Goal: Task Accomplishment & Management: Complete application form

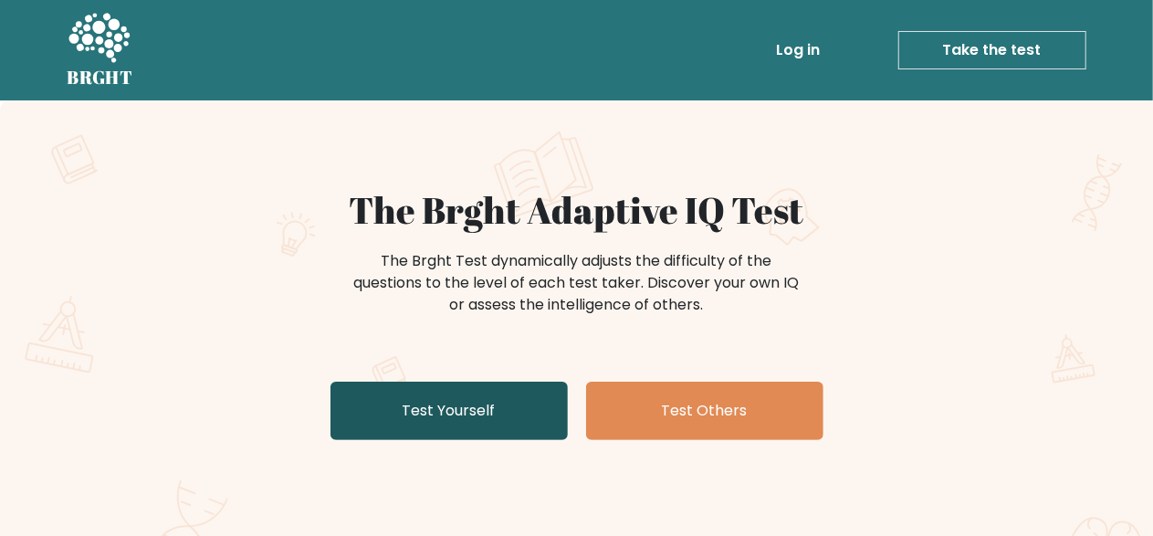
click at [496, 400] on link "Test Yourself" at bounding box center [448, 410] width 237 height 58
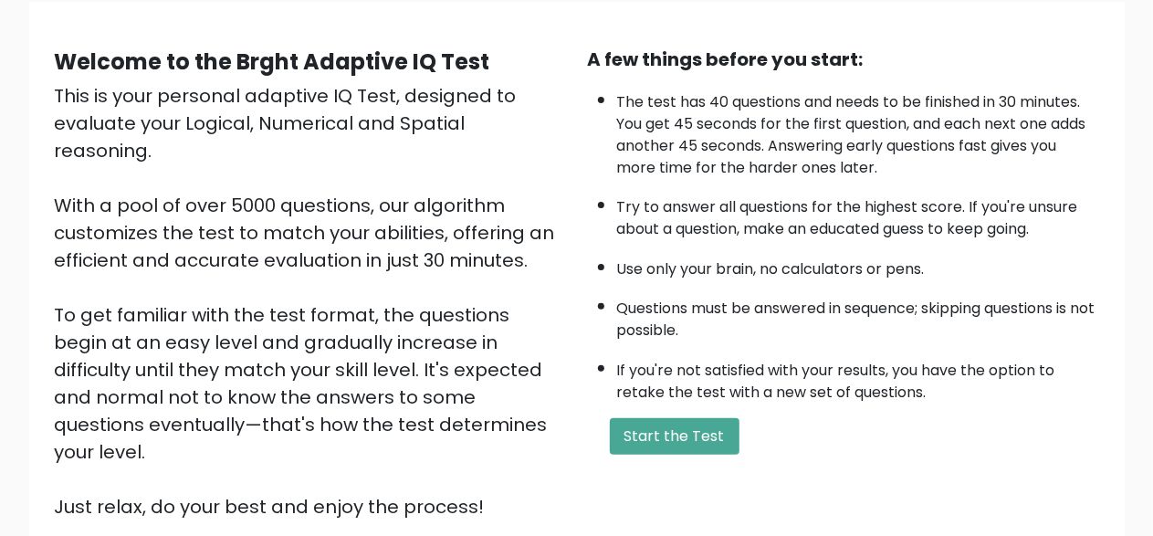
scroll to position [299, 0]
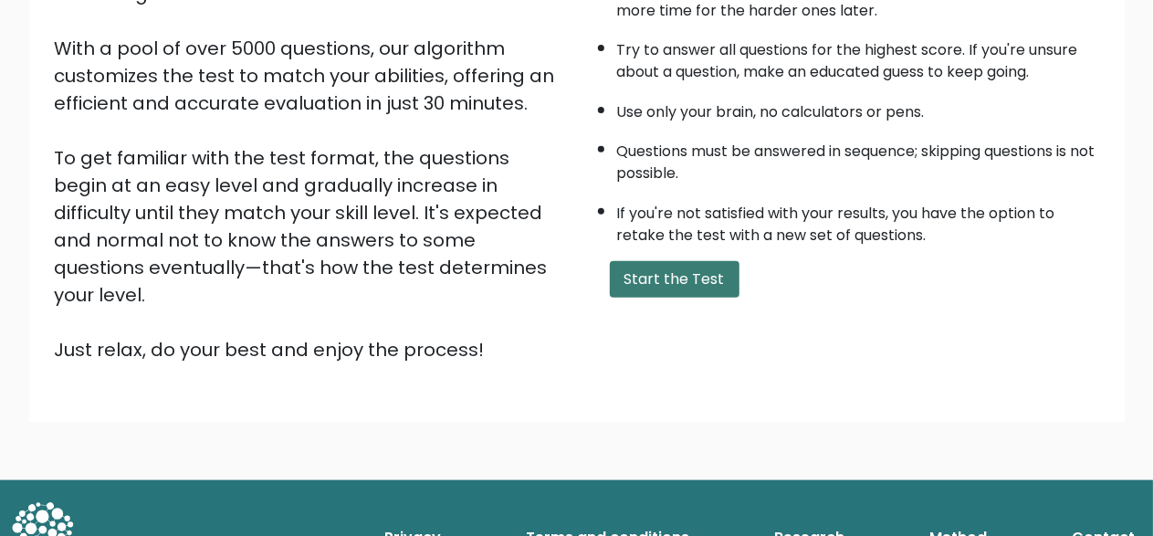
click at [673, 285] on button "Start the Test" at bounding box center [675, 279] width 130 height 37
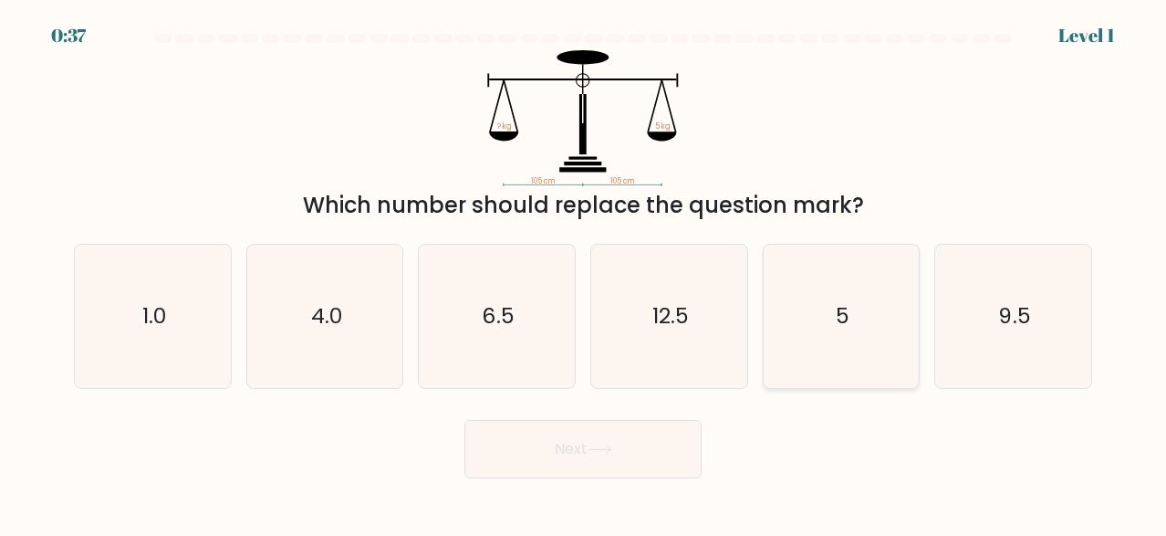
click at [892, 336] on icon "5" at bounding box center [841, 316] width 142 height 142
click at [584, 273] on input "e. 5" at bounding box center [583, 270] width 1 height 5
radio input "true"
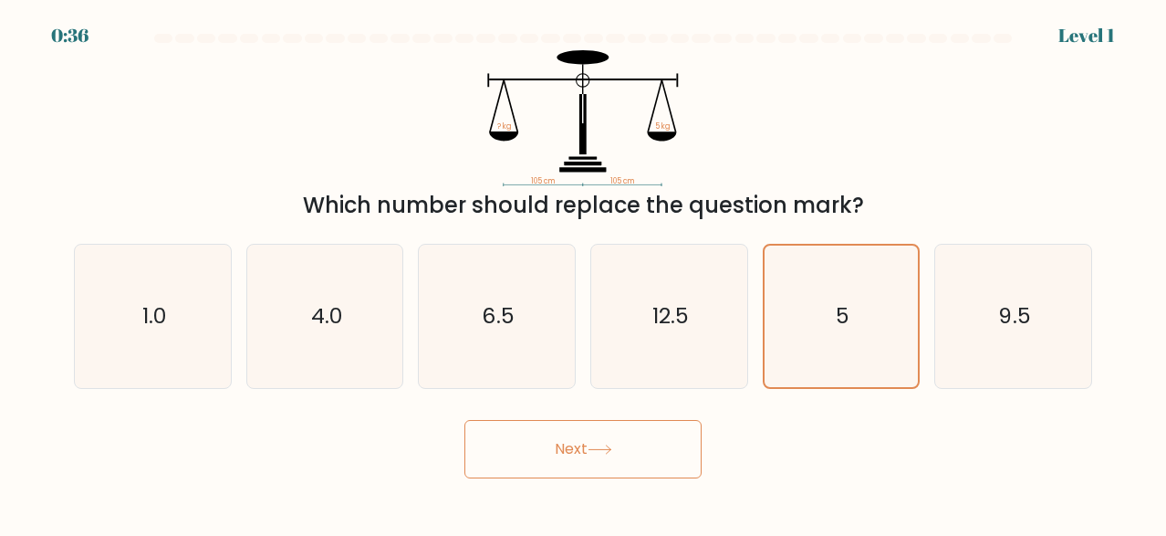
click at [642, 459] on button "Next" at bounding box center [583, 449] width 237 height 58
click at [598, 459] on button "Next" at bounding box center [583, 449] width 237 height 58
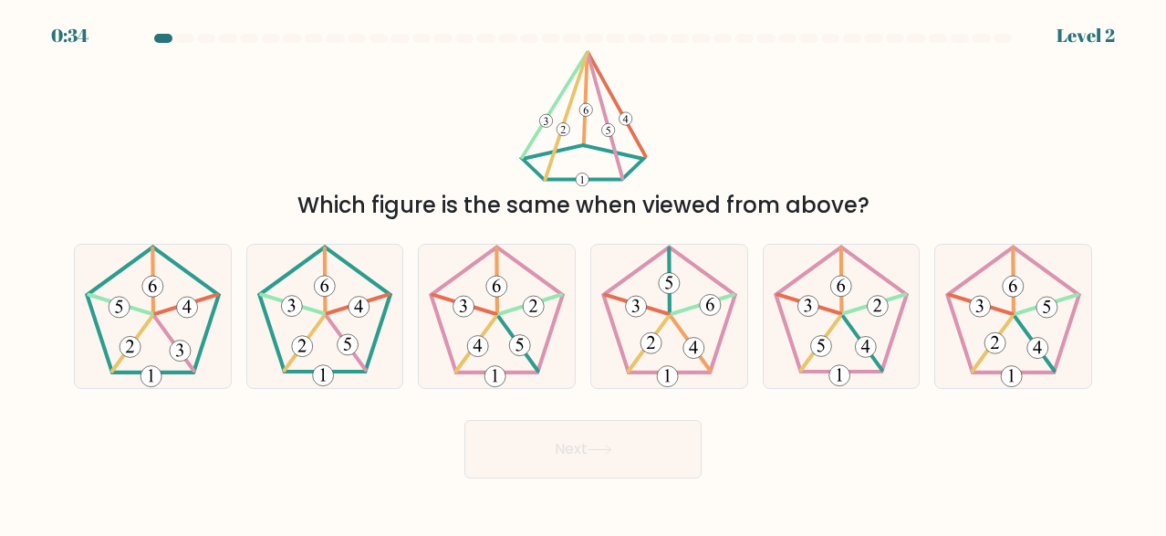
click at [598, 459] on button "Next" at bounding box center [583, 449] width 237 height 58
click at [318, 361] on icon at bounding box center [325, 316] width 142 height 142
click at [583, 273] on input "b." at bounding box center [583, 270] width 1 height 5
radio input "true"
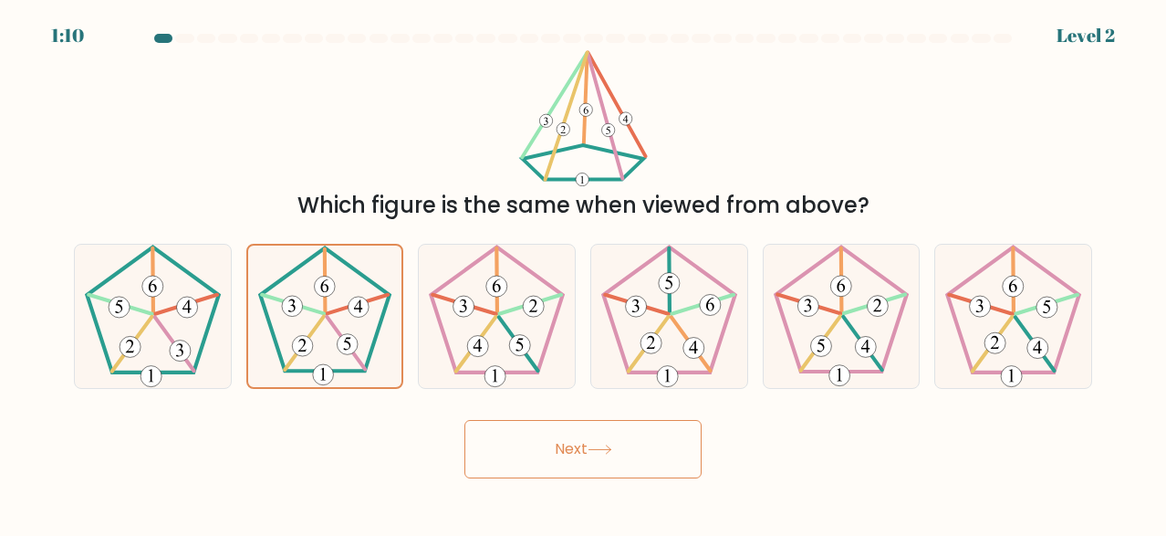
click at [566, 457] on button "Next" at bounding box center [583, 449] width 237 height 58
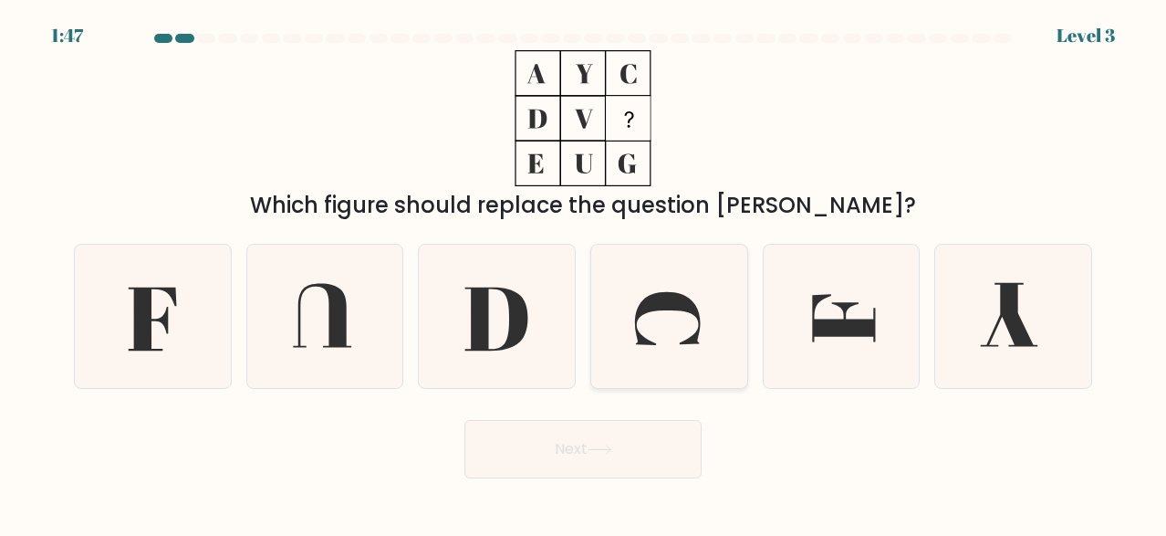
click at [666, 323] on icon at bounding box center [669, 316] width 142 height 142
click at [584, 273] on input "d." at bounding box center [583, 270] width 1 height 5
radio input "true"
click at [630, 440] on button "Next" at bounding box center [583, 449] width 237 height 58
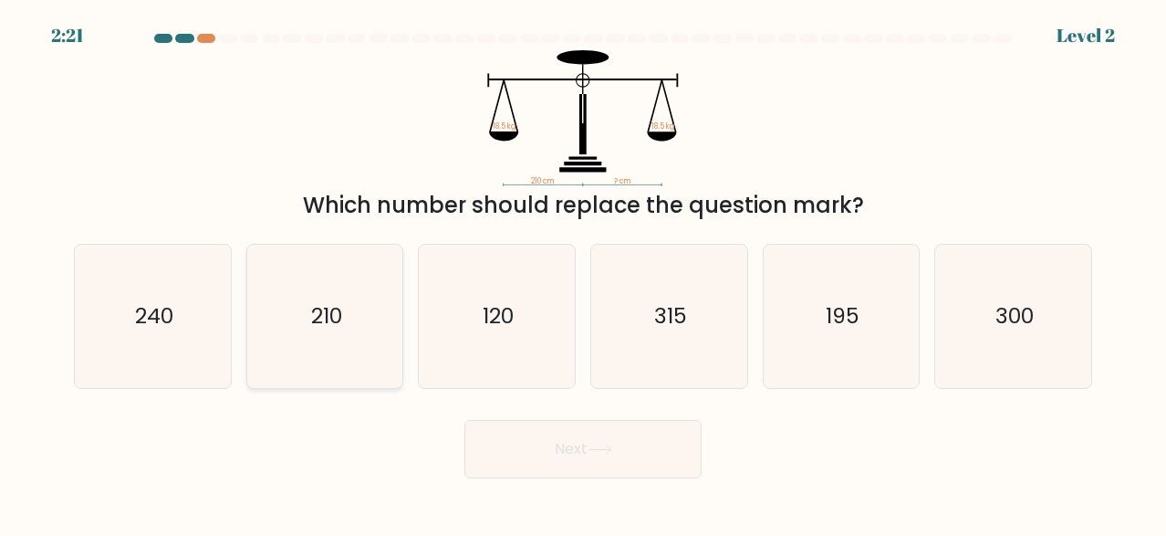
click at [352, 370] on icon "210" at bounding box center [325, 316] width 142 height 142
click at [583, 273] on input "b. 210" at bounding box center [583, 270] width 1 height 5
radio input "true"
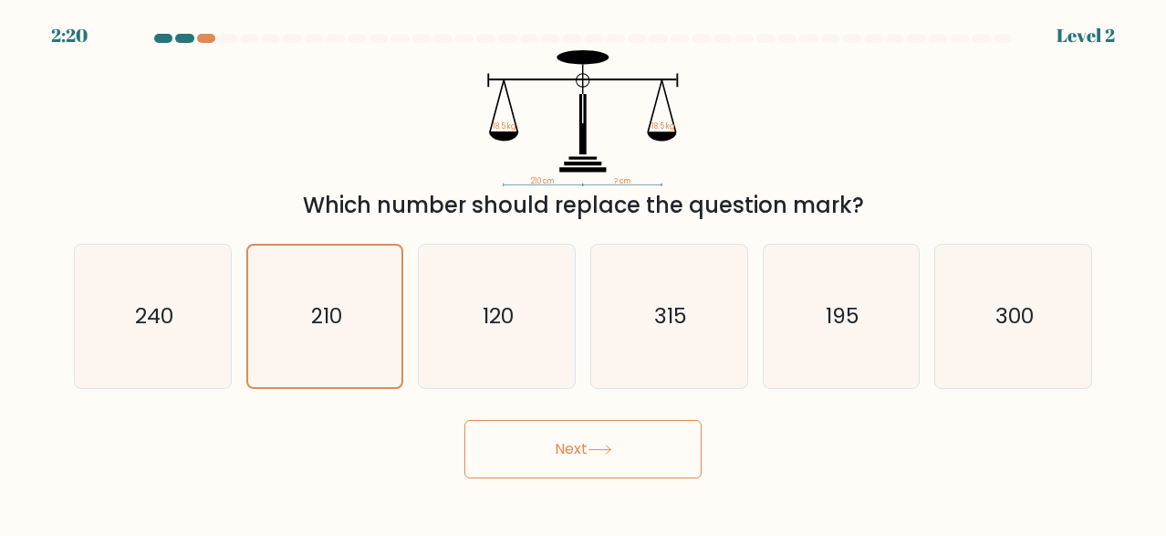
click at [545, 462] on button "Next" at bounding box center [583, 449] width 237 height 58
click at [574, 457] on button "Next" at bounding box center [583, 449] width 237 height 58
click at [551, 439] on button "Next" at bounding box center [583, 449] width 237 height 58
click at [593, 438] on button "Next" at bounding box center [583, 449] width 237 height 58
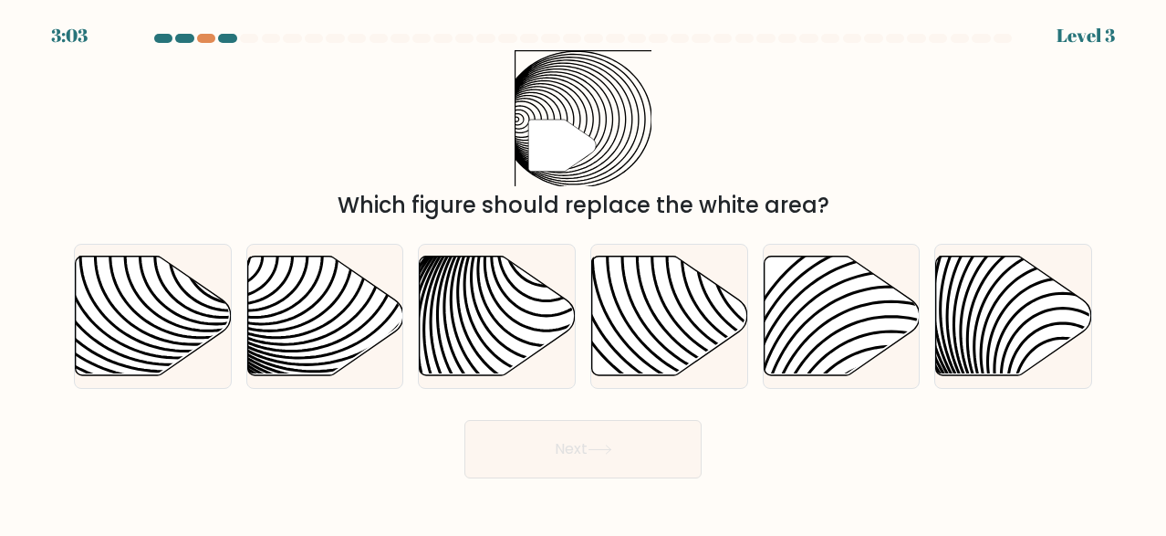
click at [593, 438] on button "Next" at bounding box center [583, 449] width 237 height 58
click at [902, 174] on div "" Which figure should replace the white area?" at bounding box center [583, 136] width 1040 height 172
click at [317, 301] on icon at bounding box center [375, 256] width 314 height 314
click at [583, 273] on input "b." at bounding box center [583, 270] width 1 height 5
radio input "true"
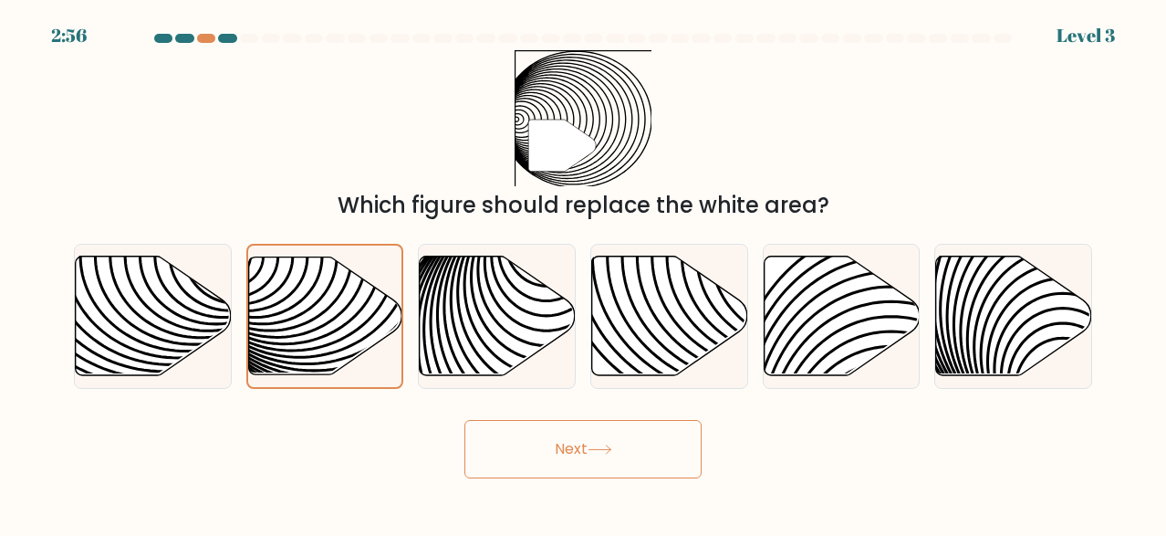
click at [645, 461] on button "Next" at bounding box center [583, 449] width 237 height 58
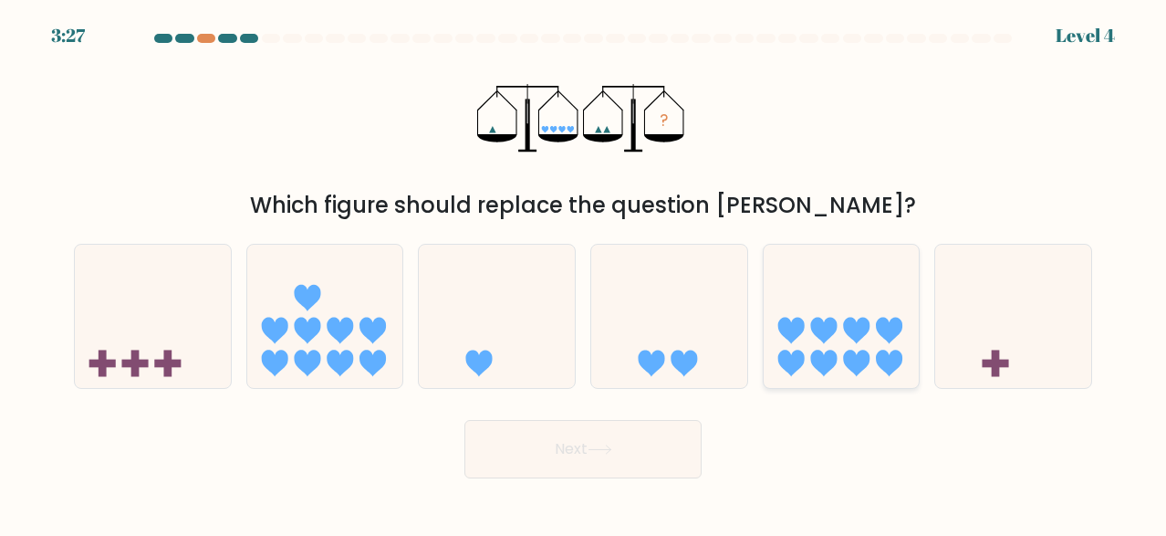
click at [830, 341] on icon at bounding box center [842, 316] width 156 height 129
click at [584, 273] on input "e." at bounding box center [583, 270] width 1 height 5
radio input "true"
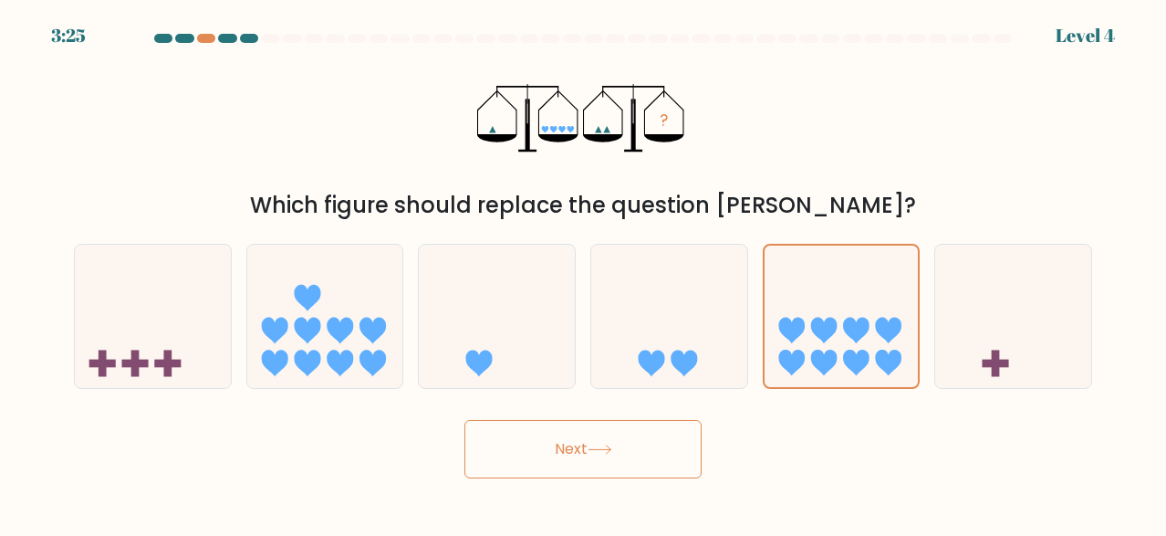
click at [627, 446] on button "Next" at bounding box center [583, 449] width 237 height 58
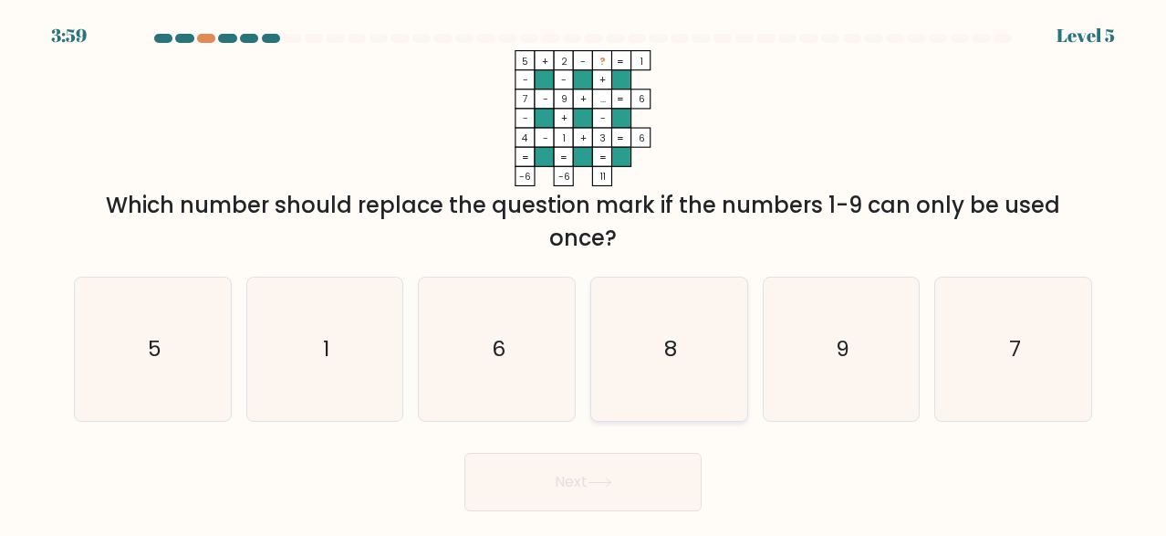
click at [658, 371] on icon "8" at bounding box center [669, 348] width 142 height 142
click at [584, 273] on input "d. 8" at bounding box center [583, 270] width 1 height 5
radio input "true"
click at [625, 480] on button "Next" at bounding box center [583, 482] width 237 height 58
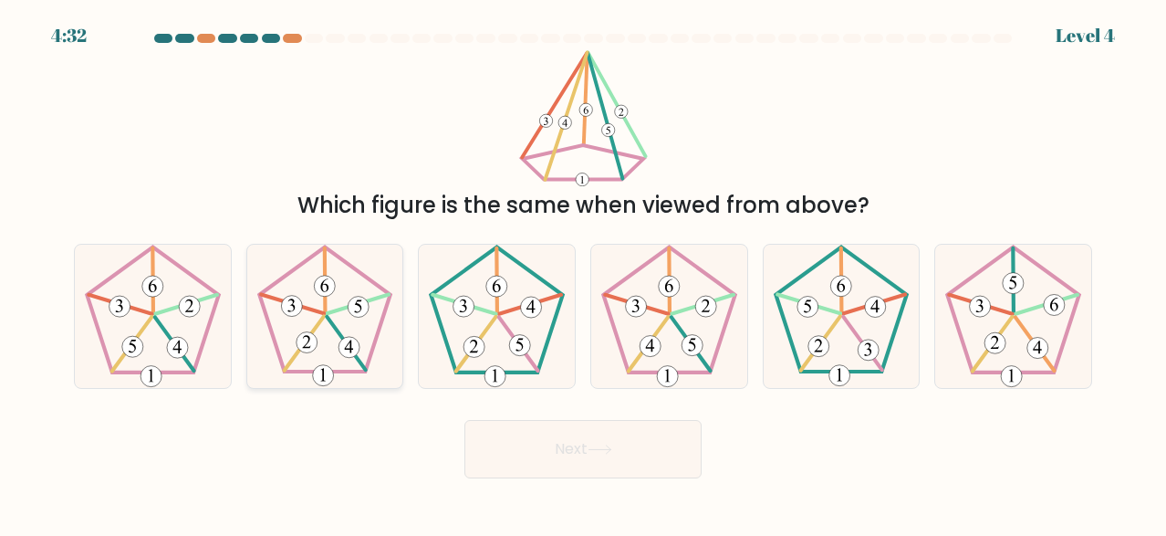
click at [335, 371] on 245 at bounding box center [324, 309] width 131 height 125
click at [583, 273] on input "b." at bounding box center [583, 270] width 1 height 5
radio input "true"
click at [169, 340] on icon at bounding box center [152, 316] width 142 height 142
click at [583, 273] on input "a." at bounding box center [583, 270] width 1 height 5
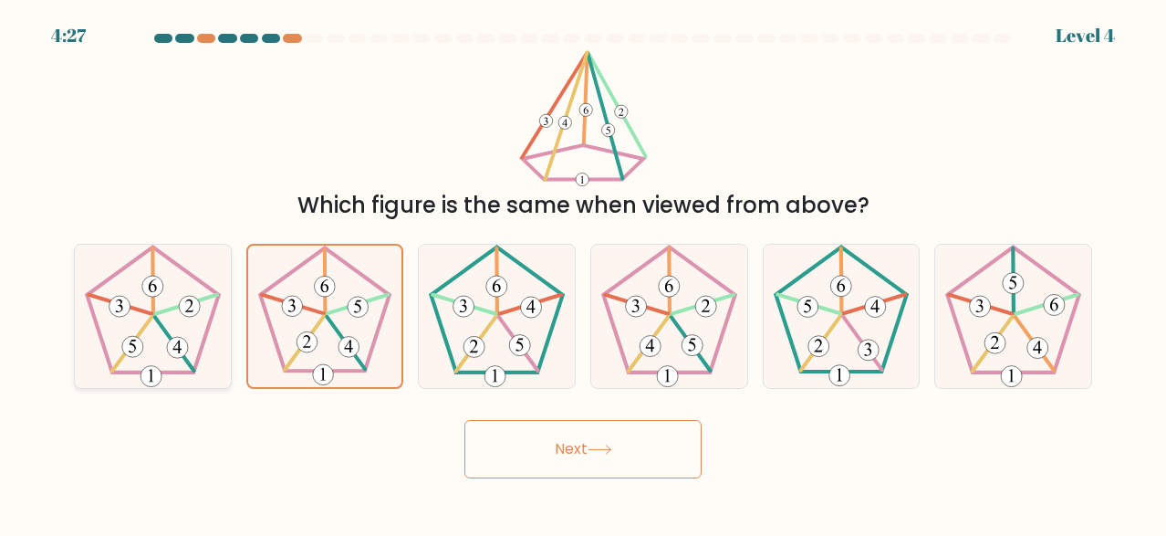
radio input "true"
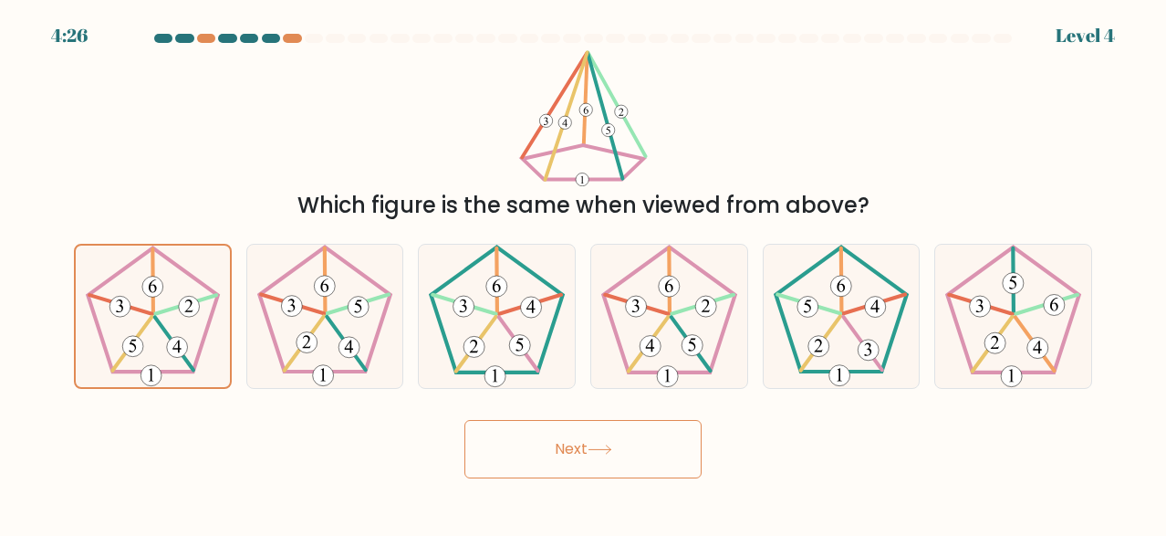
click at [558, 456] on button "Next" at bounding box center [583, 449] width 237 height 58
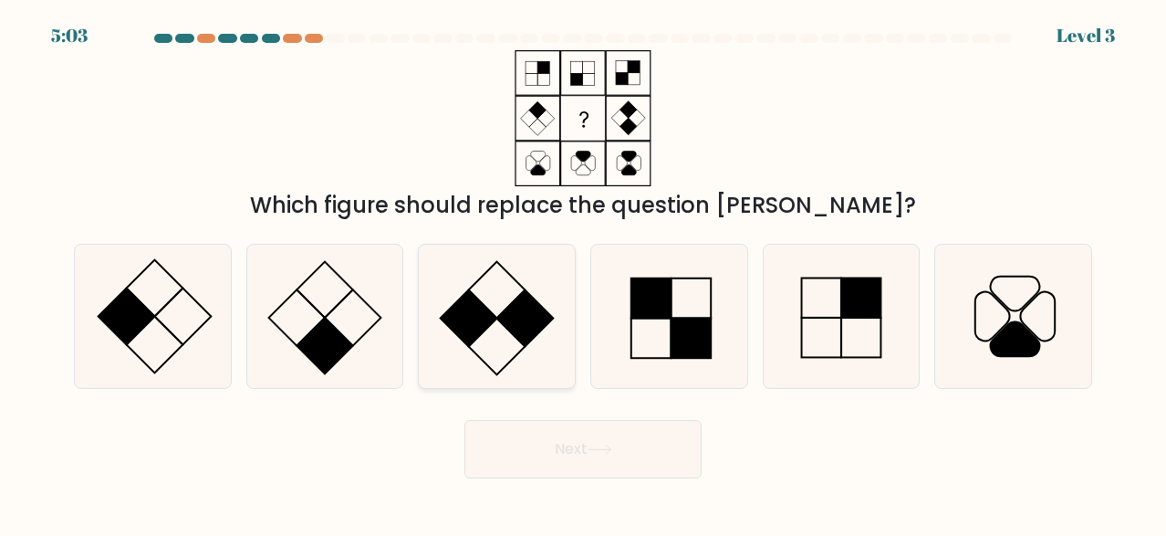
click at [480, 336] on rect at bounding box center [469, 318] width 57 height 57
click at [583, 273] on input "c." at bounding box center [583, 270] width 1 height 5
radio input "true"
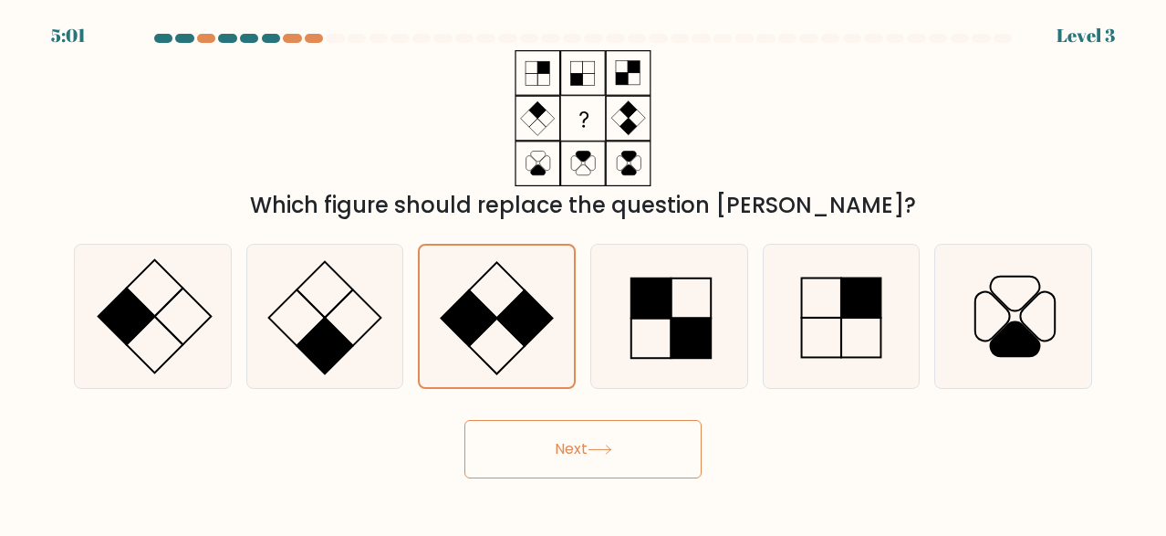
click at [588, 438] on button "Next" at bounding box center [583, 449] width 237 height 58
click at [543, 447] on button "Next" at bounding box center [583, 449] width 237 height 58
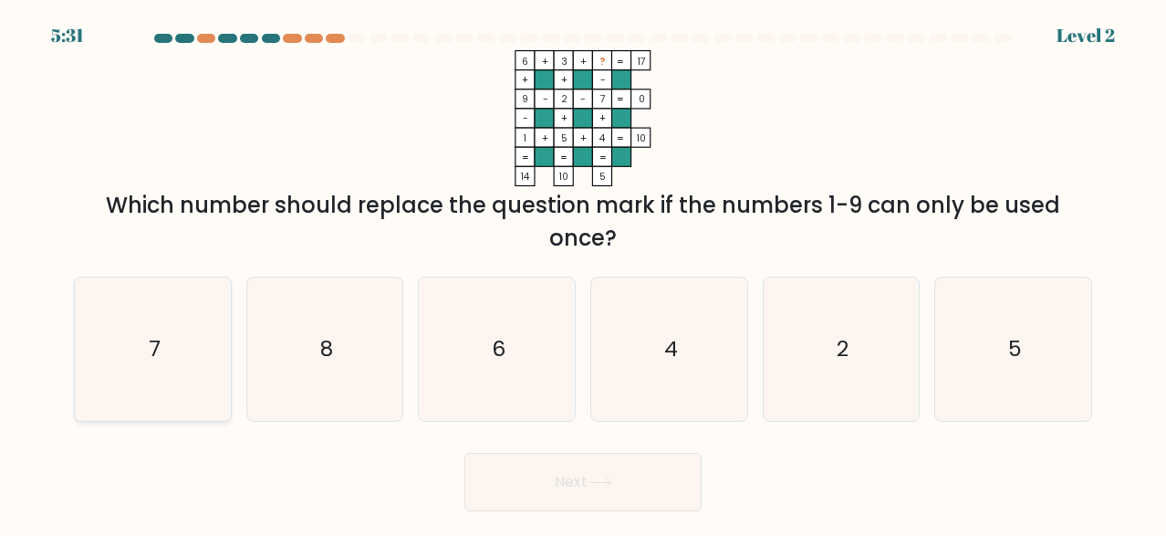
drag, startPoint x: 131, startPoint y: 372, endPoint x: 179, endPoint y: 371, distance: 47.5
click at [131, 371] on icon "7" at bounding box center [152, 348] width 142 height 142
click at [583, 273] on input "a. 7" at bounding box center [583, 270] width 1 height 5
radio input "true"
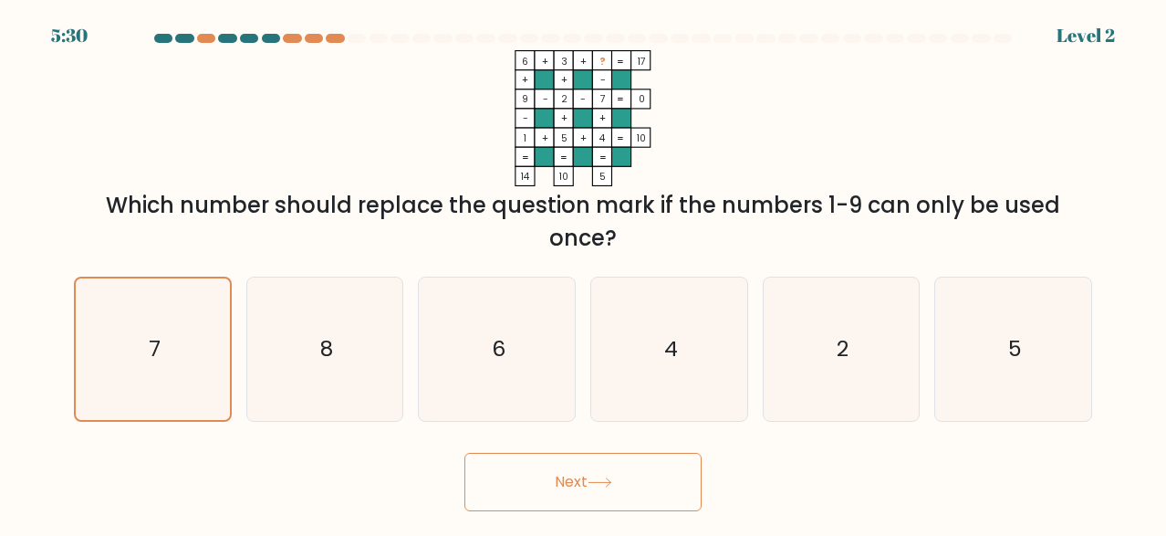
click at [629, 477] on button "Next" at bounding box center [583, 482] width 237 height 58
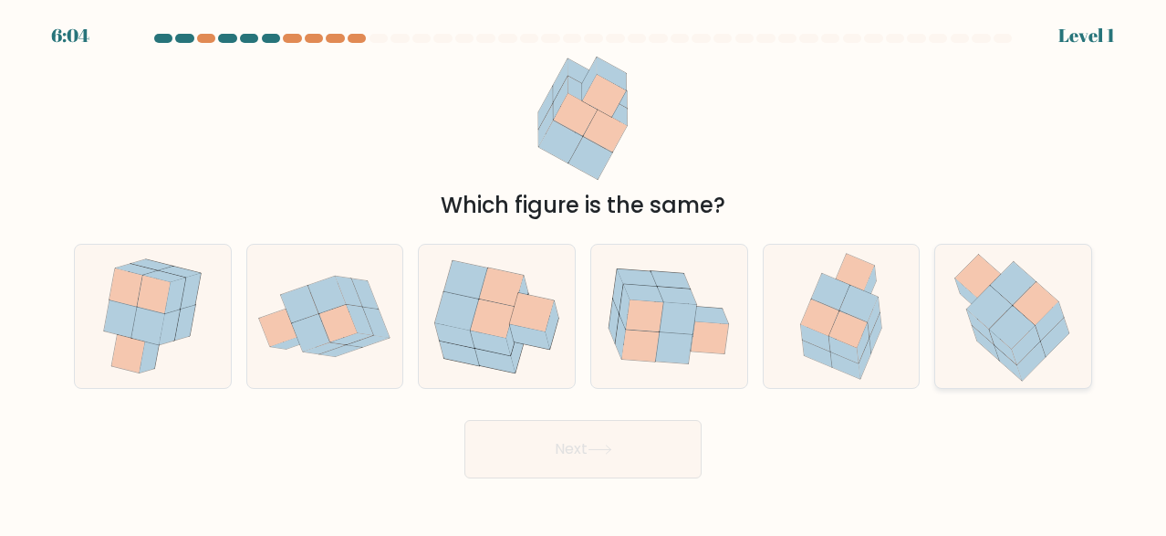
click at [1027, 320] on icon at bounding box center [1013, 327] width 46 height 43
click at [584, 273] on input "f." at bounding box center [583, 270] width 1 height 5
radio input "true"
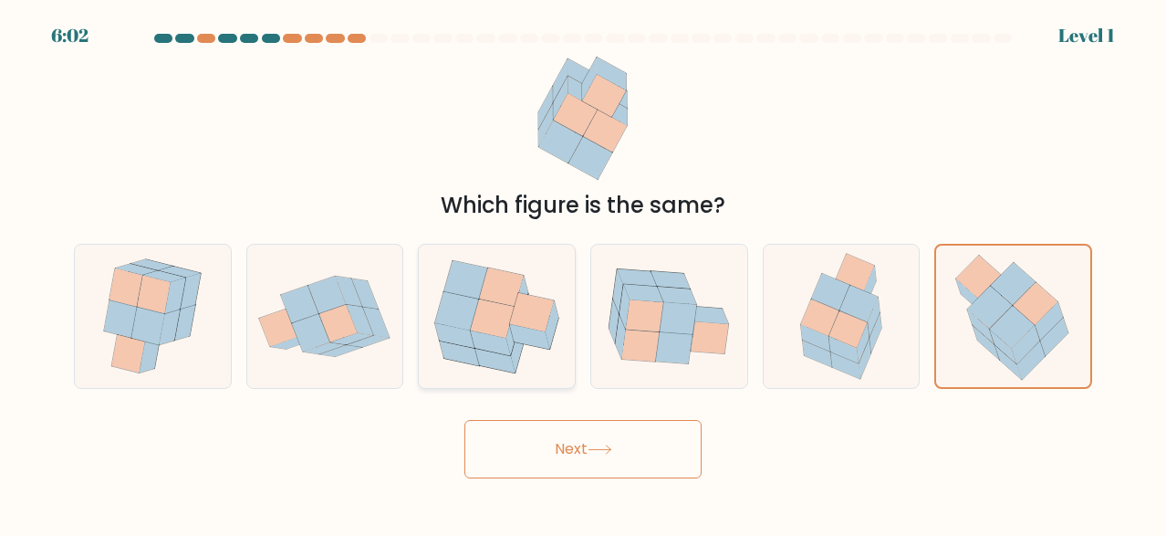
click at [504, 311] on icon at bounding box center [493, 317] width 44 height 38
click at [583, 273] on input "c." at bounding box center [583, 270] width 1 height 5
radio input "true"
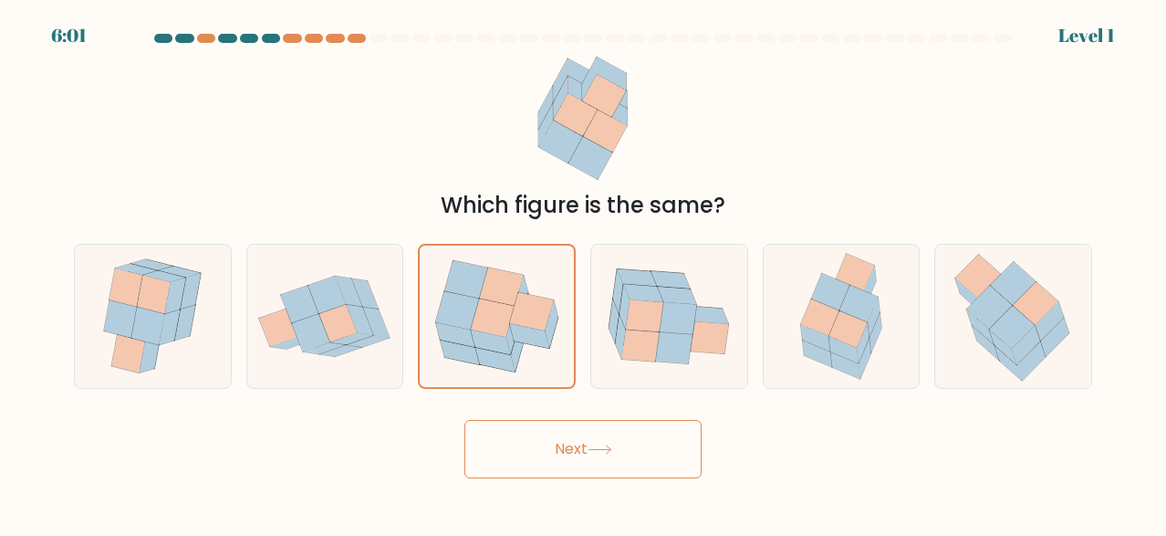
click at [586, 465] on button "Next" at bounding box center [583, 449] width 237 height 58
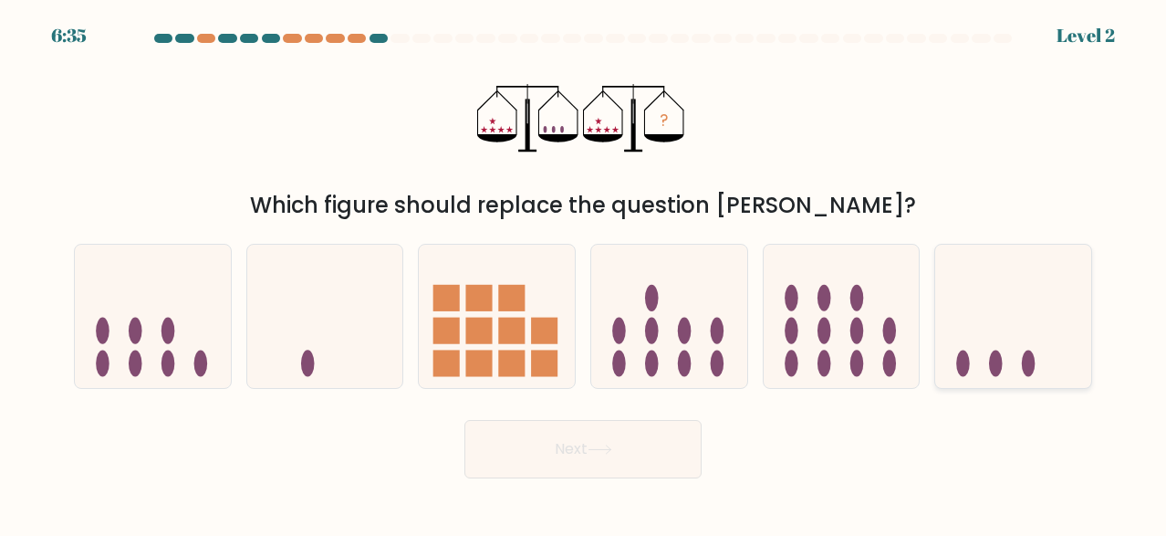
click at [1014, 324] on icon at bounding box center [1013, 316] width 156 height 129
click at [584, 273] on input "f." at bounding box center [583, 270] width 1 height 5
radio input "true"
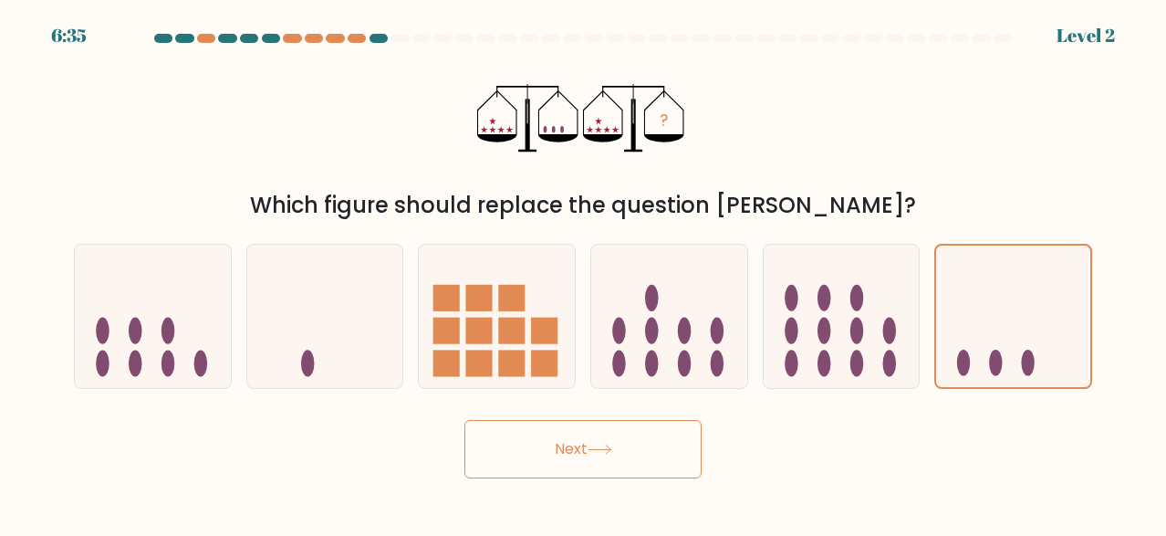
click at [650, 462] on button "Next" at bounding box center [583, 449] width 237 height 58
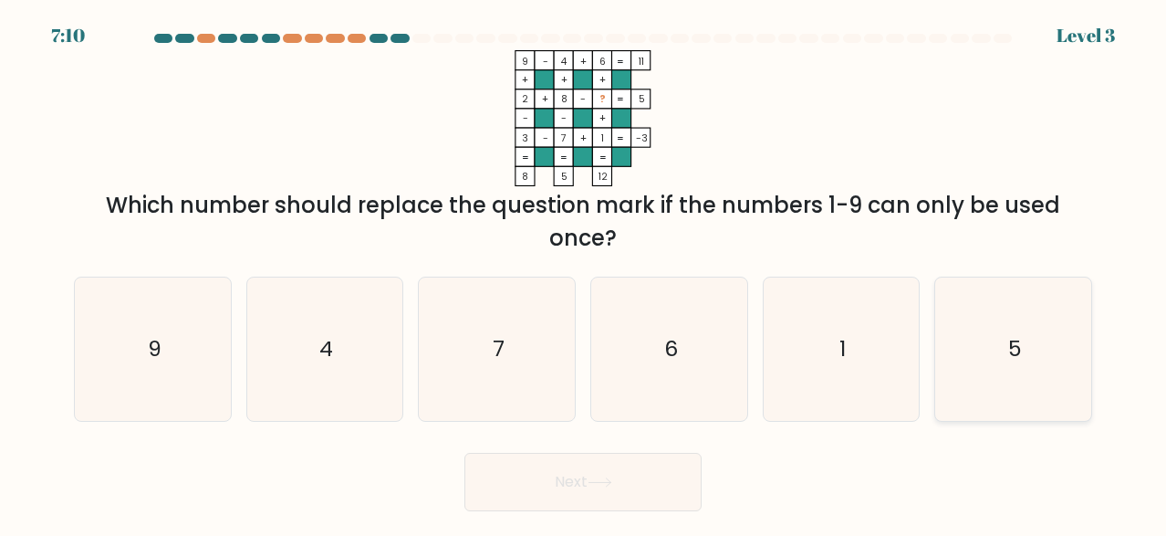
click at [1016, 354] on text "5" at bounding box center [1015, 348] width 14 height 30
click at [584, 273] on input "f. 5" at bounding box center [583, 270] width 1 height 5
radio input "true"
click at [601, 482] on icon at bounding box center [600, 482] width 22 height 8
click at [621, 482] on button "Next" at bounding box center [583, 482] width 237 height 58
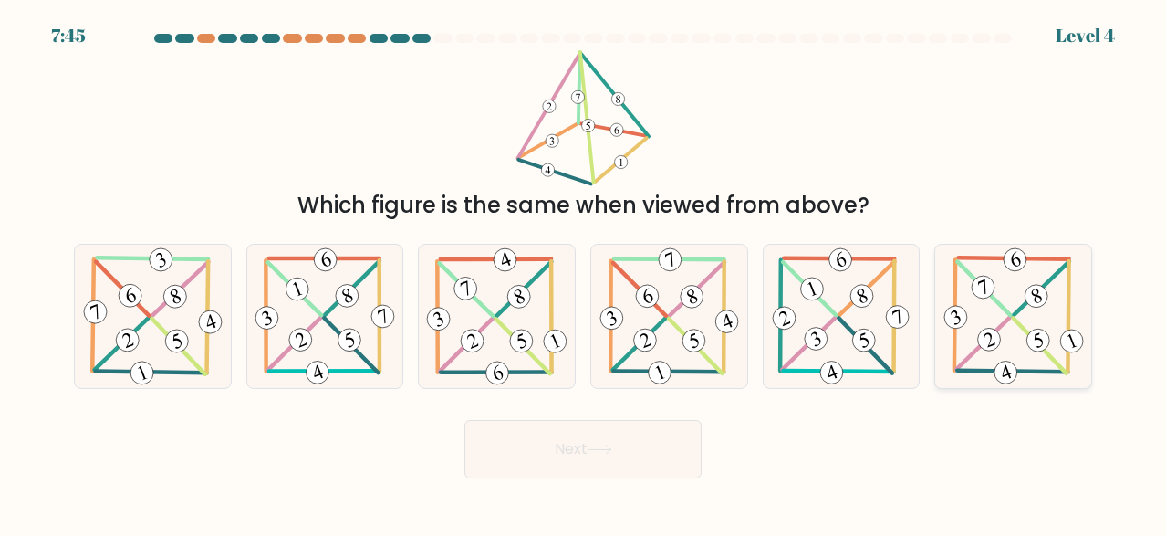
click at [1042, 310] on icon at bounding box center [1014, 316] width 146 height 142
click at [584, 273] on input "f." at bounding box center [583, 270] width 1 height 5
radio input "true"
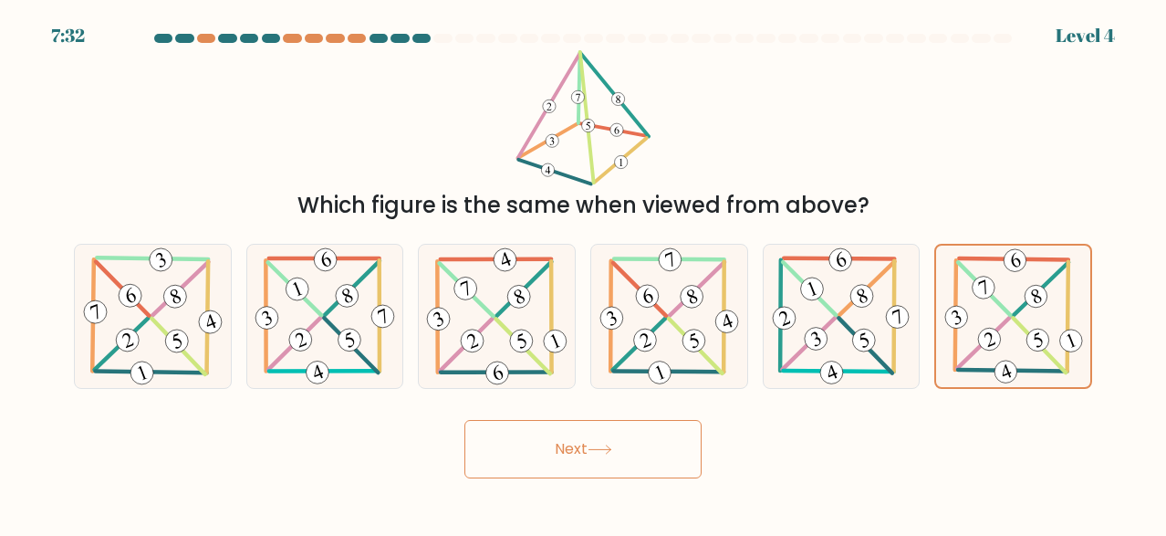
click at [627, 467] on button "Next" at bounding box center [583, 449] width 237 height 58
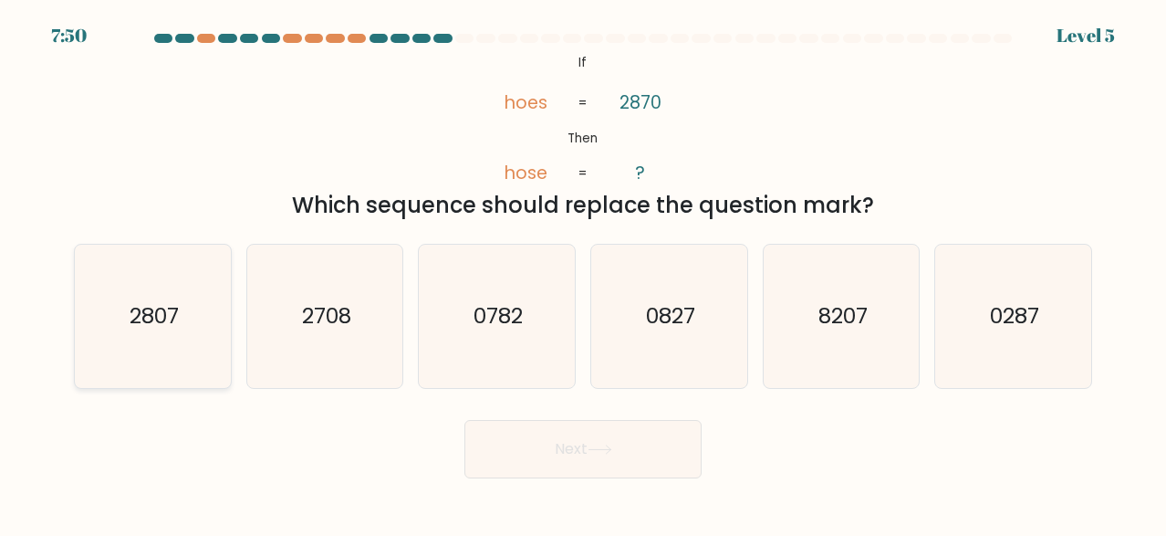
click at [176, 329] on text "2807" at bounding box center [154, 315] width 49 height 30
click at [583, 273] on input "a. 2807" at bounding box center [583, 270] width 1 height 5
radio input "true"
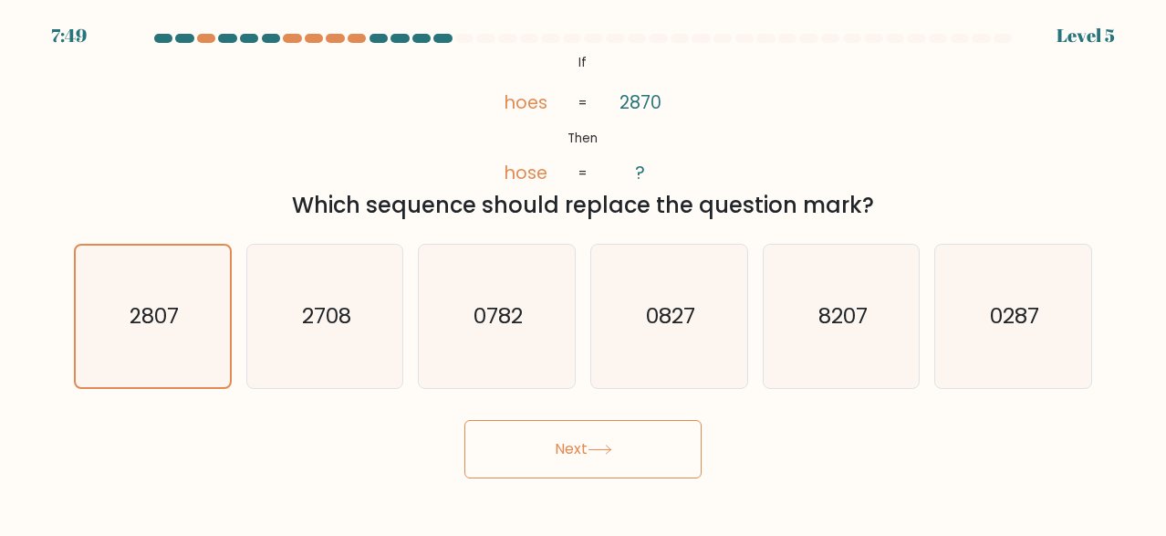
click at [529, 452] on button "Next" at bounding box center [583, 449] width 237 height 58
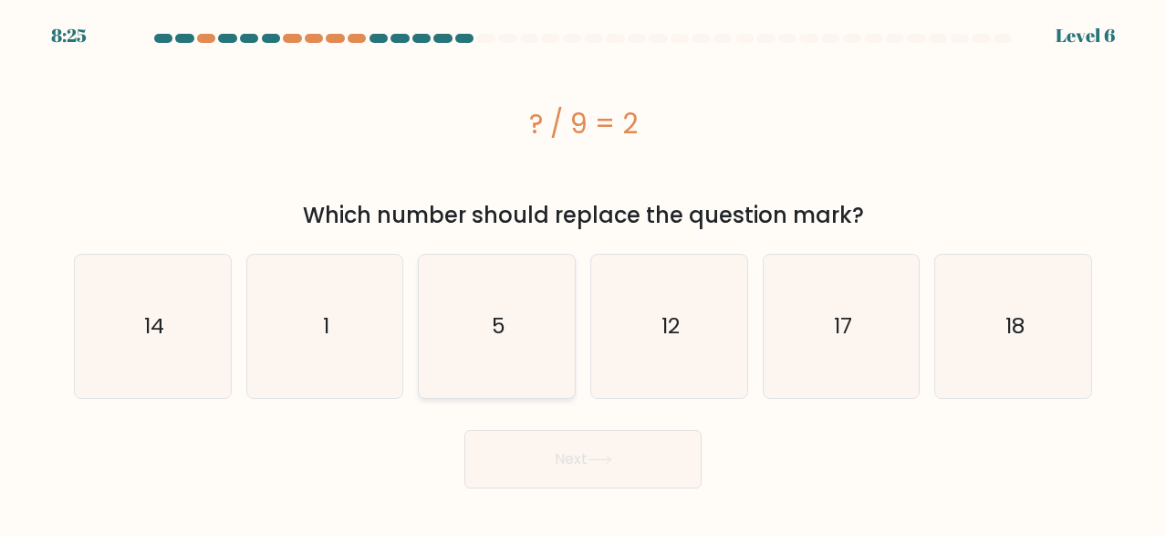
click at [468, 343] on icon "5" at bounding box center [496, 326] width 142 height 142
click at [583, 273] on input "c. 5" at bounding box center [583, 270] width 1 height 5
radio input "true"
click at [590, 459] on button "Next" at bounding box center [583, 459] width 237 height 58
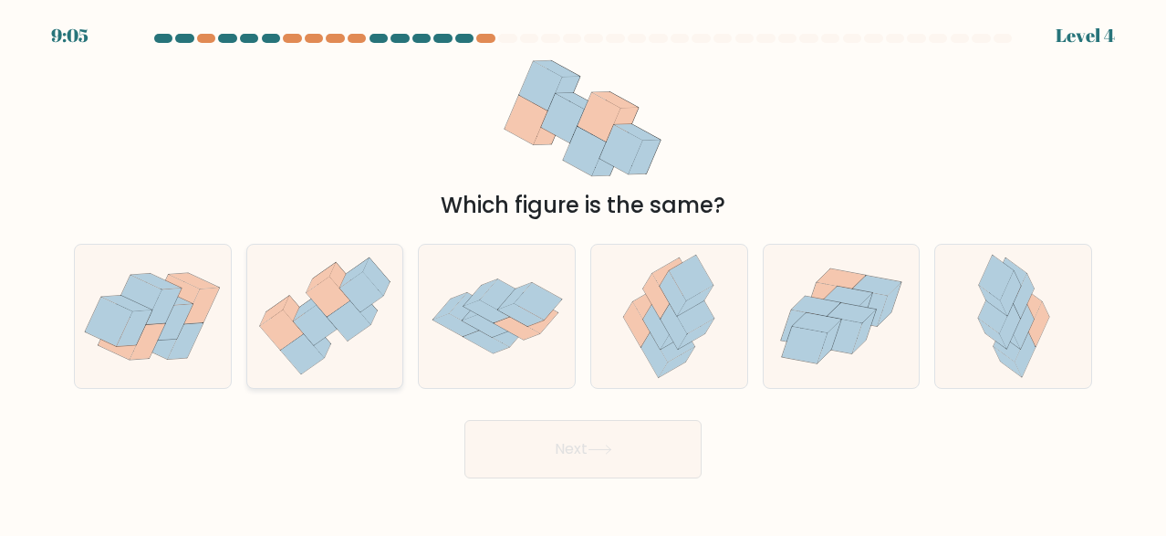
click at [298, 310] on icon at bounding box center [318, 318] width 50 height 55
click at [583, 273] on input "b." at bounding box center [583, 270] width 1 height 5
radio input "true"
click at [128, 322] on icon at bounding box center [135, 328] width 36 height 37
click at [583, 273] on input "a." at bounding box center [583, 270] width 1 height 5
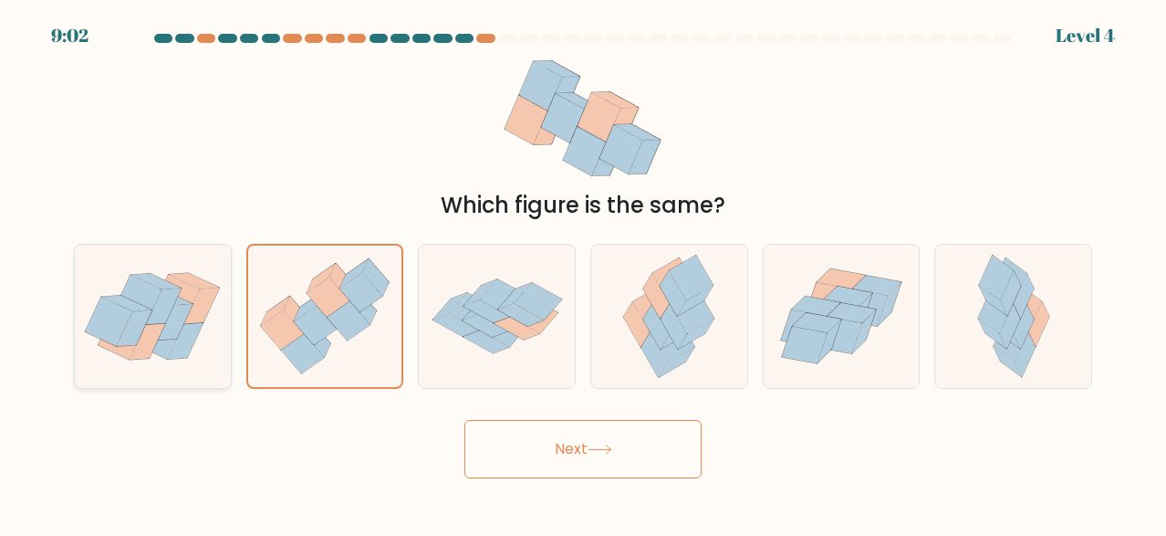
radio input "true"
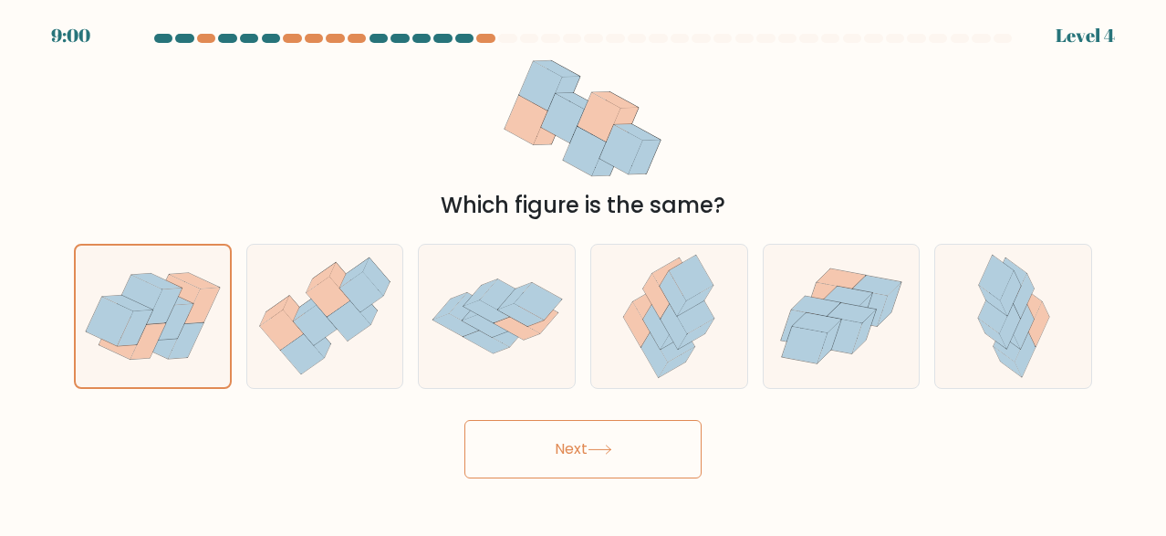
click at [630, 462] on button "Next" at bounding box center [583, 449] width 237 height 58
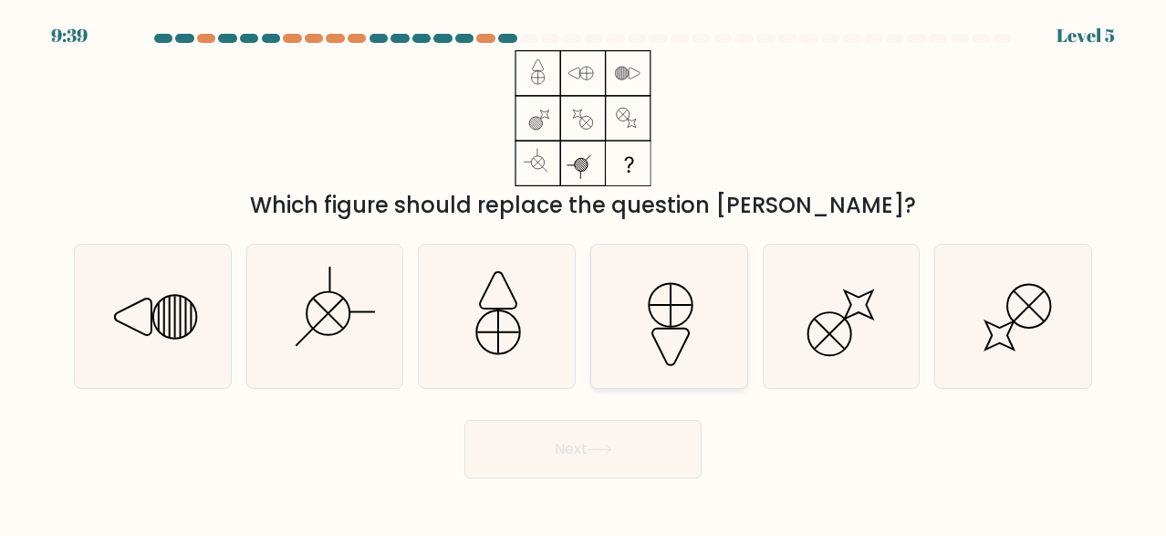
click at [636, 327] on icon at bounding box center [669, 316] width 142 height 142
click at [584, 273] on input "d." at bounding box center [583, 270] width 1 height 5
radio input "true"
click at [623, 436] on button "Next" at bounding box center [583, 449] width 237 height 58
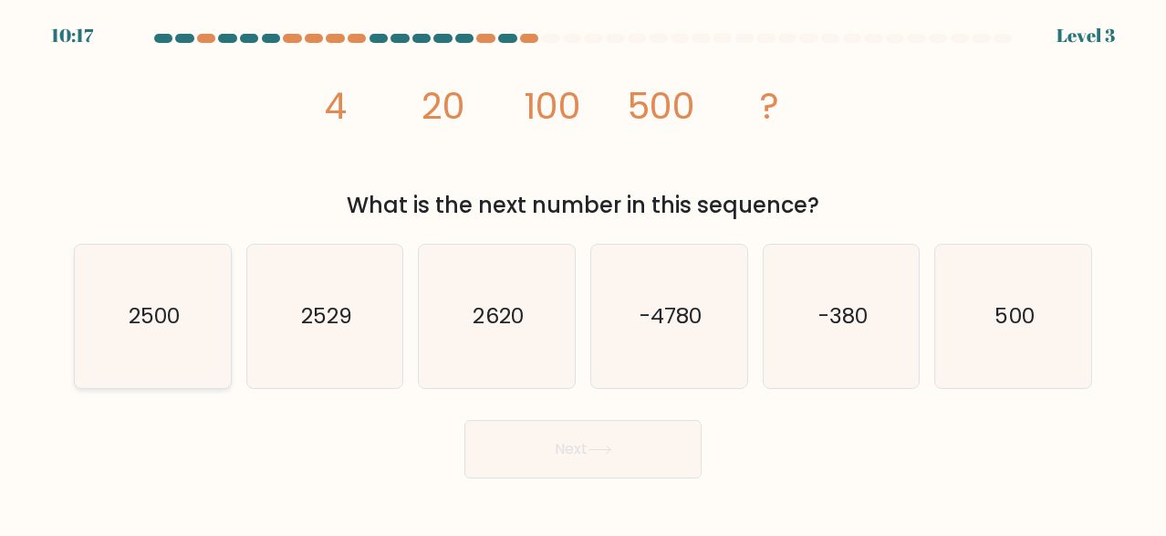
click at [183, 329] on icon "2500" at bounding box center [152, 316] width 142 height 142
click at [583, 273] on input "a. 2500" at bounding box center [583, 270] width 1 height 5
radio input "true"
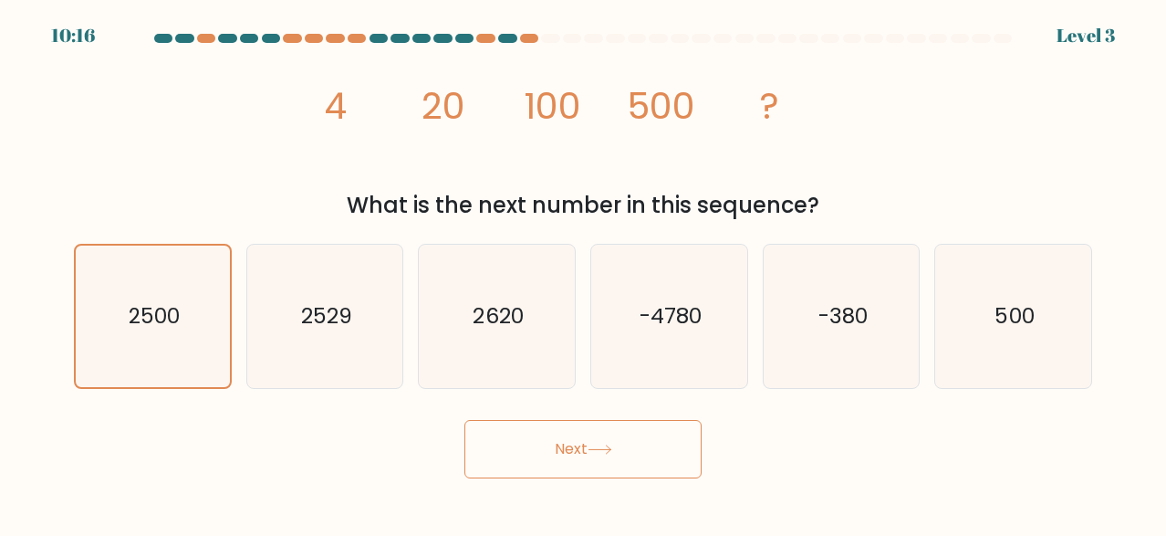
click at [574, 481] on body "10:16 Level 3" at bounding box center [583, 268] width 1166 height 536
click at [598, 456] on button "Next" at bounding box center [583, 449] width 237 height 58
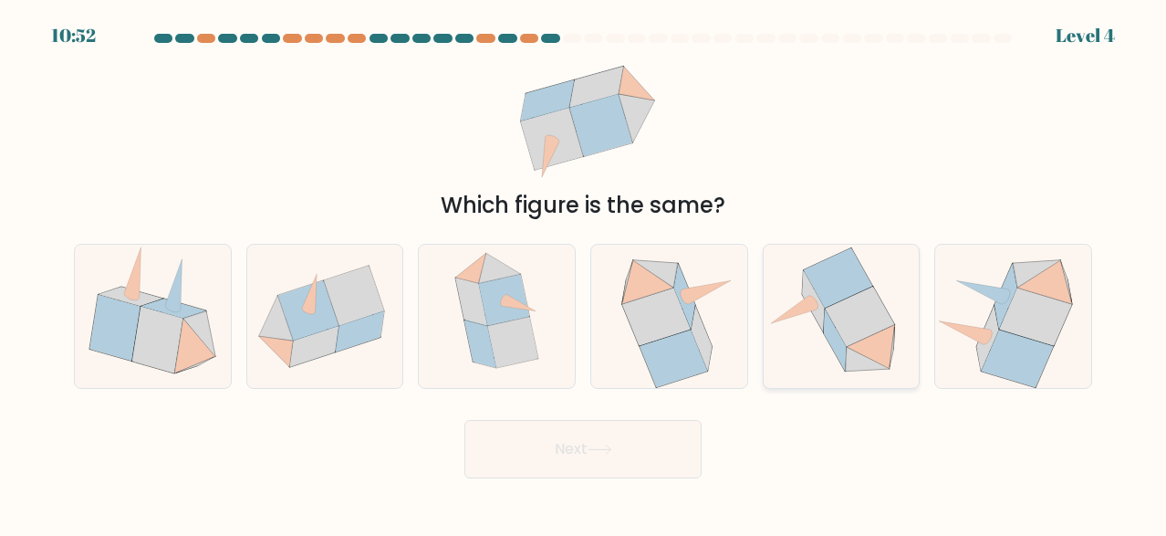
click at [817, 323] on icon at bounding box center [842, 316] width 150 height 142
click at [584, 273] on input "e." at bounding box center [583, 270] width 1 height 5
radio input "true"
click at [600, 456] on button "Next" at bounding box center [583, 449] width 237 height 58
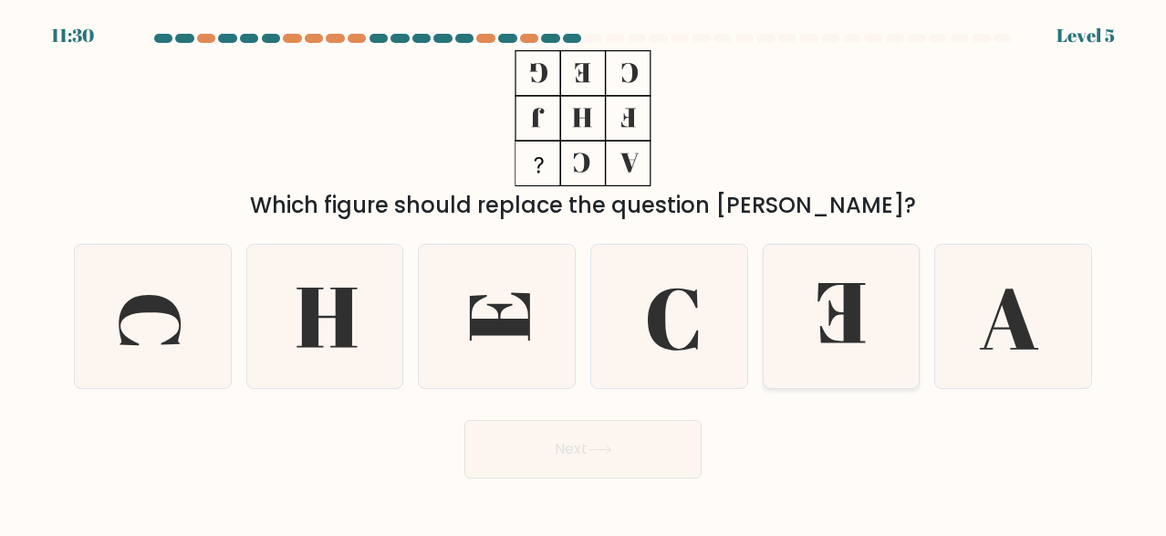
click at [824, 320] on icon at bounding box center [841, 316] width 142 height 142
click at [584, 273] on input "e." at bounding box center [583, 270] width 1 height 5
radio input "true"
click at [613, 456] on button "Next" at bounding box center [583, 449] width 237 height 58
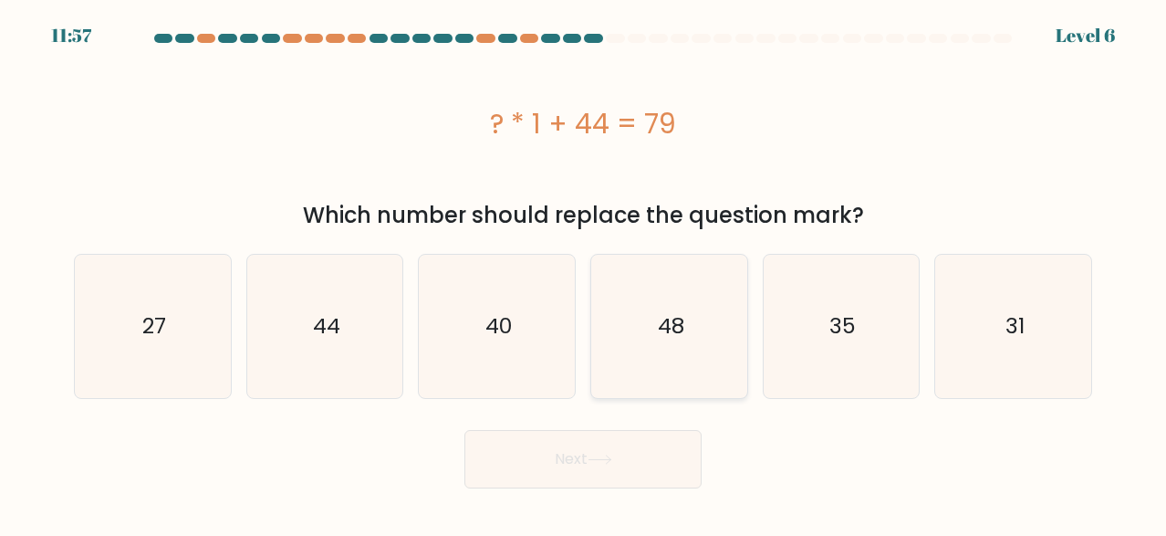
click at [656, 318] on icon "48" at bounding box center [669, 326] width 142 height 142
click at [584, 273] on input "d. 48" at bounding box center [583, 270] width 1 height 5
radio input "true"
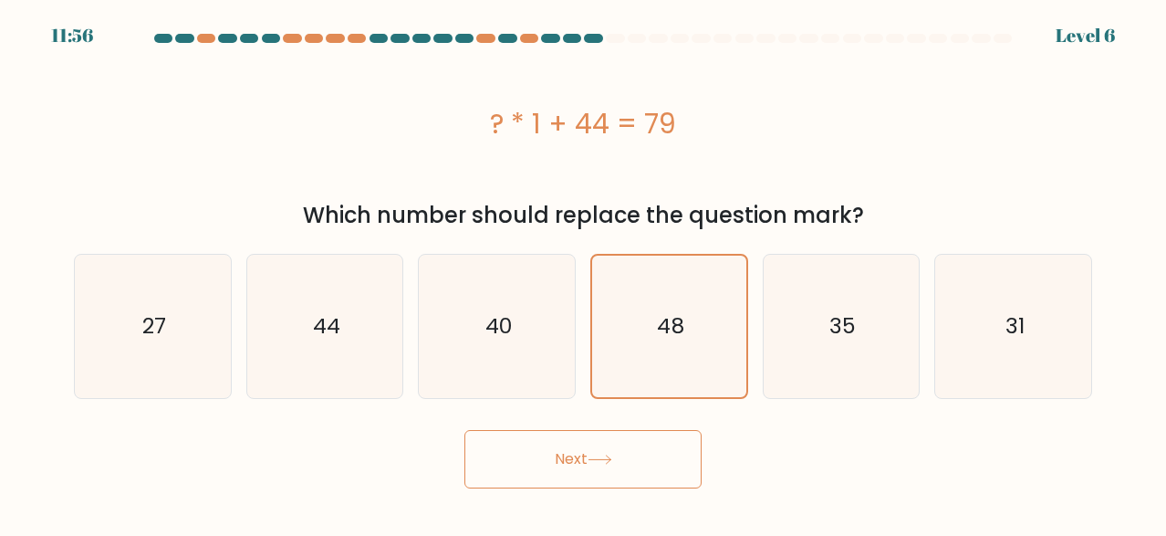
click at [590, 454] on button "Next" at bounding box center [583, 459] width 237 height 58
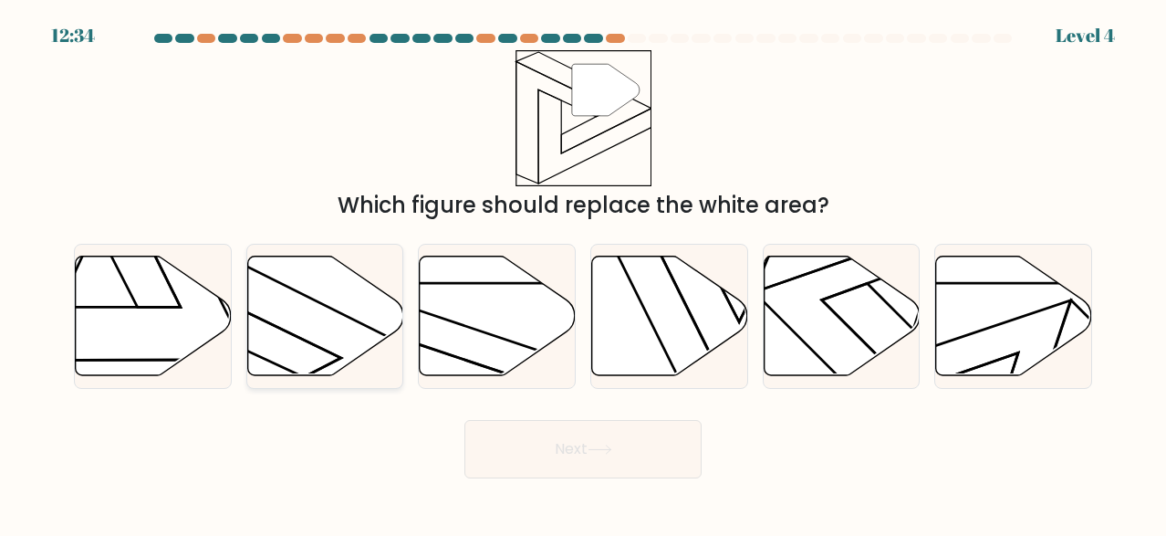
click at [335, 304] on icon at bounding box center [325, 316] width 156 height 120
click at [583, 273] on input "b." at bounding box center [583, 270] width 1 height 5
radio input "true"
click at [565, 448] on button "Next" at bounding box center [583, 449] width 237 height 58
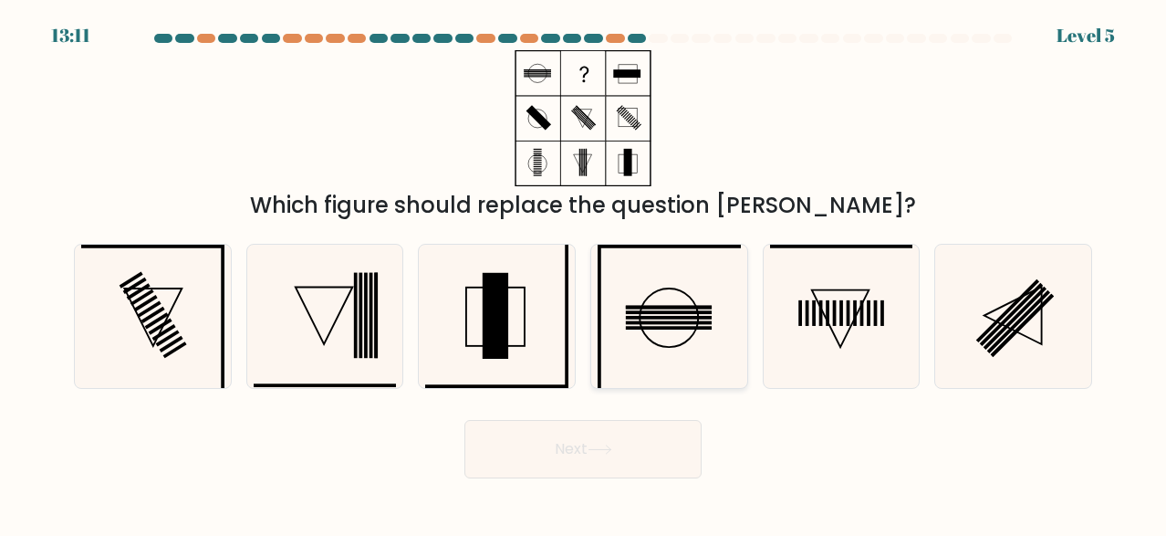
click at [677, 313] on rect at bounding box center [669, 312] width 86 height 4
click at [584, 273] on input "d." at bounding box center [583, 270] width 1 height 5
radio input "true"
click at [641, 455] on button "Next" at bounding box center [583, 449] width 237 height 58
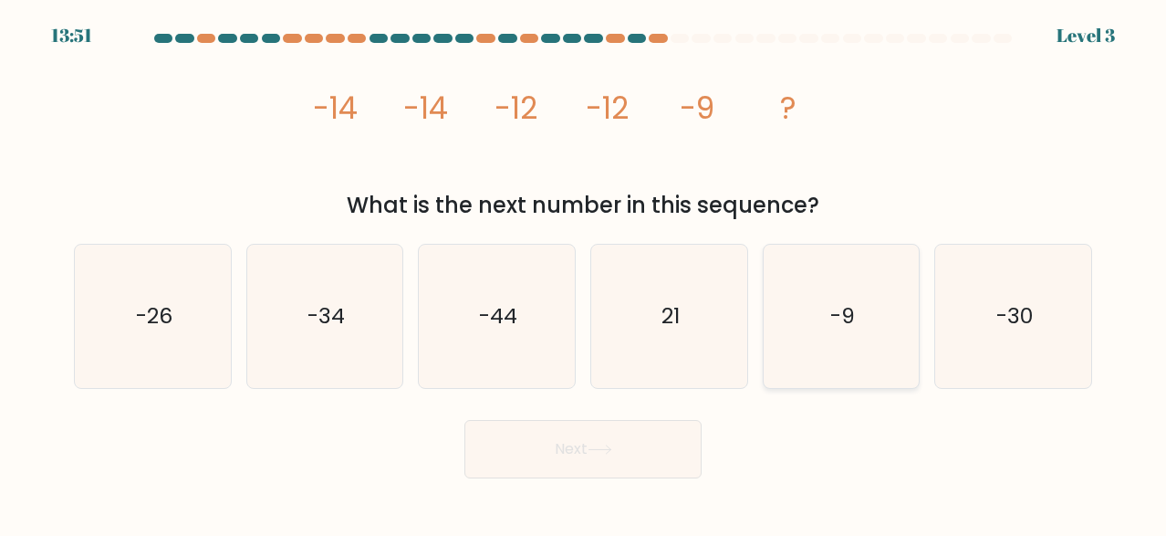
click at [820, 256] on icon "-9" at bounding box center [841, 316] width 142 height 142
click at [584, 268] on input "e. -9" at bounding box center [583, 270] width 1 height 5
radio input "true"
click at [625, 455] on button "Next" at bounding box center [583, 449] width 237 height 58
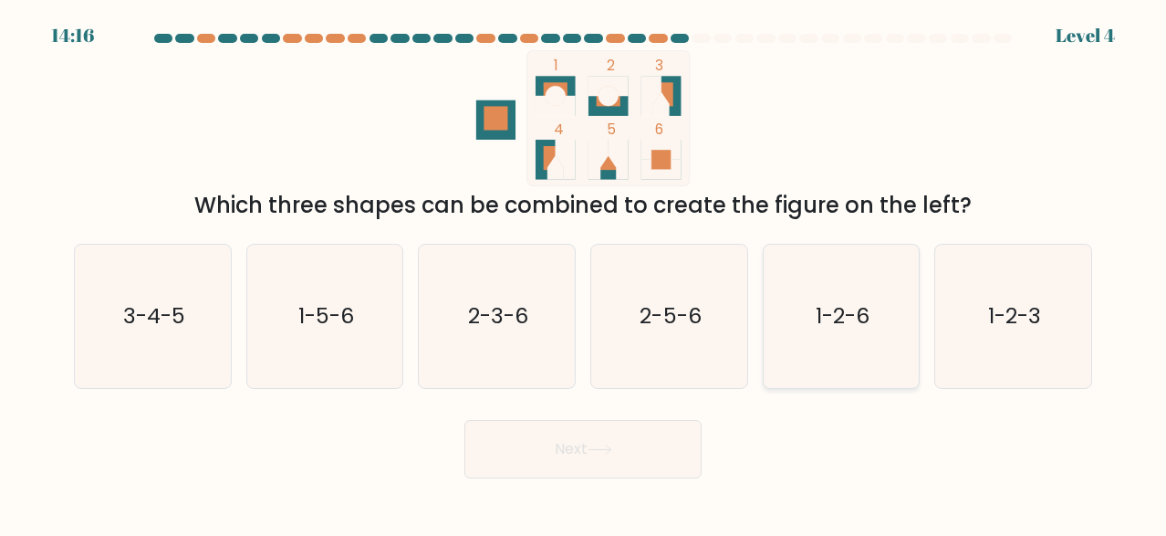
click at [823, 350] on icon "1-2-6" at bounding box center [841, 316] width 142 height 142
click at [584, 273] on input "e. 1-2-6" at bounding box center [583, 270] width 1 height 5
radio input "true"
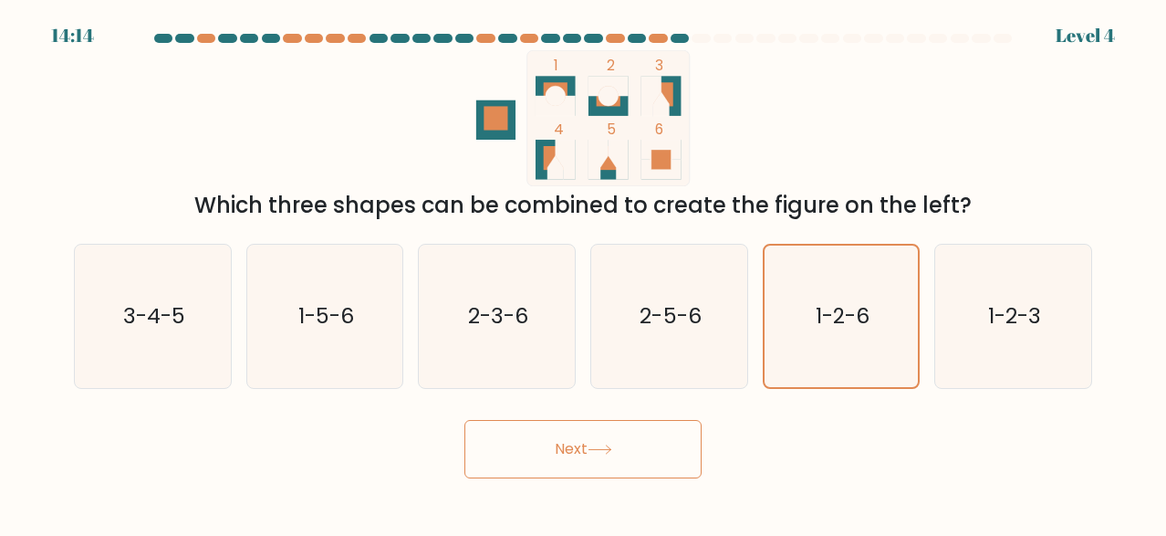
click at [647, 445] on button "Next" at bounding box center [583, 449] width 237 height 58
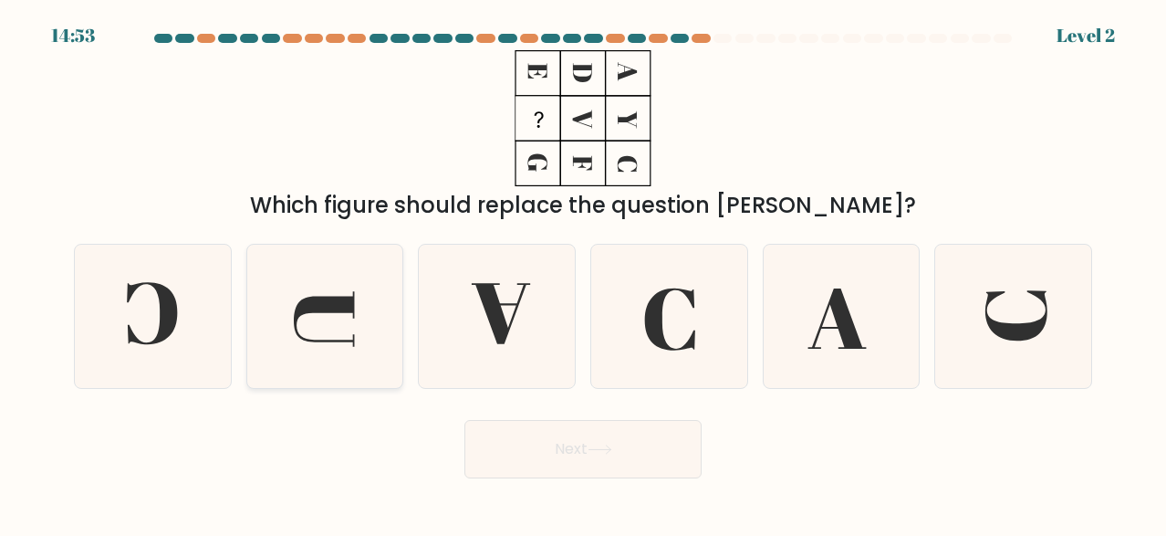
click at [291, 319] on icon at bounding box center [325, 316] width 142 height 142
click at [583, 273] on input "b." at bounding box center [583, 270] width 1 height 5
radio input "true"
click at [494, 441] on button "Next" at bounding box center [583, 449] width 237 height 58
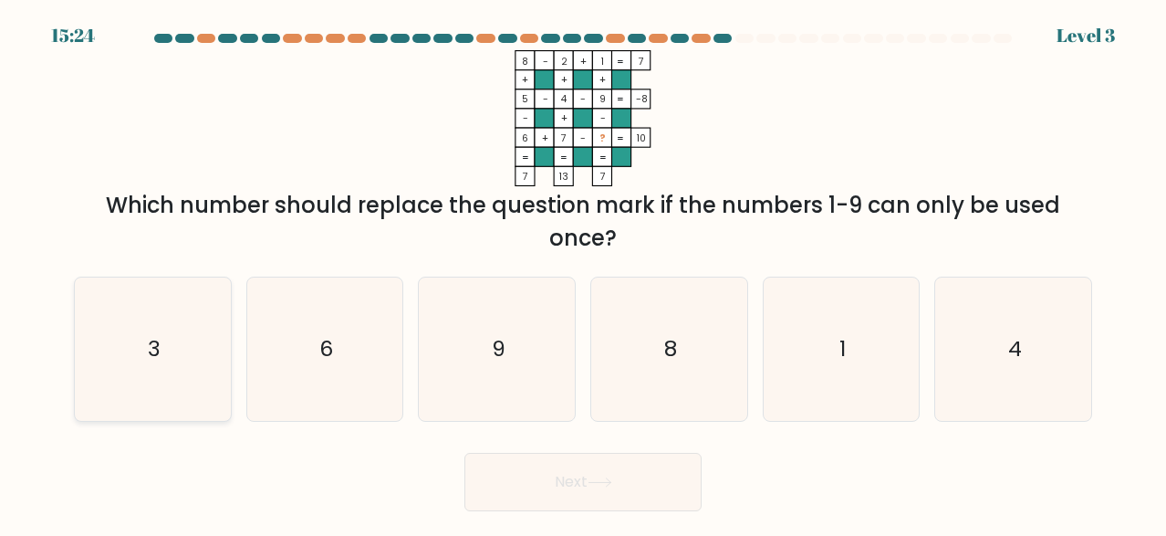
click at [202, 343] on icon "3" at bounding box center [152, 348] width 142 height 142
click at [583, 273] on input "a. 3" at bounding box center [583, 270] width 1 height 5
radio input "true"
click at [534, 487] on button "Next" at bounding box center [583, 482] width 237 height 58
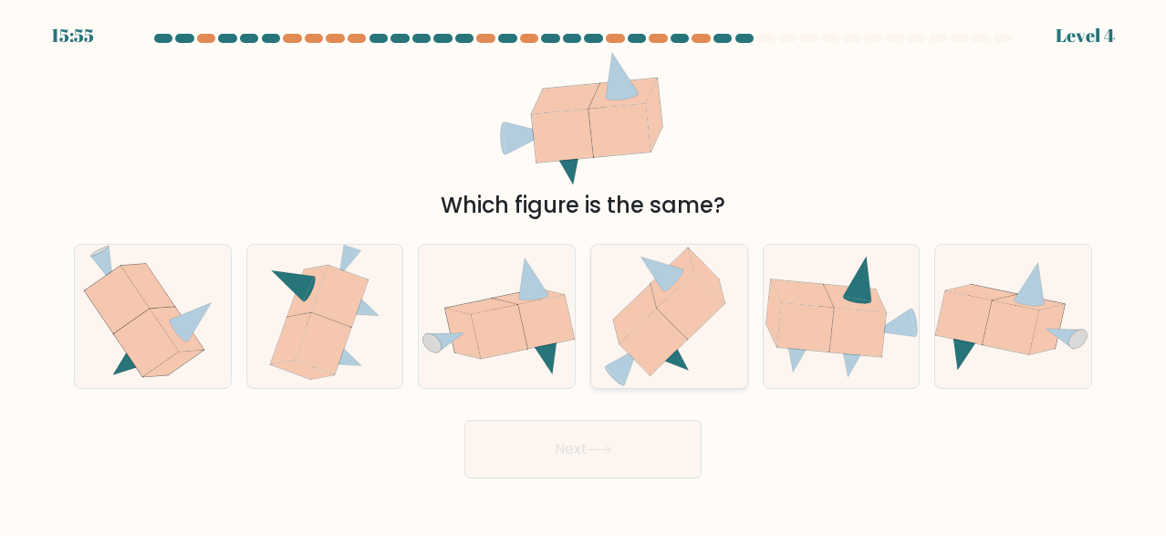
click at [685, 352] on icon at bounding box center [668, 316] width 131 height 142
click at [584, 273] on input "d." at bounding box center [583, 270] width 1 height 5
radio input "true"
click at [632, 465] on button "Next" at bounding box center [583, 449] width 237 height 58
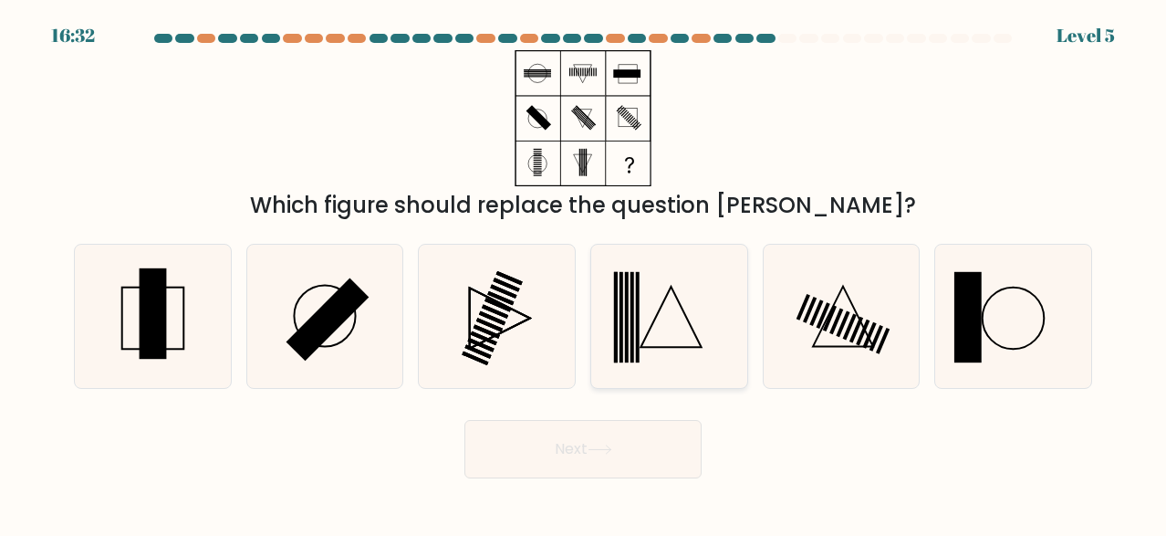
click at [698, 287] on icon at bounding box center [669, 316] width 142 height 142
click at [584, 273] on input "d." at bounding box center [583, 270] width 1 height 5
radio input "true"
click at [856, 316] on rect at bounding box center [850, 327] width 14 height 26
click at [584, 273] on input "e." at bounding box center [583, 270] width 1 height 5
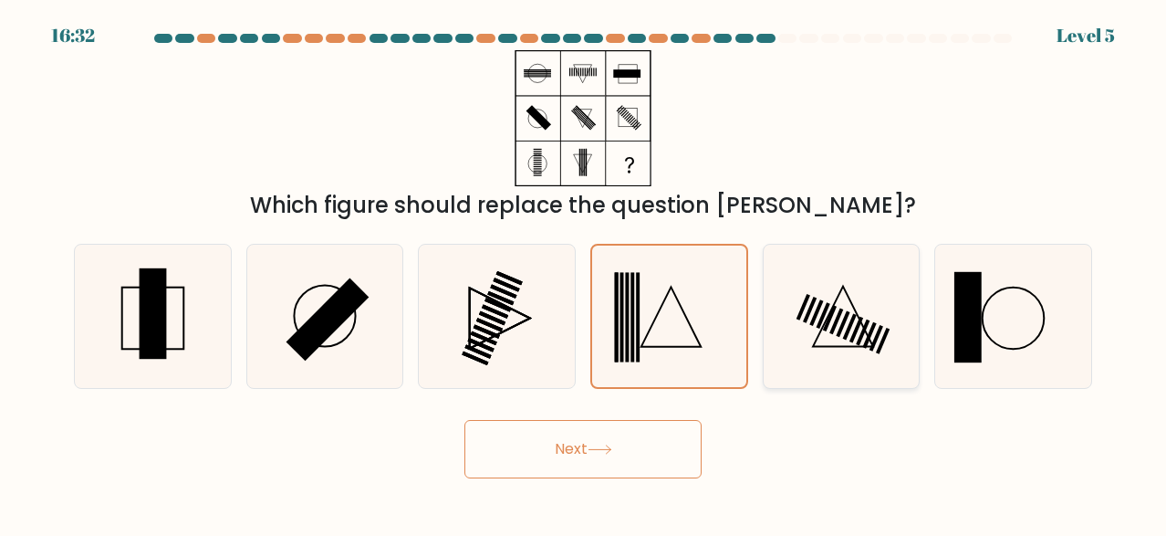
radio input "true"
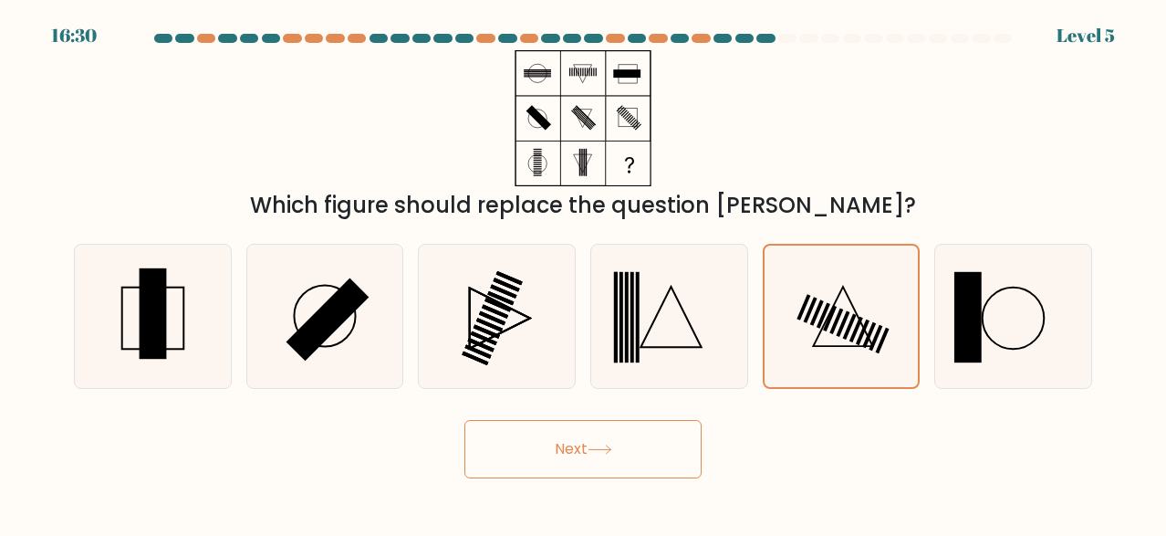
click at [569, 454] on button "Next" at bounding box center [583, 449] width 237 height 58
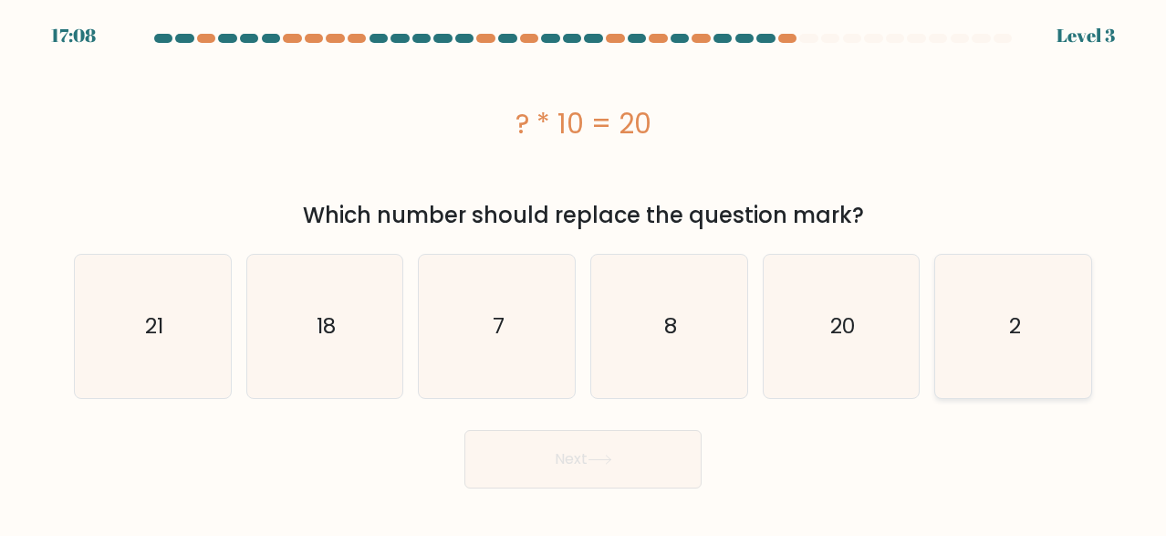
click at [945, 333] on icon "2" at bounding box center [1013, 326] width 142 height 142
click at [584, 273] on input "f. 2" at bounding box center [583, 270] width 1 height 5
radio input "true"
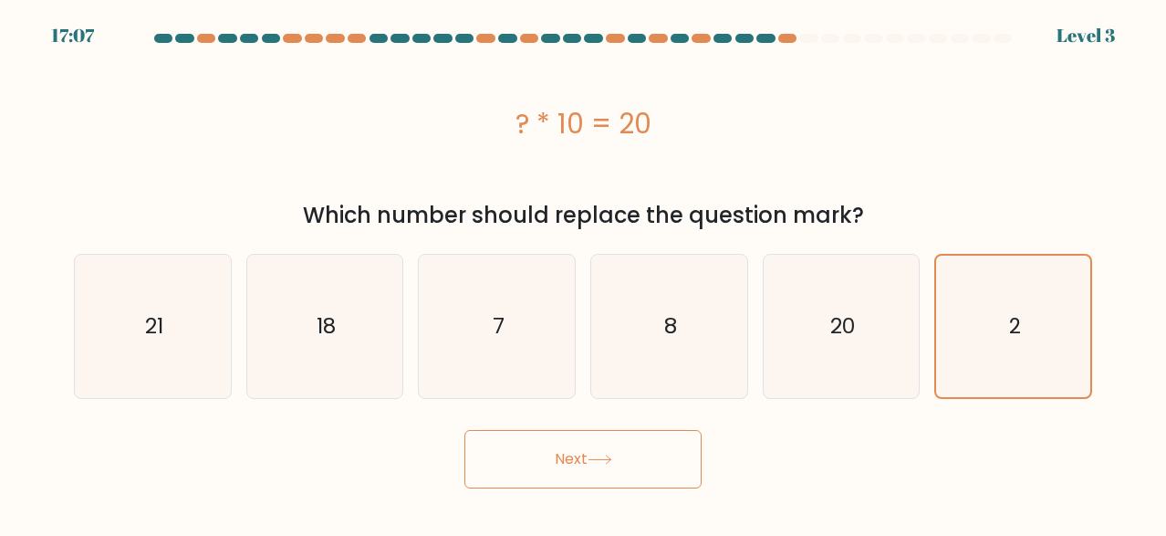
click at [621, 475] on button "Next" at bounding box center [583, 459] width 237 height 58
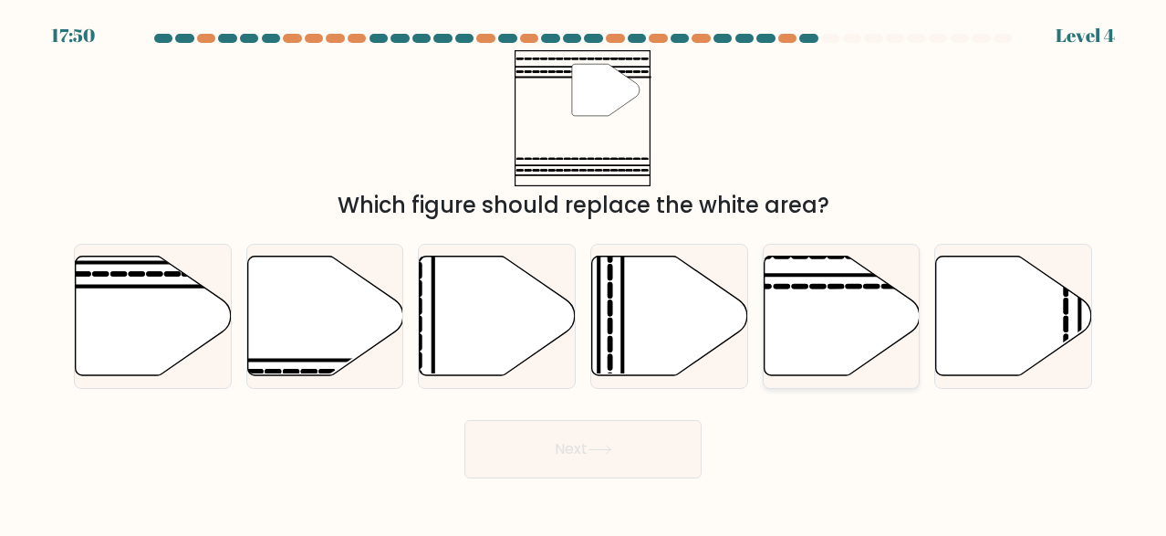
click at [809, 301] on icon at bounding box center [842, 316] width 156 height 120
click at [584, 273] on input "e." at bounding box center [583, 270] width 1 height 5
radio input "true"
click at [177, 312] on icon at bounding box center [154, 316] width 156 height 120
click at [583, 273] on input "a." at bounding box center [583, 270] width 1 height 5
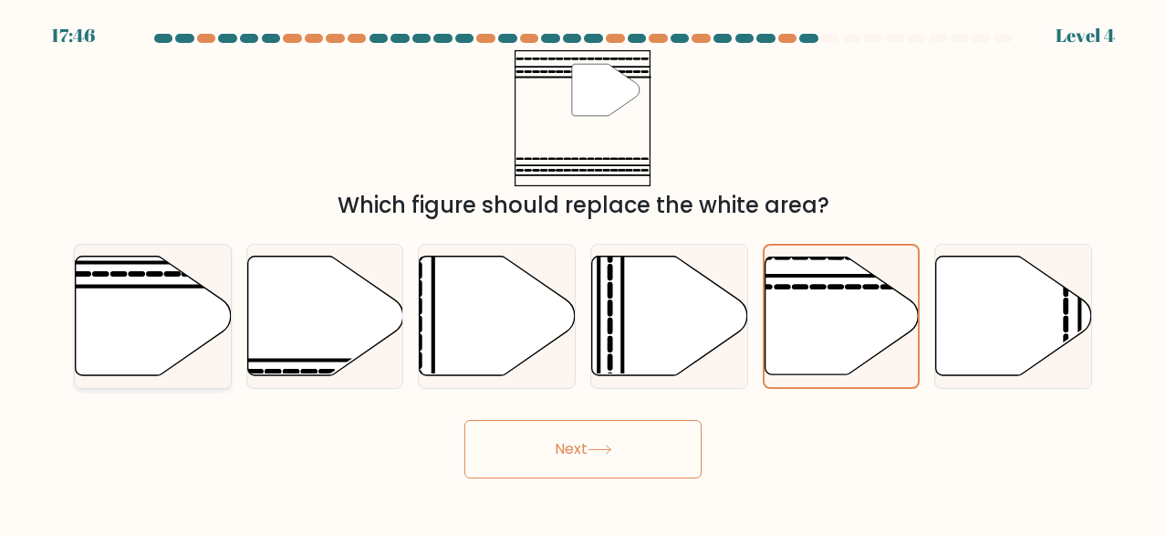
radio input "true"
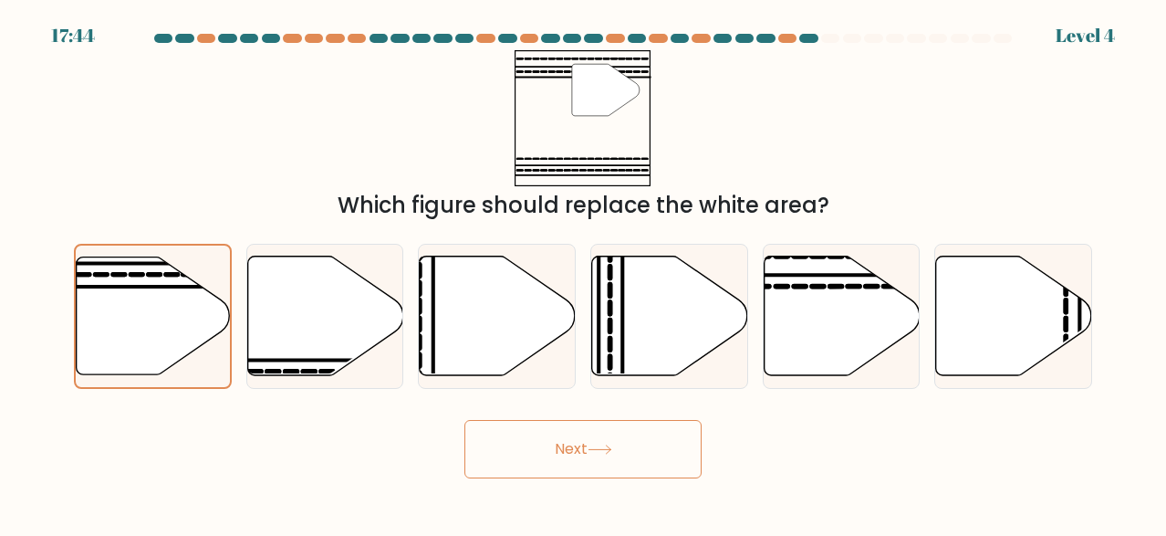
click at [559, 464] on button "Next" at bounding box center [583, 449] width 237 height 58
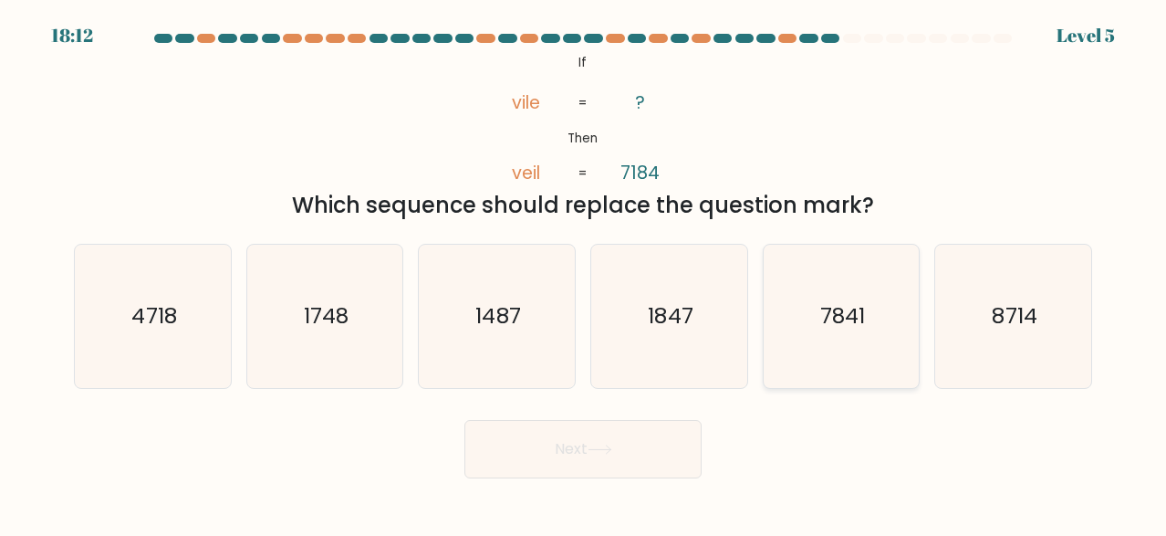
click at [815, 347] on icon "7841" at bounding box center [841, 316] width 142 height 142
click at [584, 273] on input "e. 7841" at bounding box center [583, 270] width 1 height 5
radio input "true"
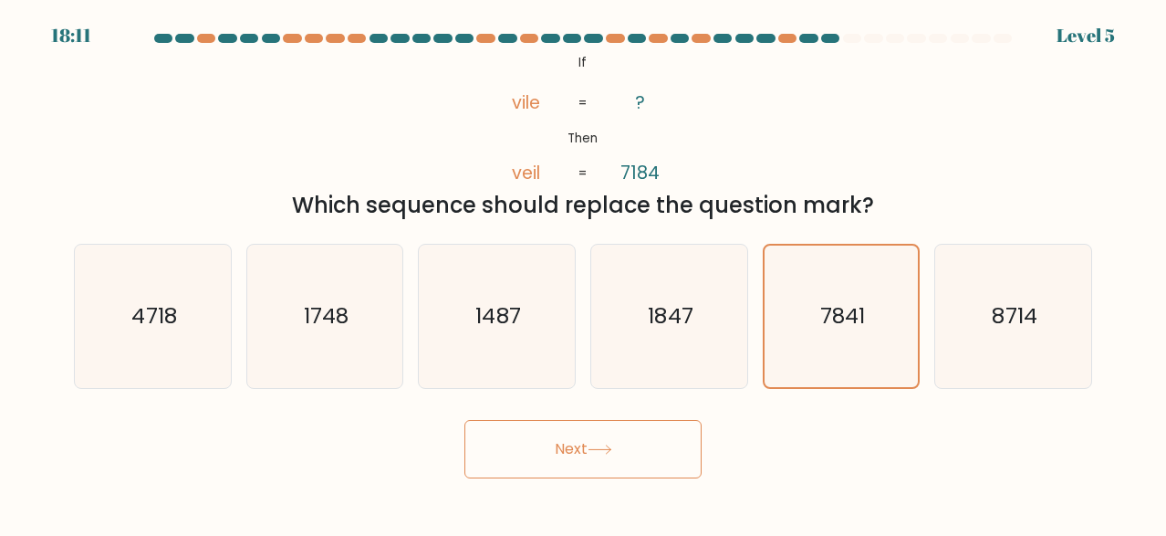
click at [645, 444] on button "Next" at bounding box center [583, 449] width 237 height 58
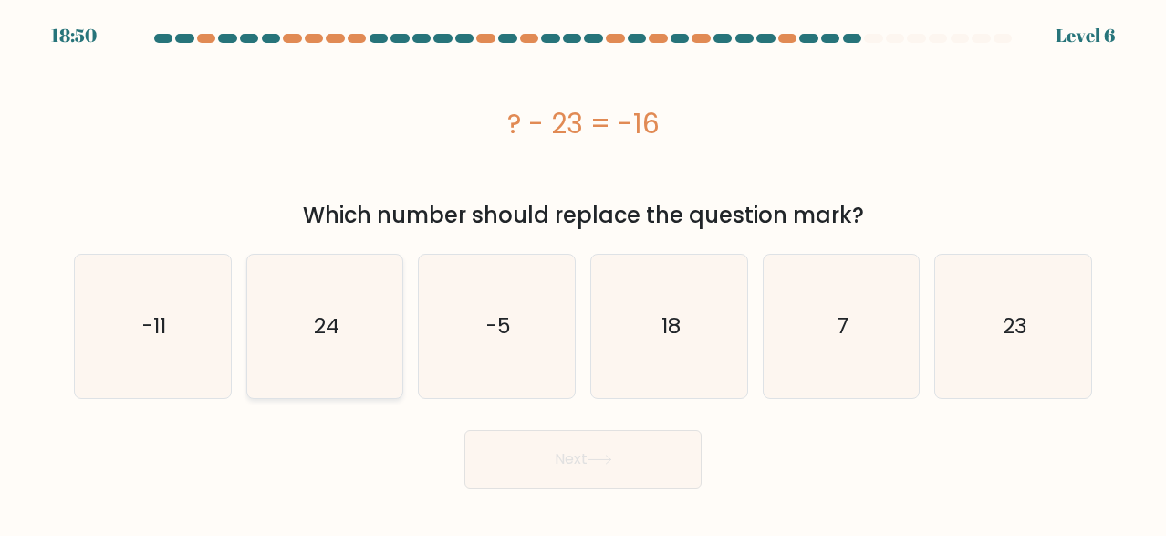
click at [327, 360] on icon "24" at bounding box center [325, 326] width 142 height 142
click at [583, 273] on input "b. 24" at bounding box center [583, 270] width 1 height 5
radio input "true"
click at [195, 319] on icon "-11" at bounding box center [152, 326] width 142 height 142
click at [583, 273] on input "a. -11" at bounding box center [583, 270] width 1 height 5
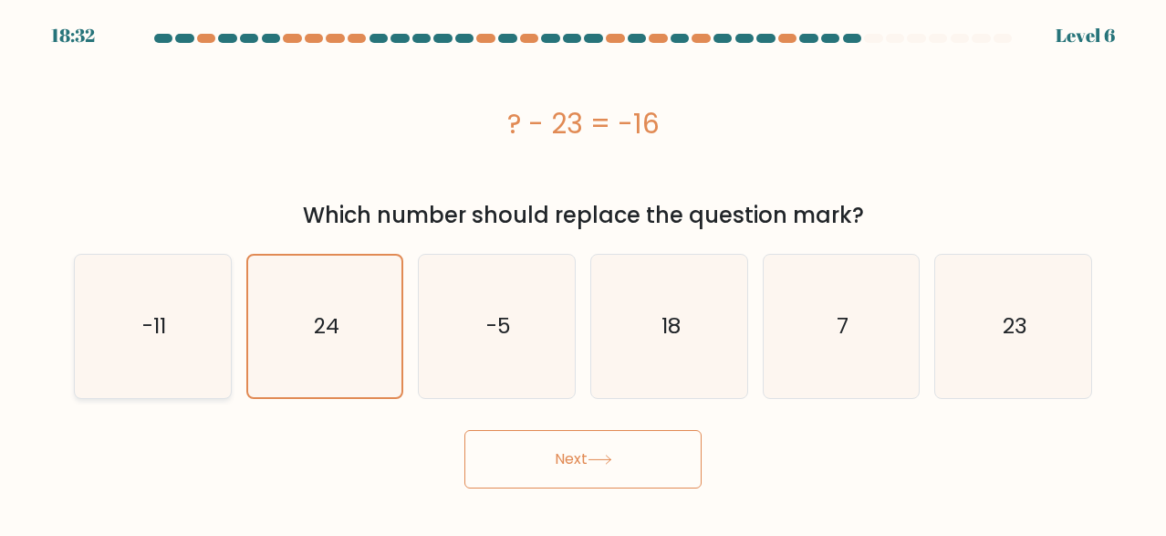
radio input "true"
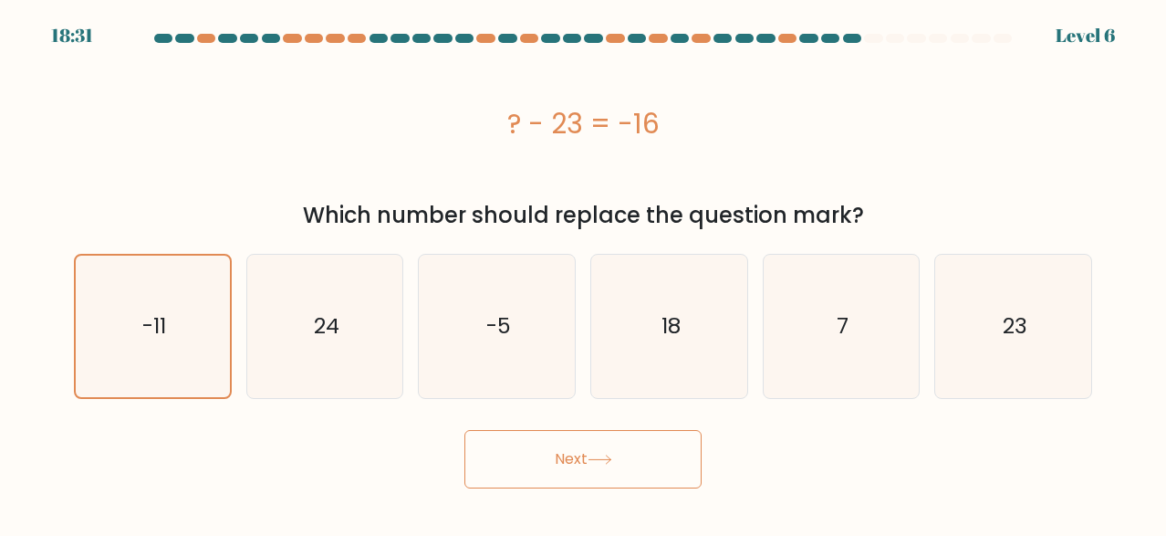
click at [600, 464] on icon at bounding box center [600, 459] width 25 height 10
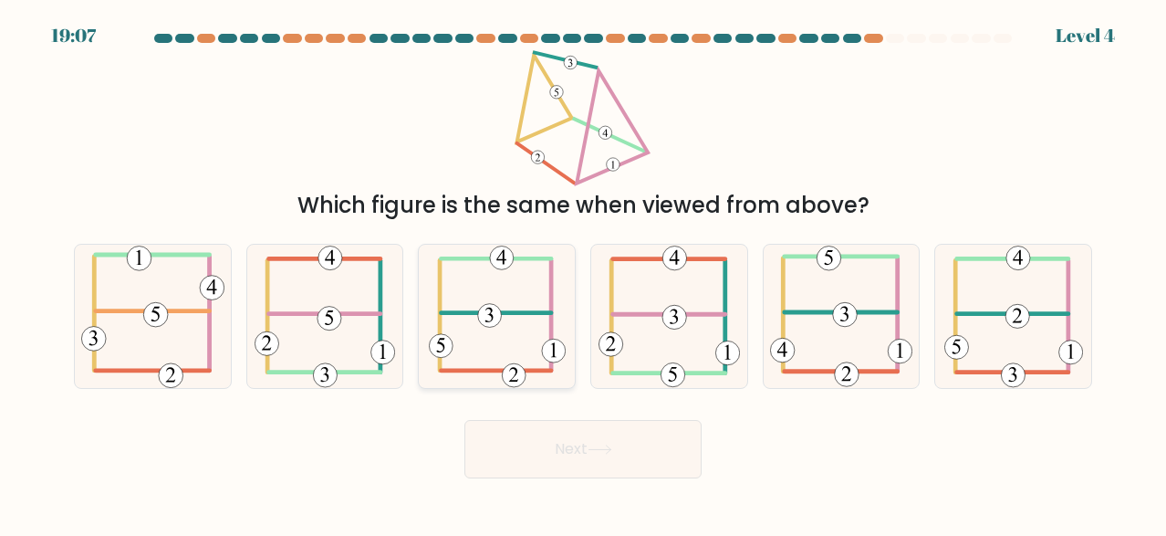
click at [534, 379] on icon at bounding box center [497, 316] width 137 height 142
click at [583, 273] on input "c." at bounding box center [583, 270] width 1 height 5
radio input "true"
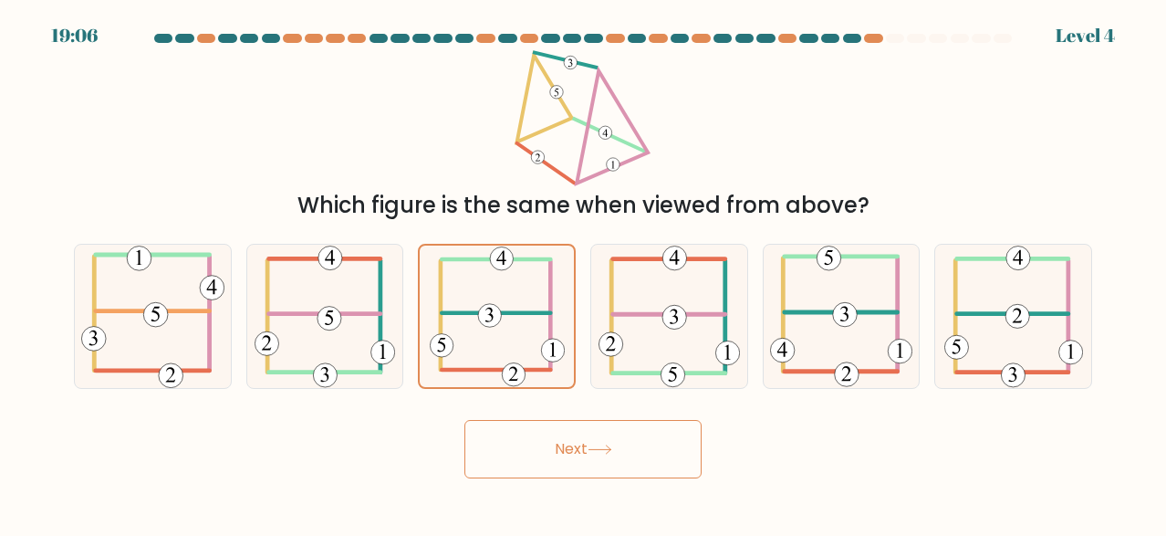
click at [547, 444] on button "Next" at bounding box center [583, 449] width 237 height 58
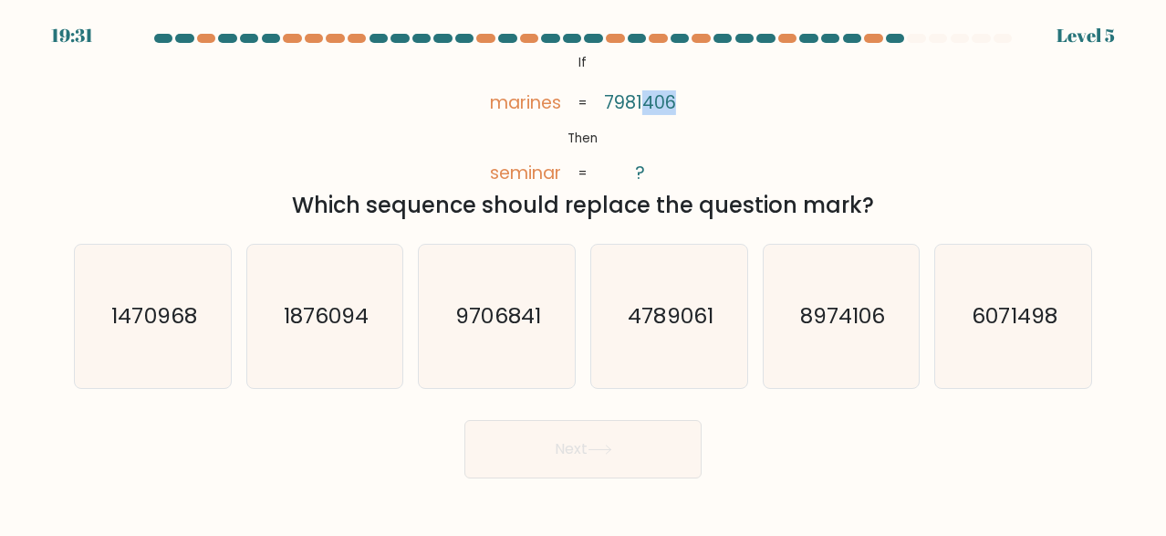
drag, startPoint x: 675, startPoint y: 102, endPoint x: 647, endPoint y: 96, distance: 29.0
click at [647, 96] on tspan "7981406" at bounding box center [640, 102] width 72 height 25
click at [965, 339] on icon "6071498" at bounding box center [1013, 316] width 142 height 142
click at [584, 273] on input "f. 6071498" at bounding box center [583, 270] width 1 height 5
radio input "true"
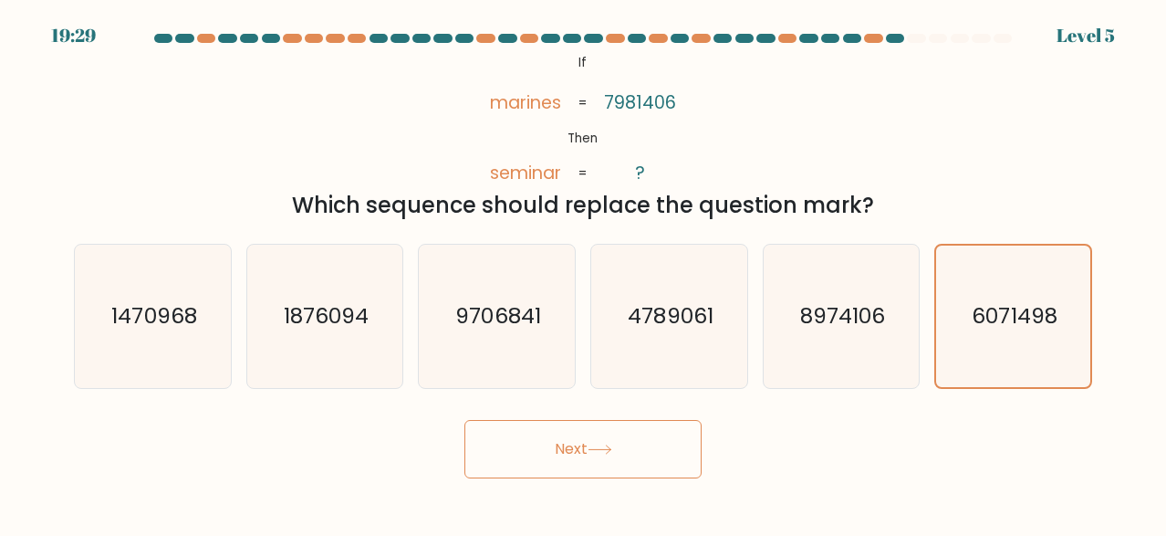
click at [583, 456] on button "Next" at bounding box center [583, 449] width 237 height 58
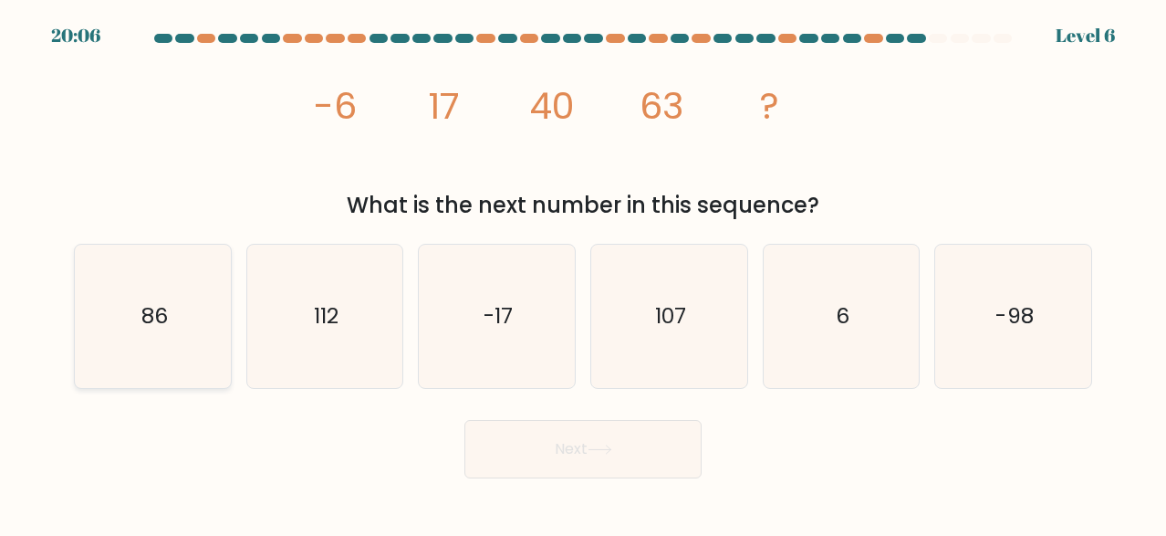
click at [178, 338] on icon "86" at bounding box center [152, 316] width 142 height 142
click at [583, 273] on input "a. 86" at bounding box center [583, 270] width 1 height 5
radio input "true"
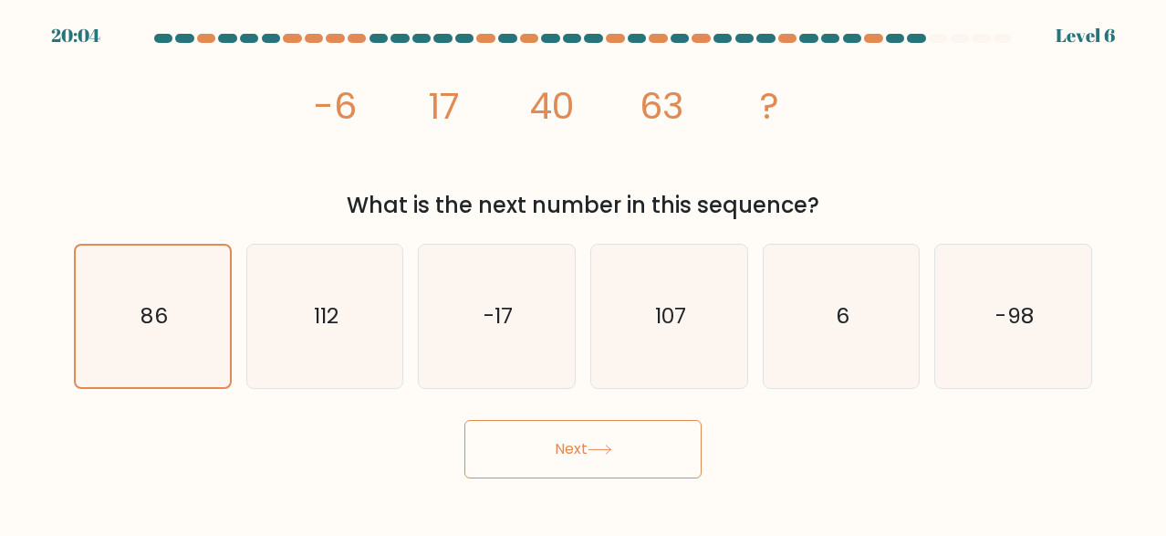
click at [525, 438] on button "Next" at bounding box center [583, 449] width 237 height 58
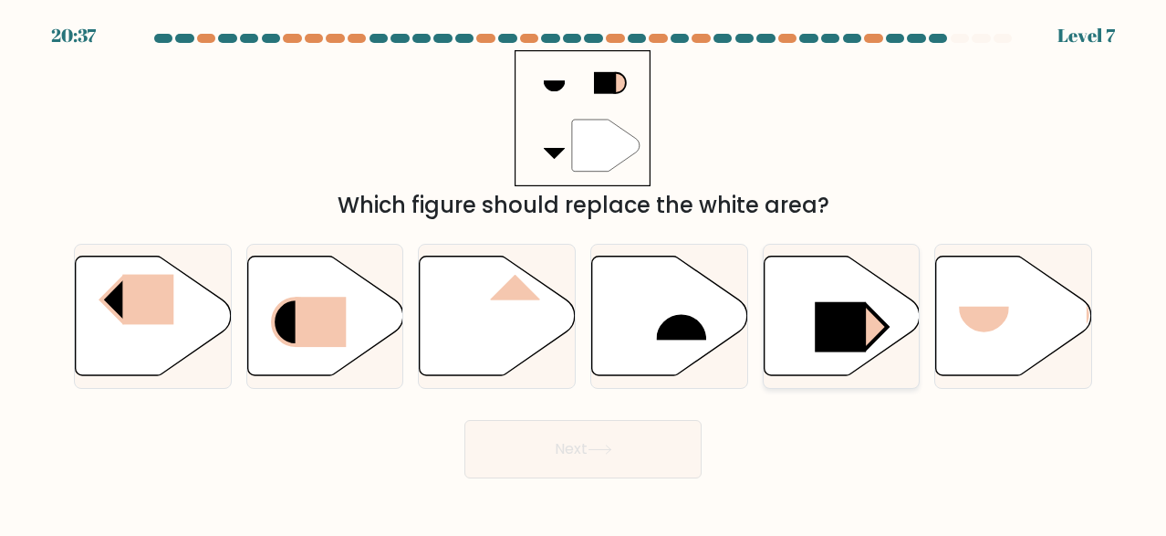
click at [820, 328] on rect at bounding box center [840, 327] width 51 height 50
click at [584, 273] on input "e." at bounding box center [583, 270] width 1 height 5
radio input "true"
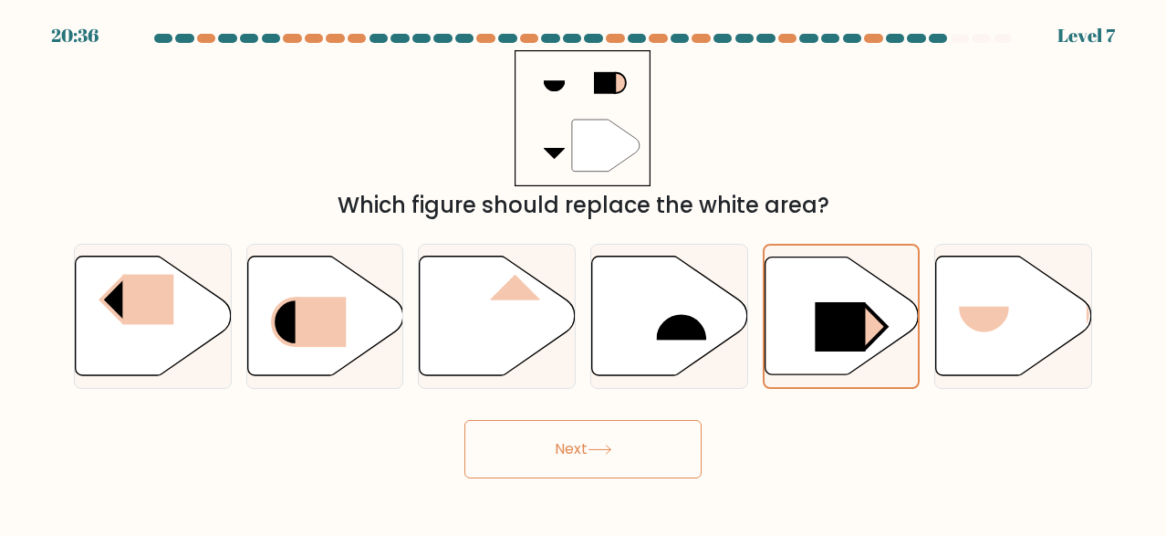
click at [595, 480] on body "20:36 Level 7" at bounding box center [583, 268] width 1166 height 536
click at [589, 454] on button "Next" at bounding box center [583, 449] width 237 height 58
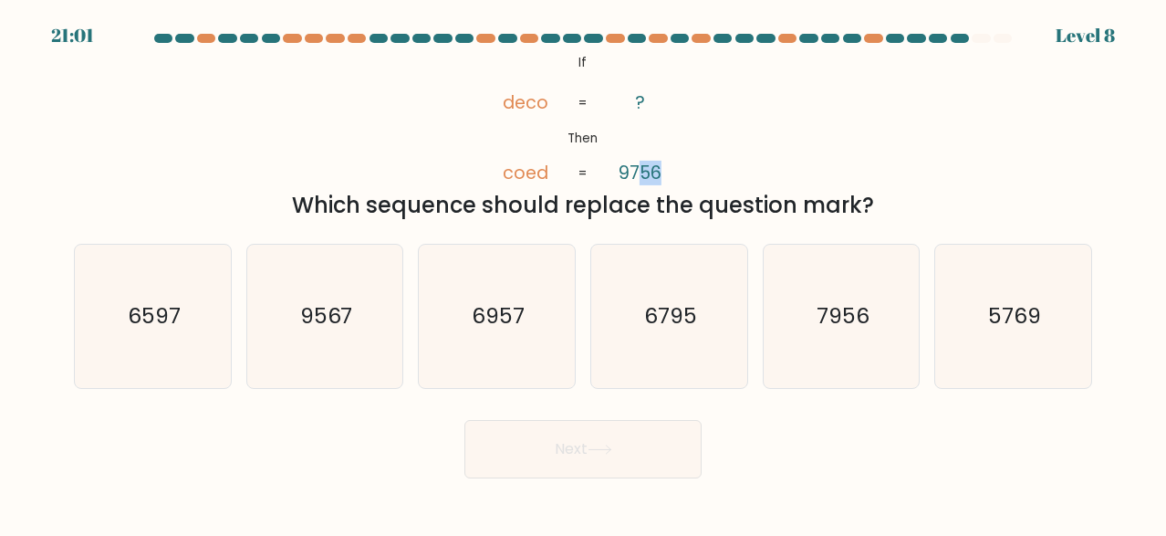
drag, startPoint x: 659, startPoint y: 172, endPoint x: 641, endPoint y: 166, distance: 19.3
click at [641, 166] on tspan "9756" at bounding box center [640, 173] width 43 height 25
click at [694, 157] on div "@import url('https://fonts.googleapis.com/css?family=Abril+Fatface:400,100,100i…" at bounding box center [583, 136] width 1040 height 172
drag, startPoint x: 103, startPoint y: 338, endPoint x: 430, endPoint y: 377, distance: 329.1
click at [125, 339] on icon "6597" at bounding box center [152, 316] width 142 height 142
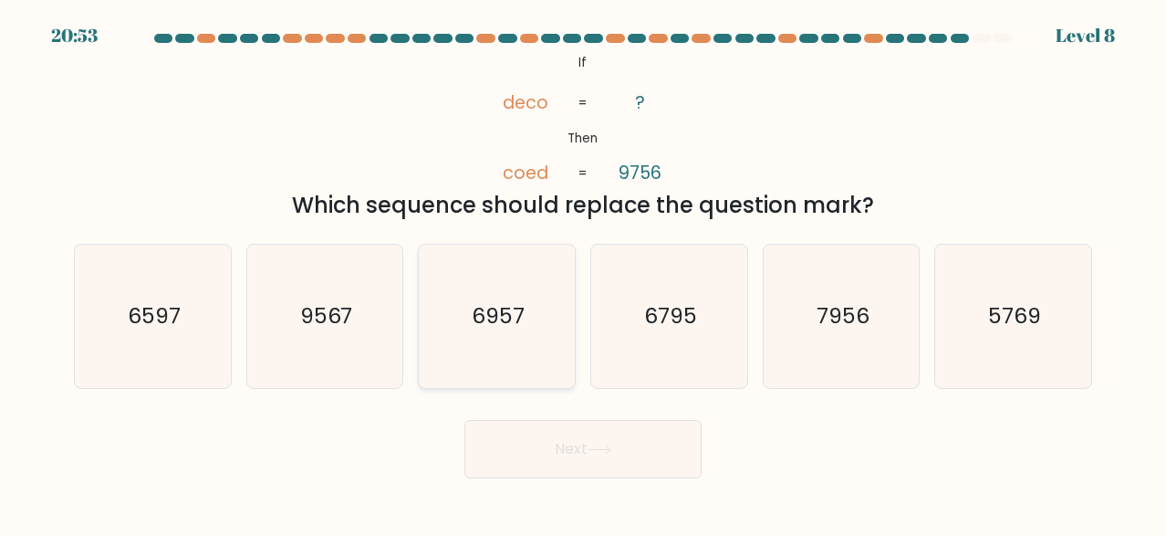
click at [583, 273] on input "a. 6597" at bounding box center [583, 270] width 1 height 5
radio input "true"
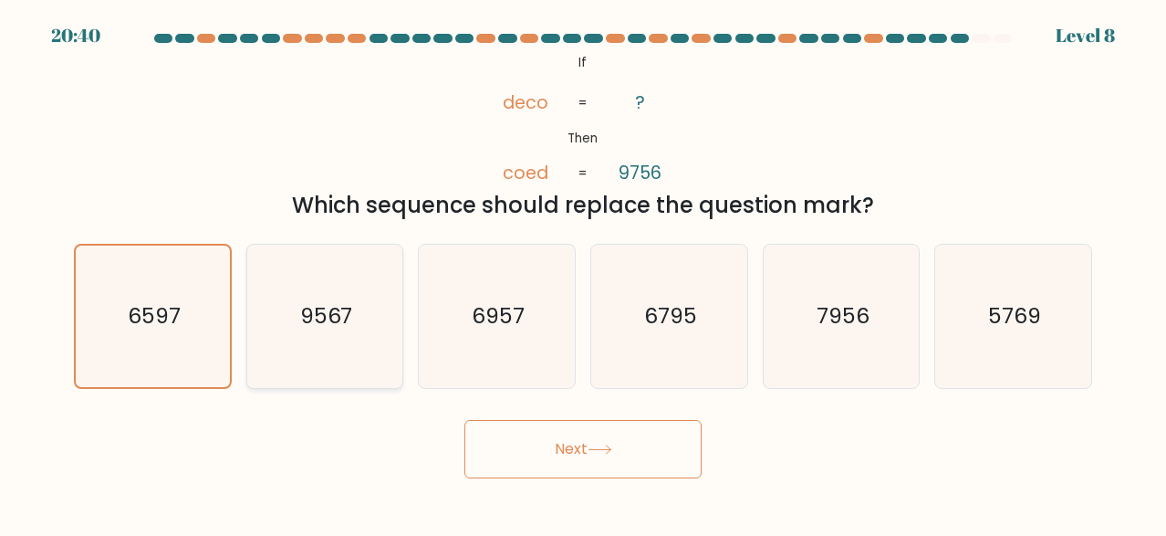
click at [341, 345] on icon "9567" at bounding box center [325, 316] width 142 height 142
click at [583, 273] on input "b. 9567" at bounding box center [583, 270] width 1 height 5
radio input "true"
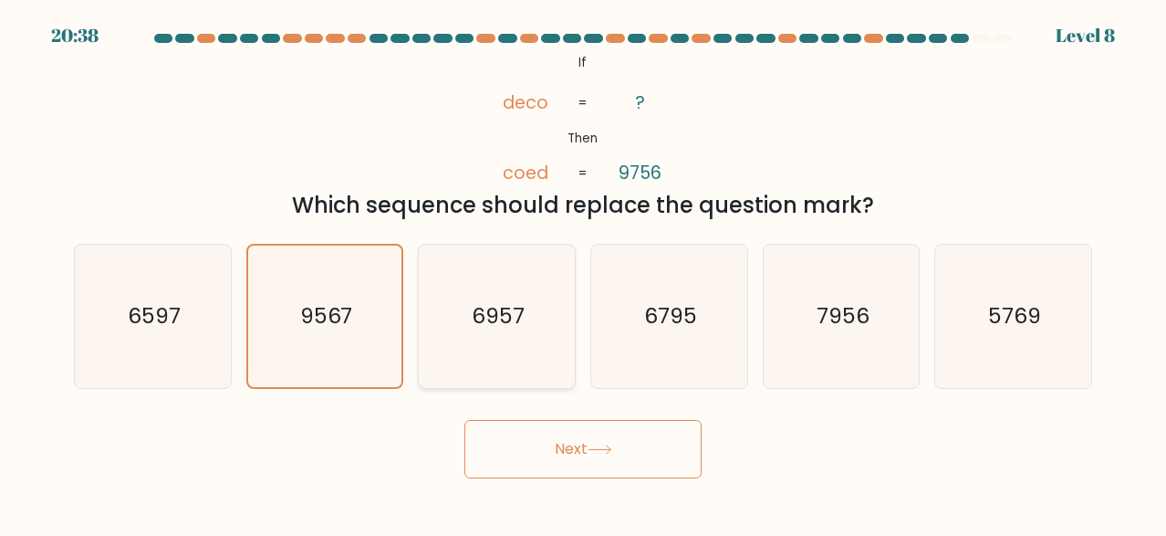
click at [504, 358] on icon "6957" at bounding box center [496, 316] width 142 height 142
click at [583, 273] on input "c. 6957" at bounding box center [583, 270] width 1 height 5
radio input "true"
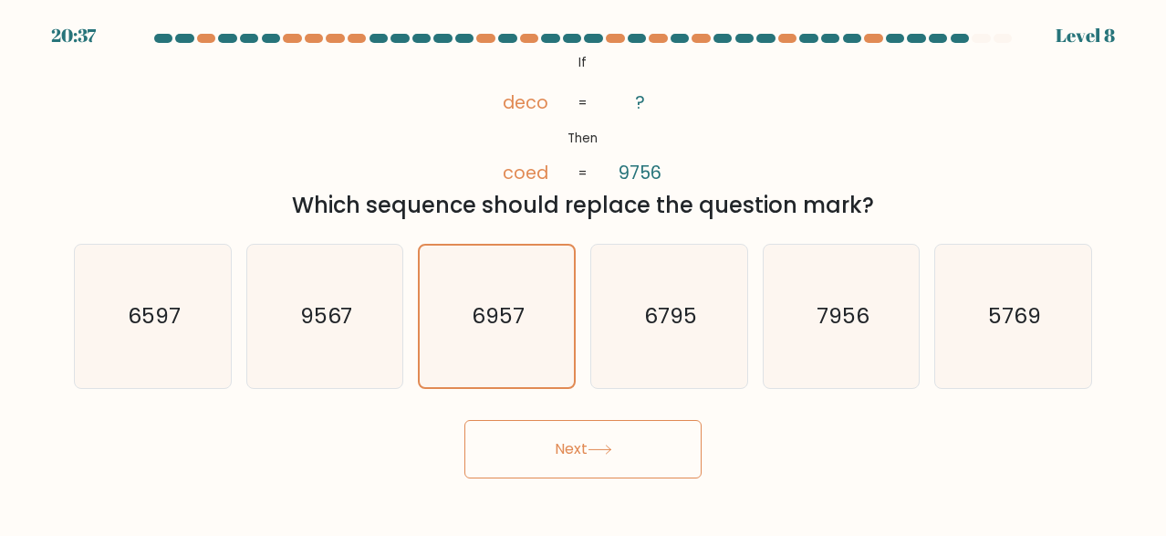
drag, startPoint x: 122, startPoint y: 340, endPoint x: 443, endPoint y: 412, distance: 328.1
click at [132, 343] on icon "6597" at bounding box center [152, 316] width 142 height 142
click at [583, 273] on input "a. 6597" at bounding box center [583, 270] width 1 height 5
radio input "true"
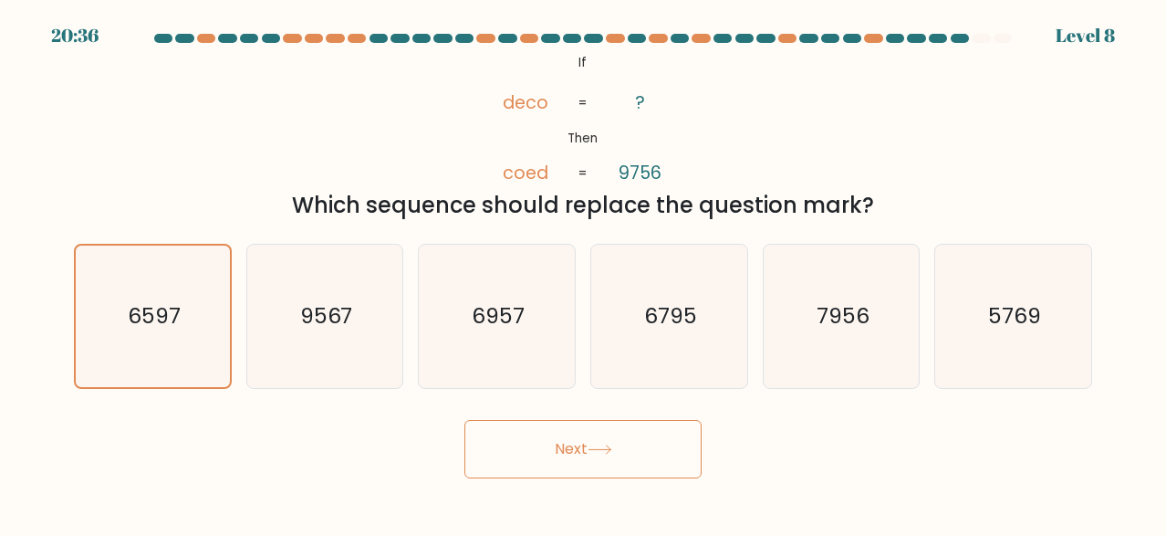
click at [654, 455] on button "Next" at bounding box center [583, 449] width 237 height 58
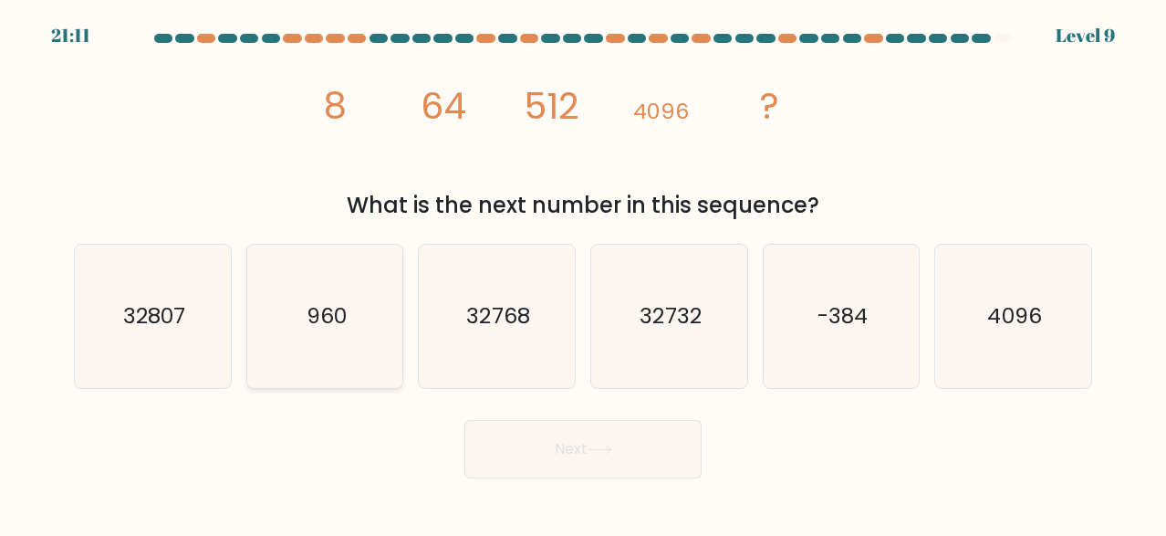
click at [328, 354] on icon "960" at bounding box center [325, 316] width 142 height 142
click at [583, 273] on input "b. 960" at bounding box center [583, 270] width 1 height 5
radio input "true"
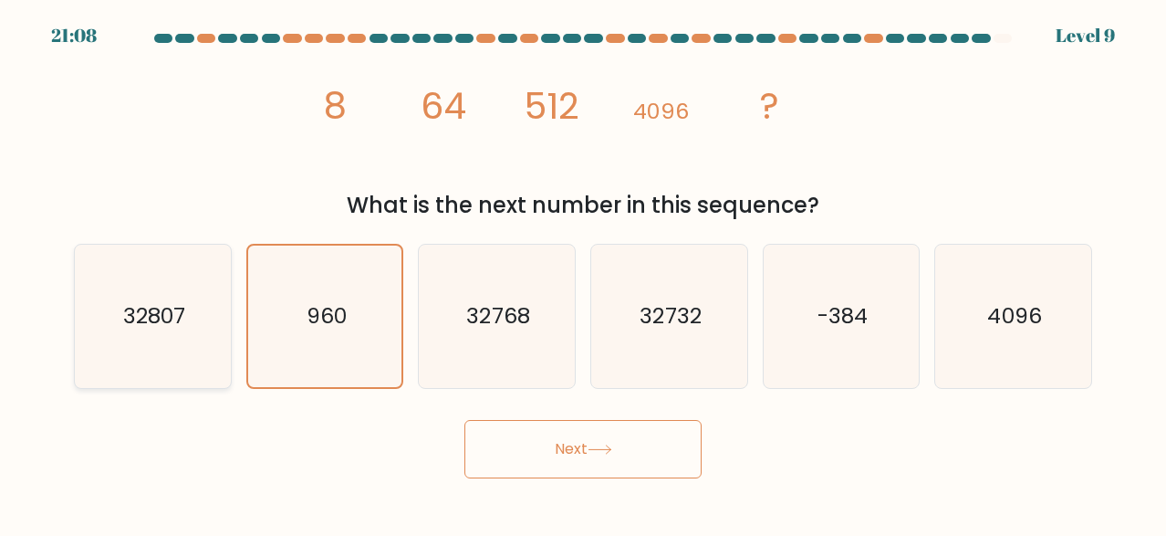
click at [175, 323] on text "32807" at bounding box center [154, 315] width 62 height 30
click at [583, 273] on input "a. 32807" at bounding box center [583, 270] width 1 height 5
radio input "true"
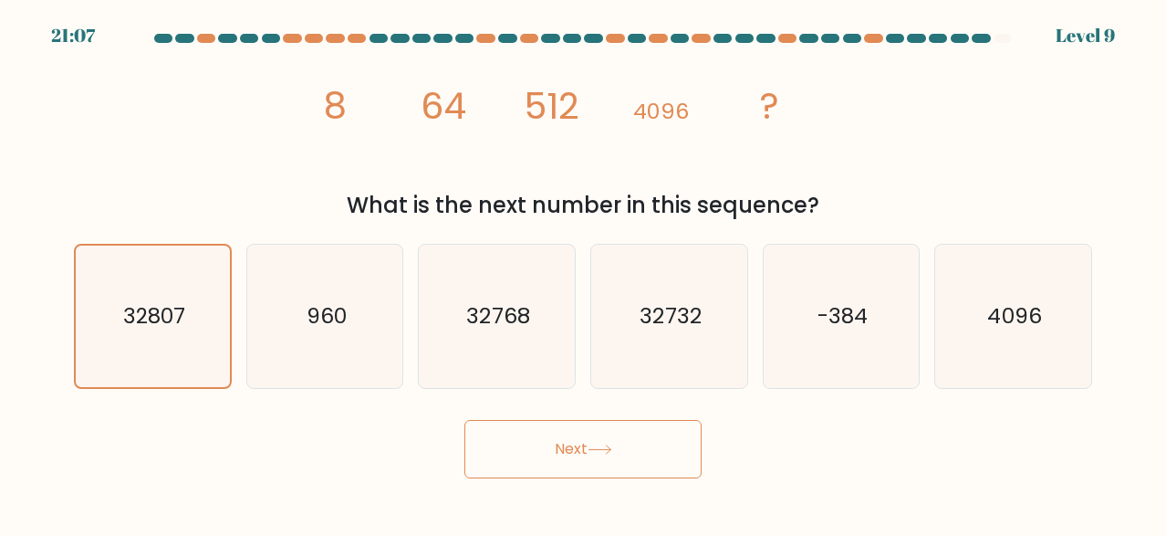
click at [568, 444] on button "Next" at bounding box center [583, 449] width 237 height 58
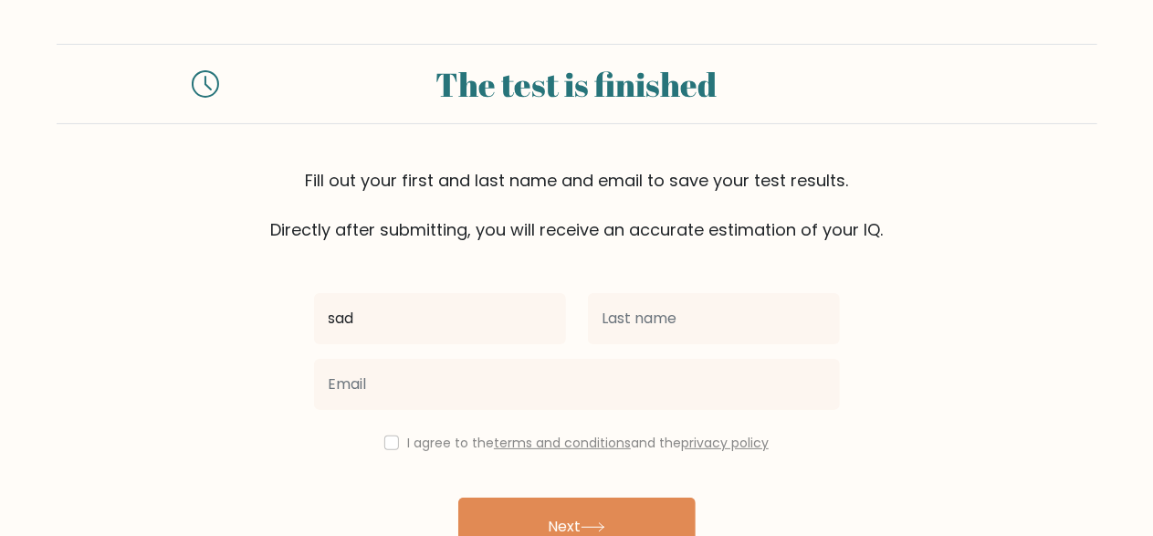
type input "sad"
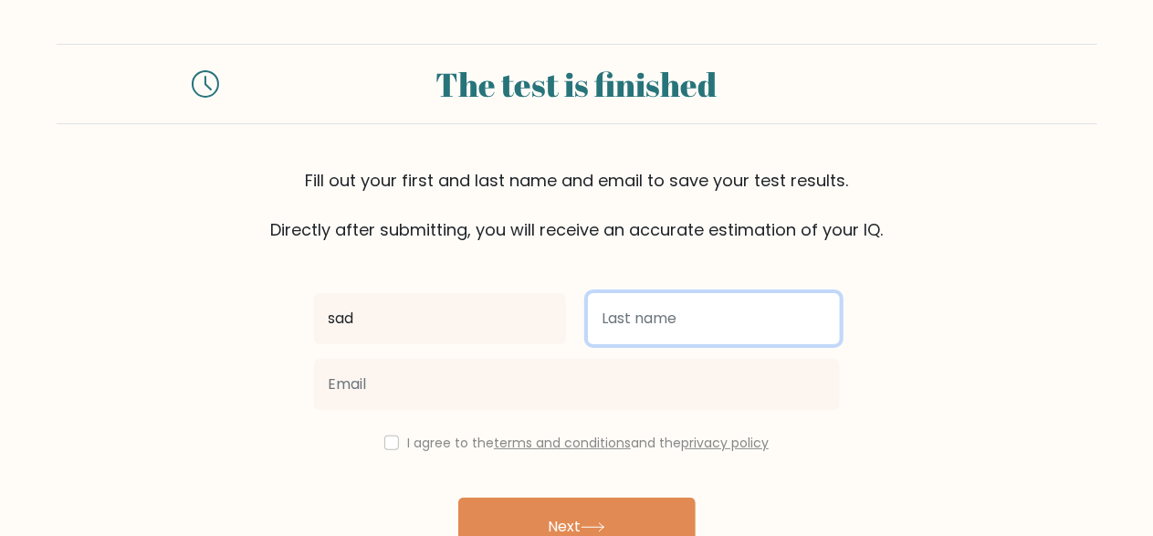
click at [821, 317] on input "text" at bounding box center [714, 318] width 252 height 51
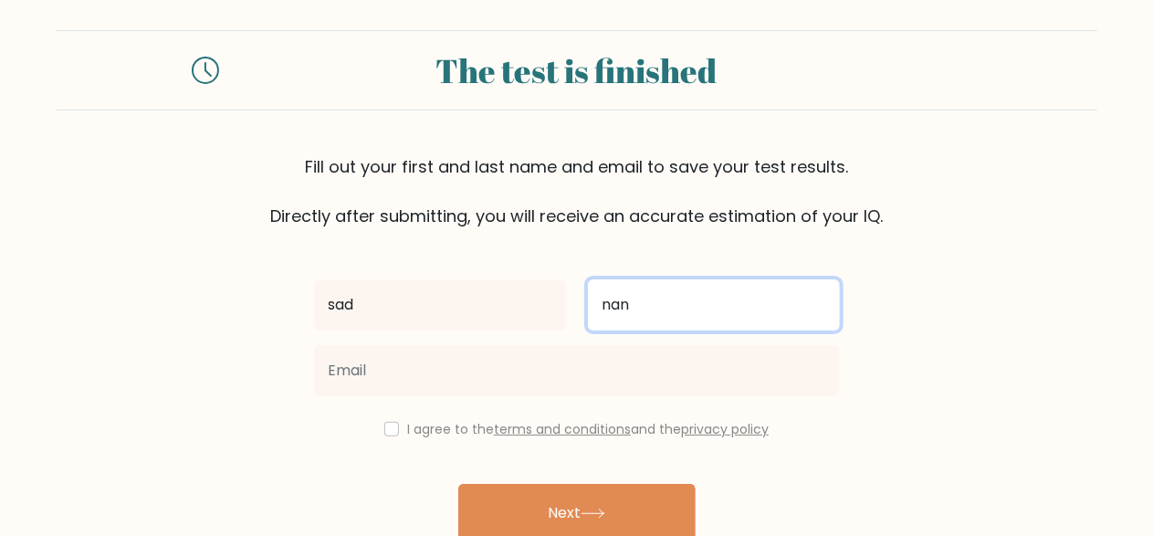
scroll to position [91, 0]
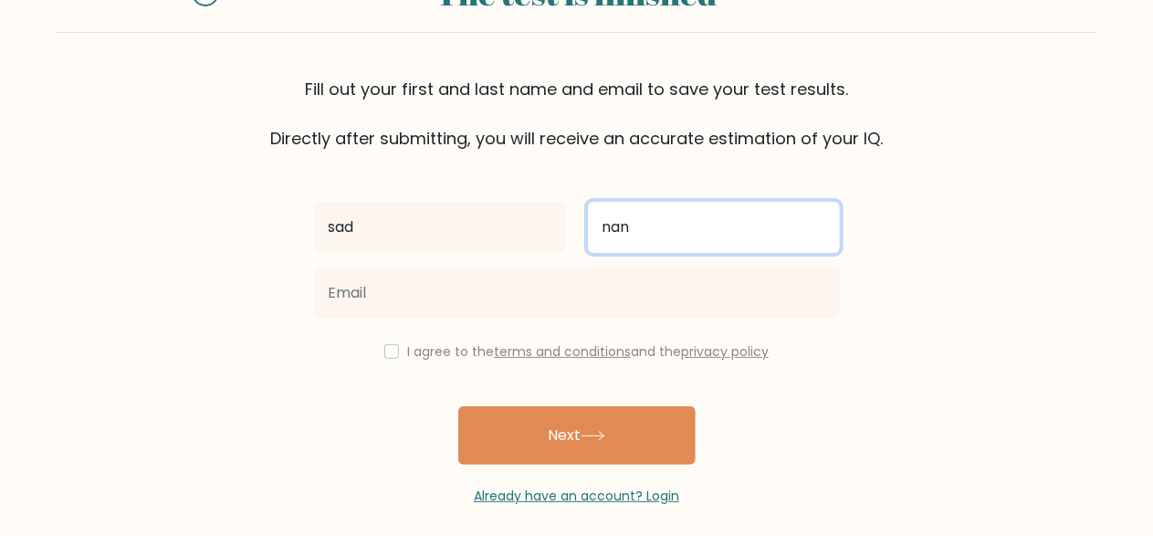
type input "nan"
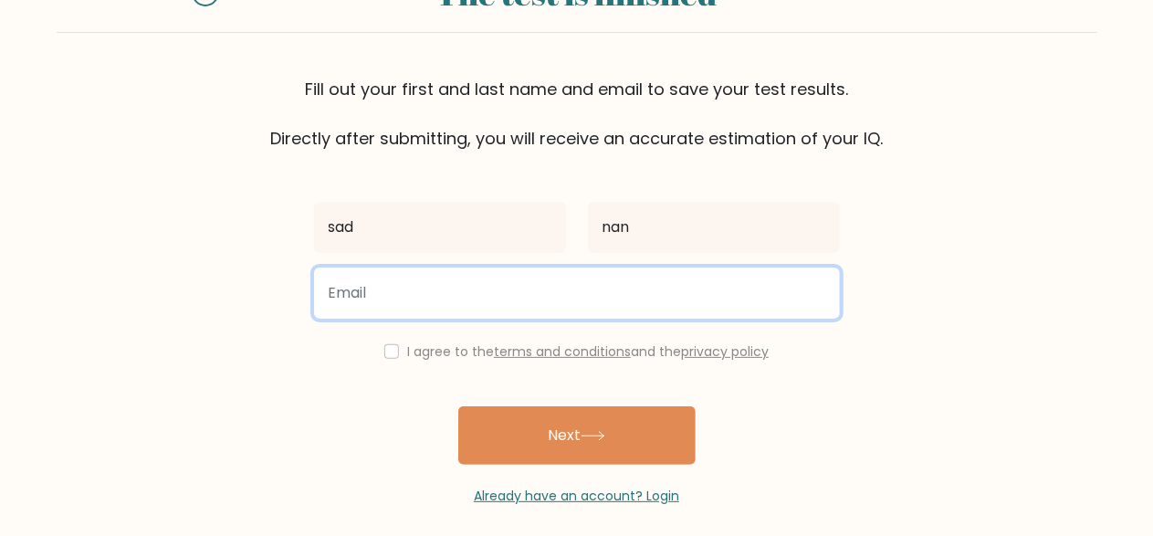
click at [437, 295] on input "email" at bounding box center [577, 292] width 526 height 51
type input "ayan jamil afridi"
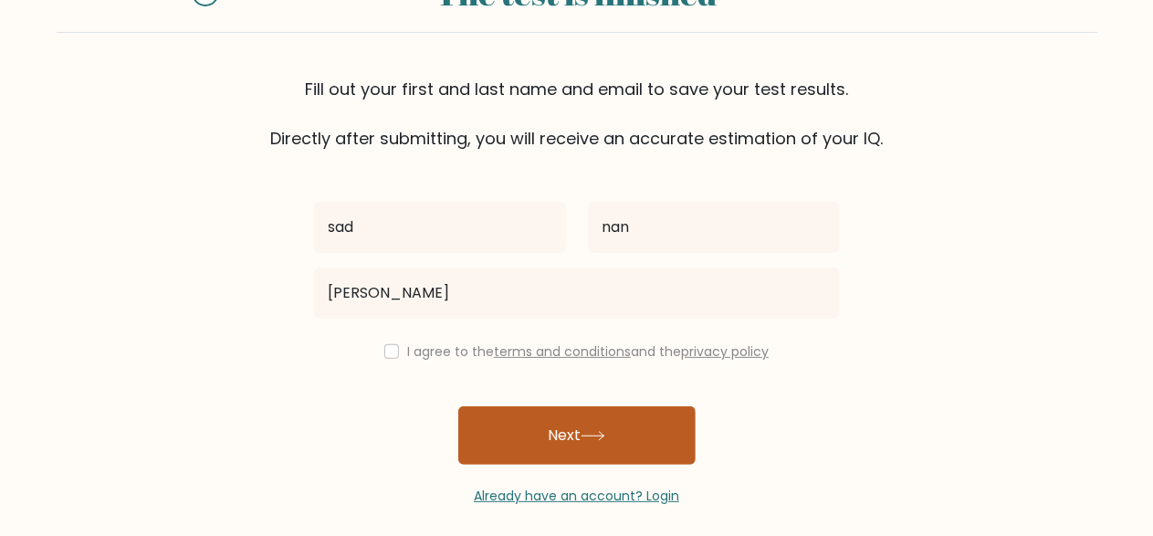
click at [499, 420] on button "Next" at bounding box center [576, 435] width 237 height 58
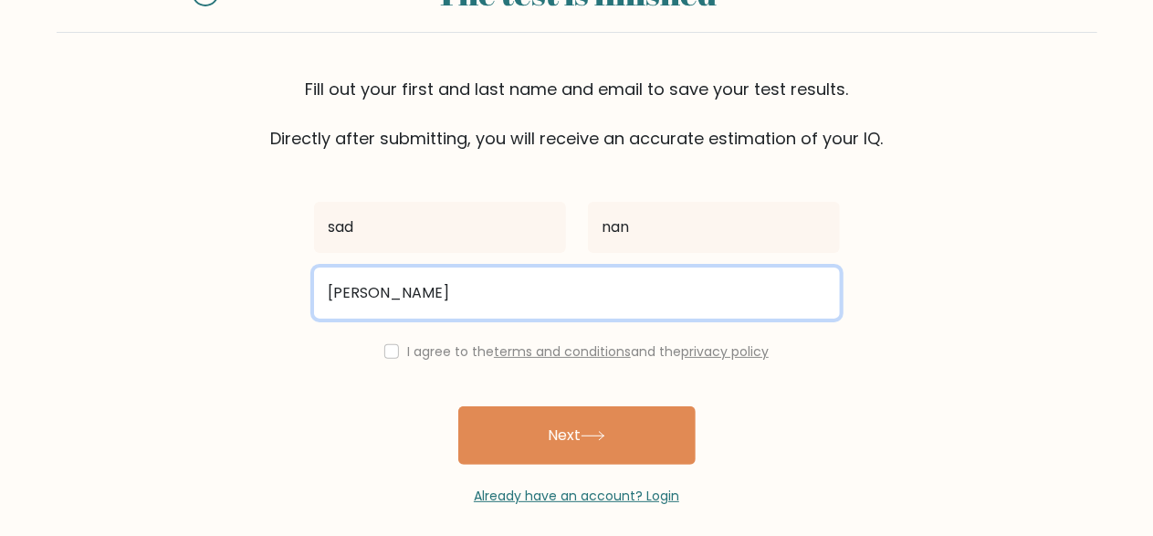
click at [490, 283] on input "ayan jamil afridi" at bounding box center [577, 292] width 526 height 51
drag, startPoint x: 448, startPoint y: 293, endPoint x: 321, endPoint y: 273, distance: 128.4
click at [322, 273] on input "ayan jamil afridi" at bounding box center [577, 292] width 526 height 51
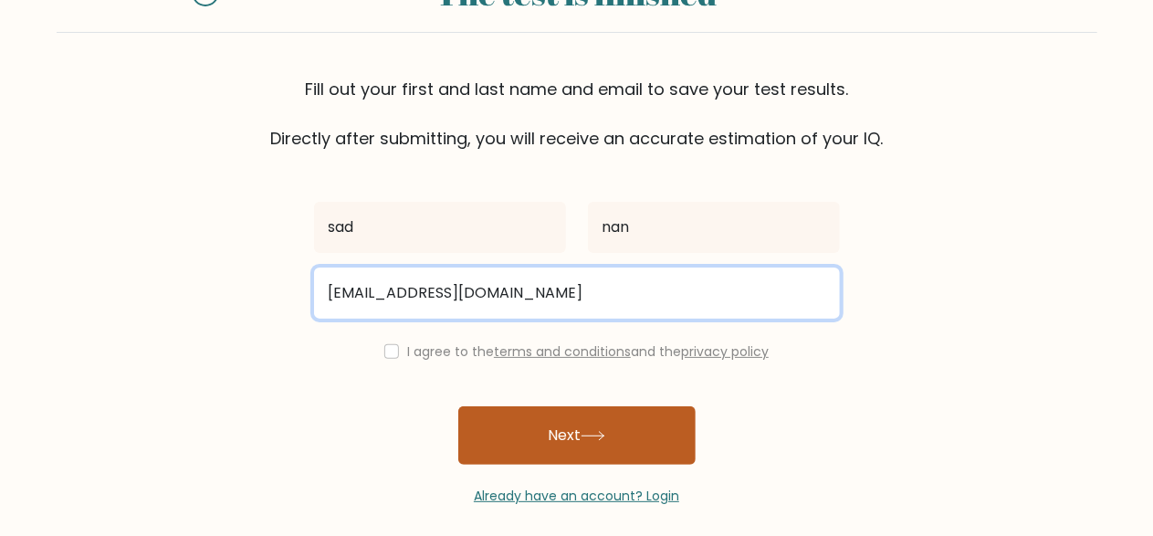
type input "sadhasme@gmail.com"
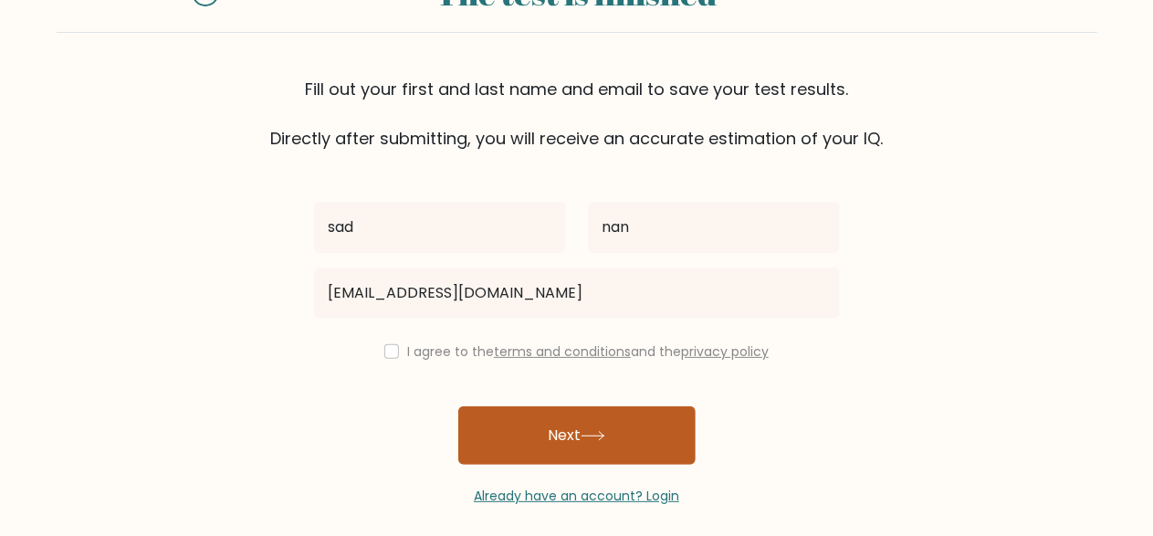
click at [556, 424] on button "Next" at bounding box center [576, 435] width 237 height 58
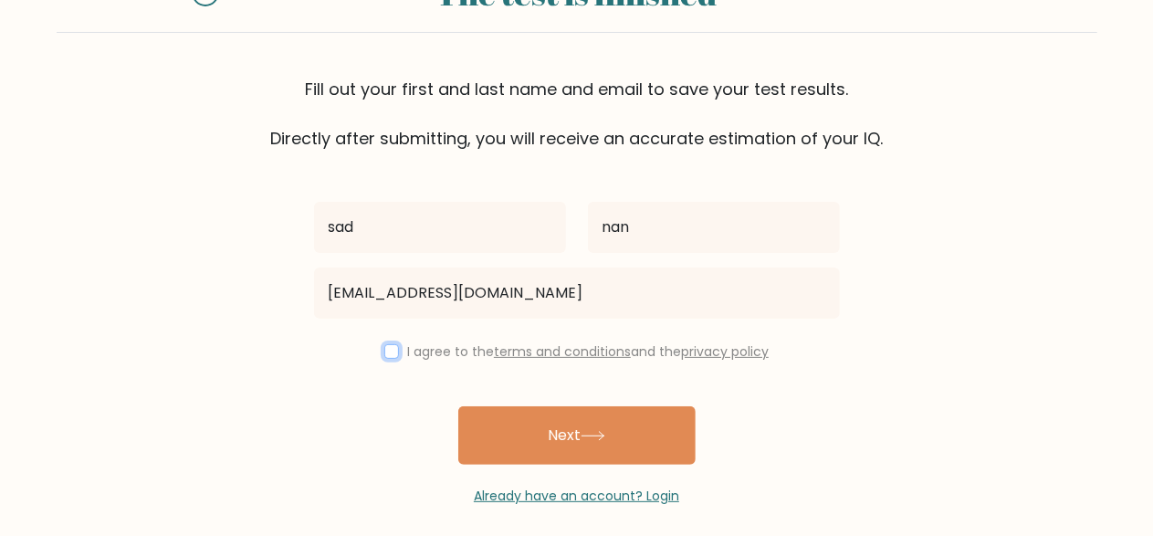
drag, startPoint x: 388, startPoint y: 354, endPoint x: 449, endPoint y: 372, distance: 63.8
click at [389, 354] on input "checkbox" at bounding box center [391, 351] width 15 height 15
checkbox input "true"
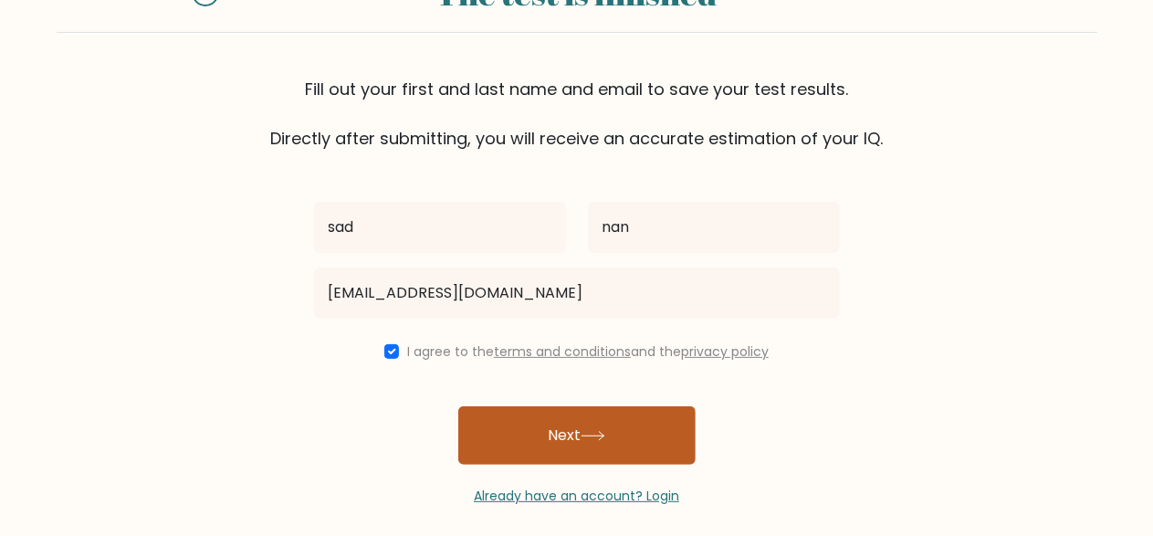
click at [538, 437] on button "Next" at bounding box center [576, 435] width 237 height 58
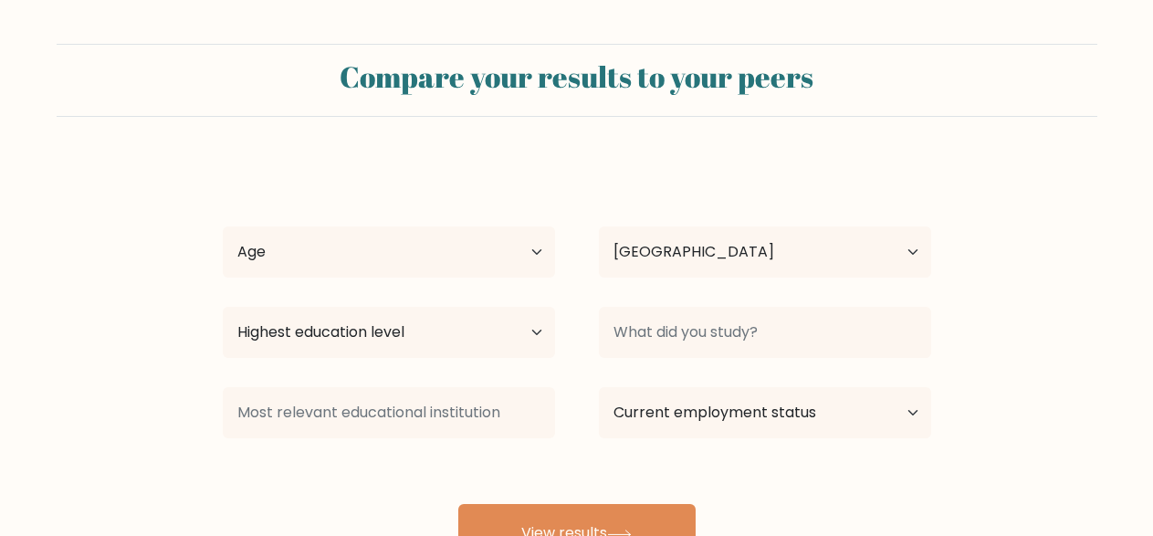
select select "PK"
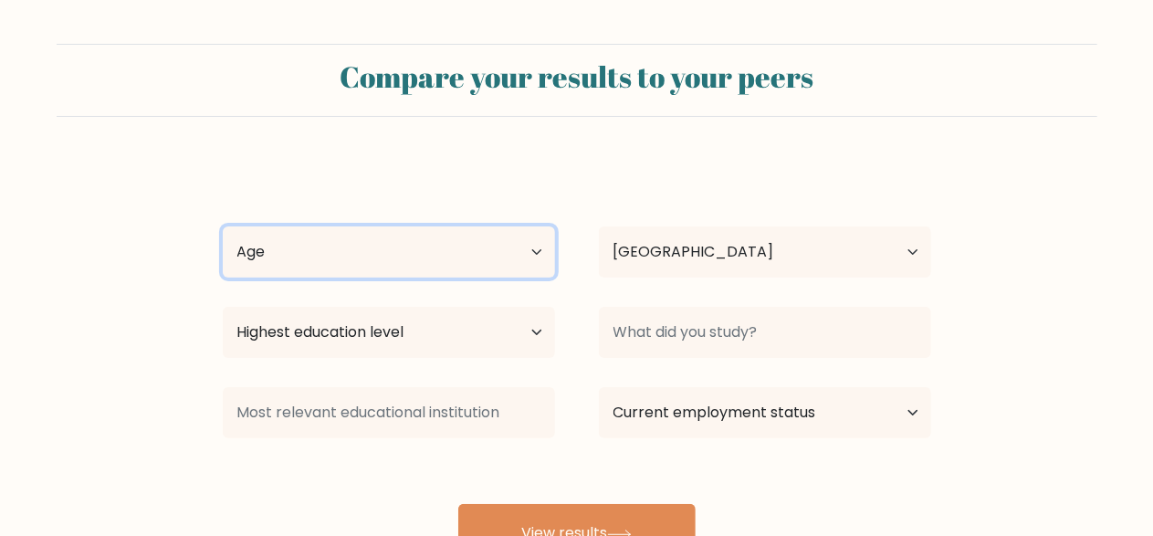
click at [521, 256] on select "Age Under [DEMOGRAPHIC_DATA] [DEMOGRAPHIC_DATA] [DEMOGRAPHIC_DATA] [DEMOGRAPHIC…" at bounding box center [389, 251] width 332 height 51
select select "min_18"
click at [223, 226] on select "Age Under [DEMOGRAPHIC_DATA] [DEMOGRAPHIC_DATA] [DEMOGRAPHIC_DATA] [DEMOGRAPHIC…" at bounding box center [389, 251] width 332 height 51
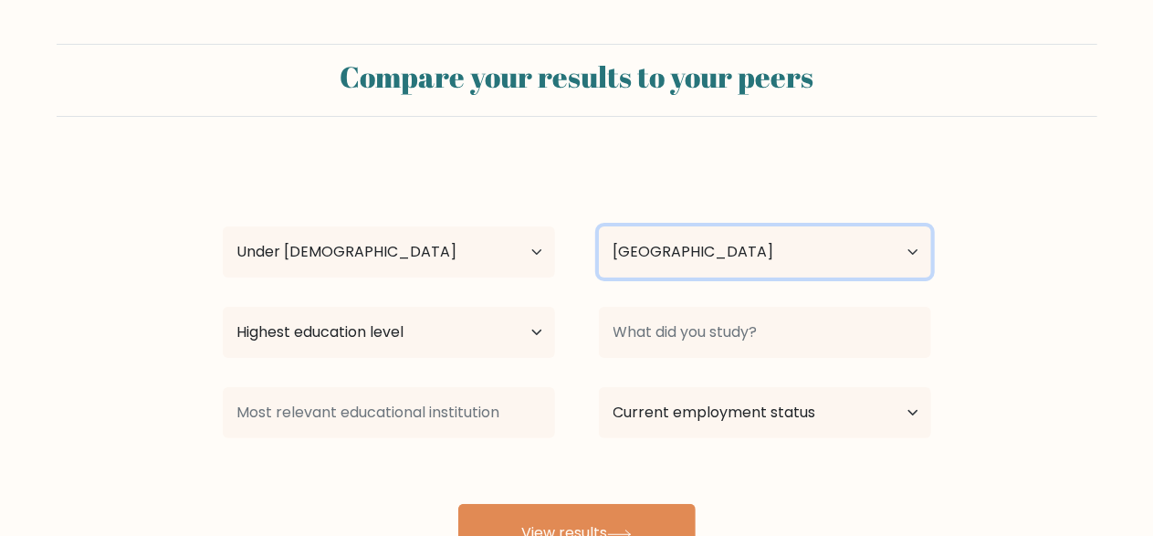
click at [680, 249] on select "Country Afghanistan Albania Algeria American Samoa Andorra Angola Anguilla Anta…" at bounding box center [765, 251] width 332 height 51
click at [563, 183] on div "sad nan Age Under 18 years old 18-24 years old 25-34 years old 35-44 years old …" at bounding box center [577, 362] width 730 height 402
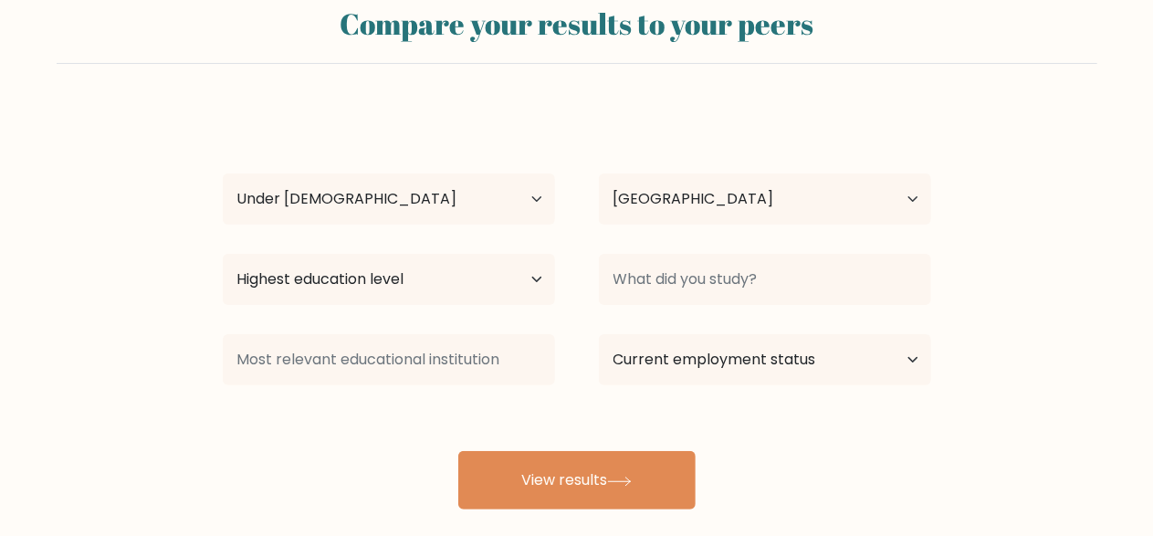
scroll to position [91, 0]
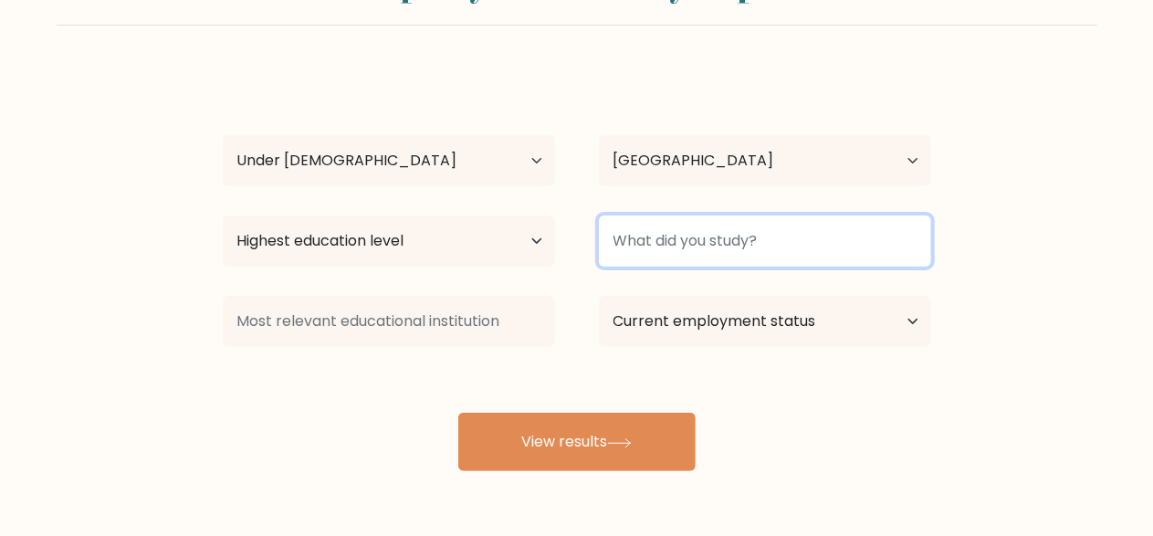
click at [740, 244] on input at bounding box center [765, 240] width 332 height 51
type input "computerscience"
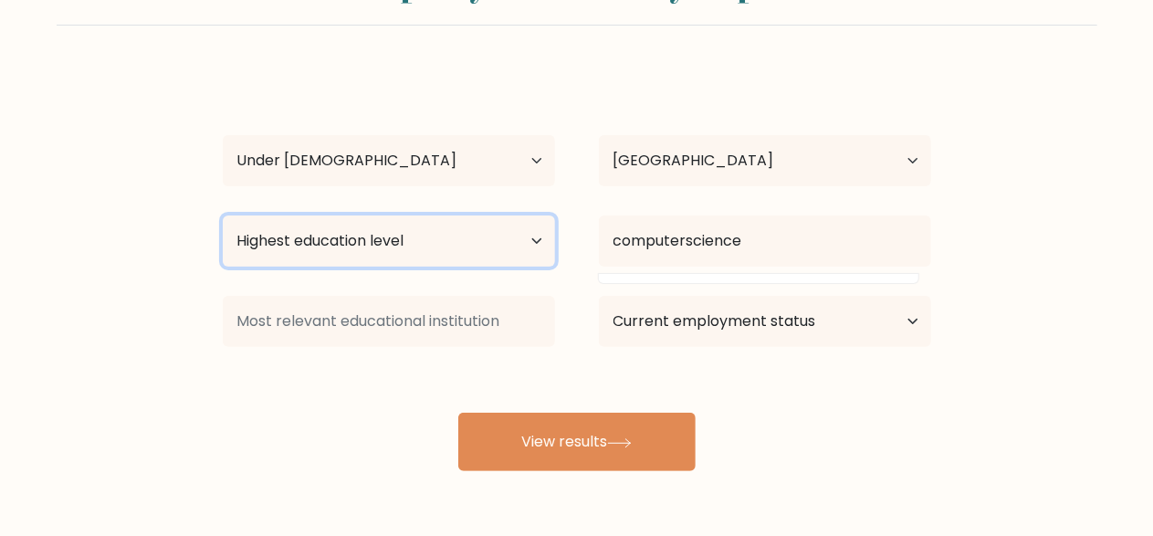
click at [508, 243] on select "Highest education level No schooling Primary Lower Secondary Upper Secondary Oc…" at bounding box center [389, 240] width 332 height 51
select select "upper_secondary"
click at [223, 215] on select "Highest education level No schooling Primary Lower Secondary Upper Secondary Oc…" at bounding box center [389, 240] width 332 height 51
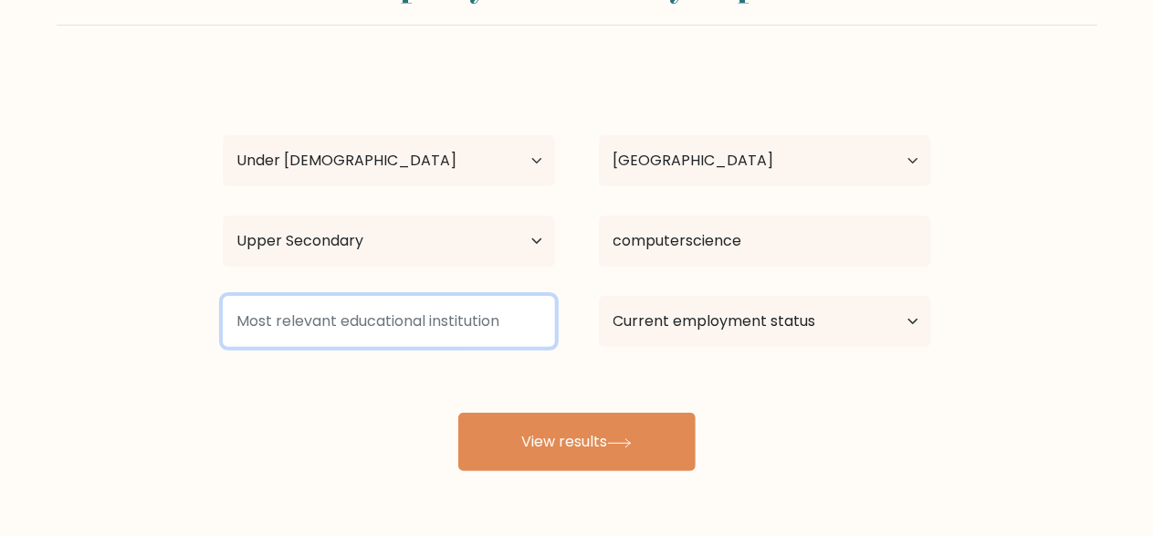
click at [528, 329] on input at bounding box center [389, 321] width 332 height 51
type input "afridi modal"
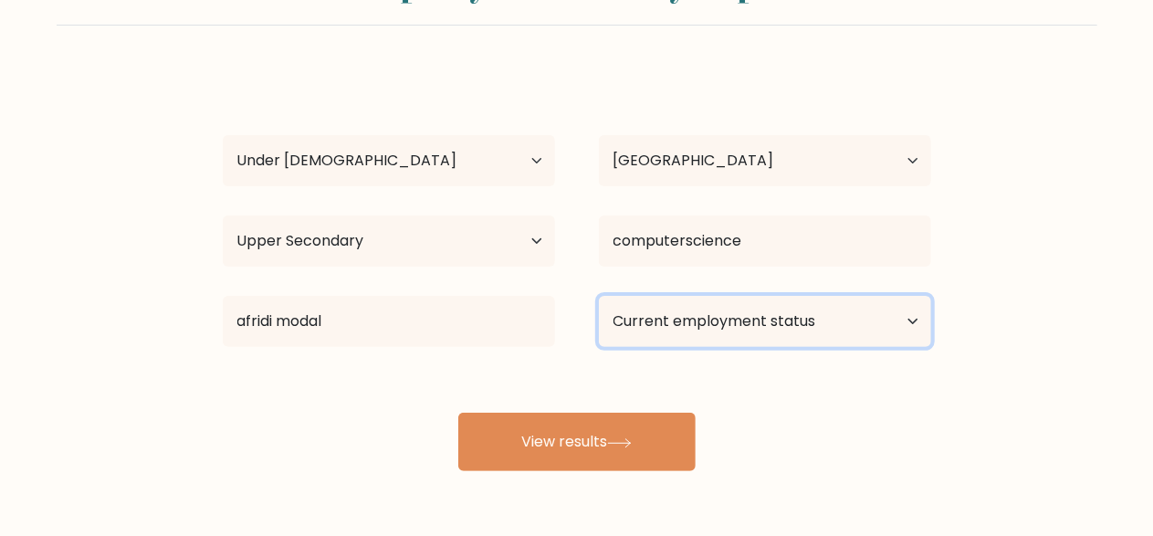
click at [906, 307] on select "Current employment status Employed Student Retired Other / prefer not to answer" at bounding box center [765, 321] width 332 height 51
select select "student"
click at [599, 296] on select "Current employment status Employed Student Retired Other / prefer not to answer" at bounding box center [765, 321] width 332 height 51
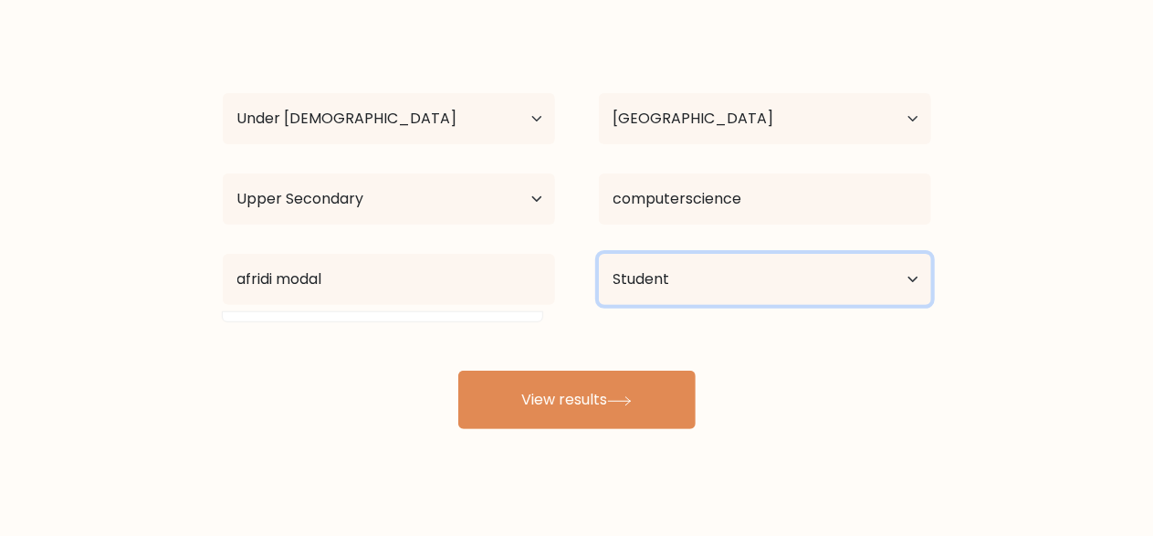
scroll to position [155, 0]
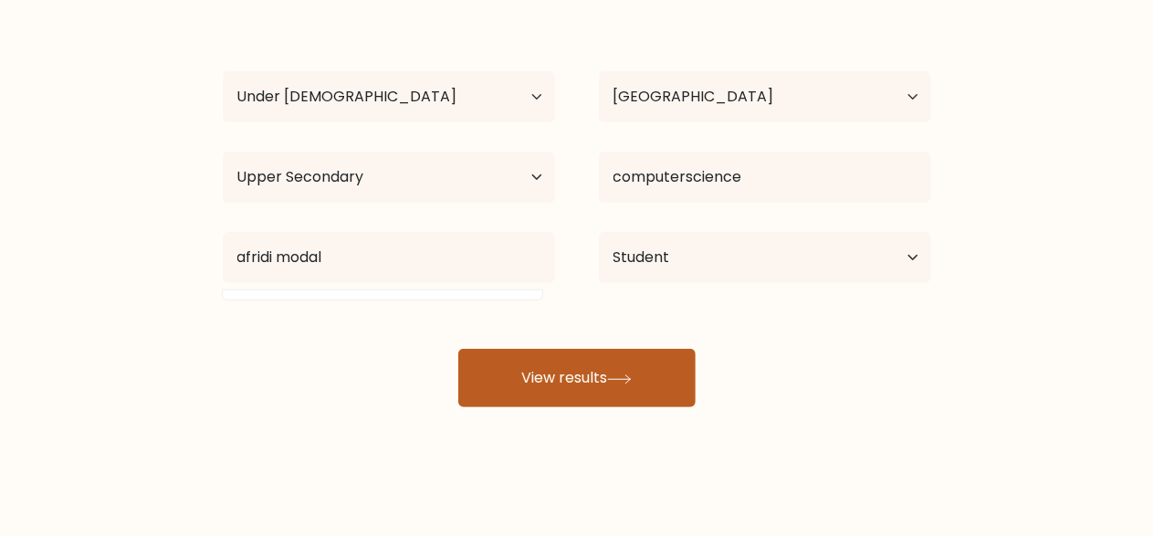
click at [632, 368] on button "View results" at bounding box center [576, 378] width 237 height 58
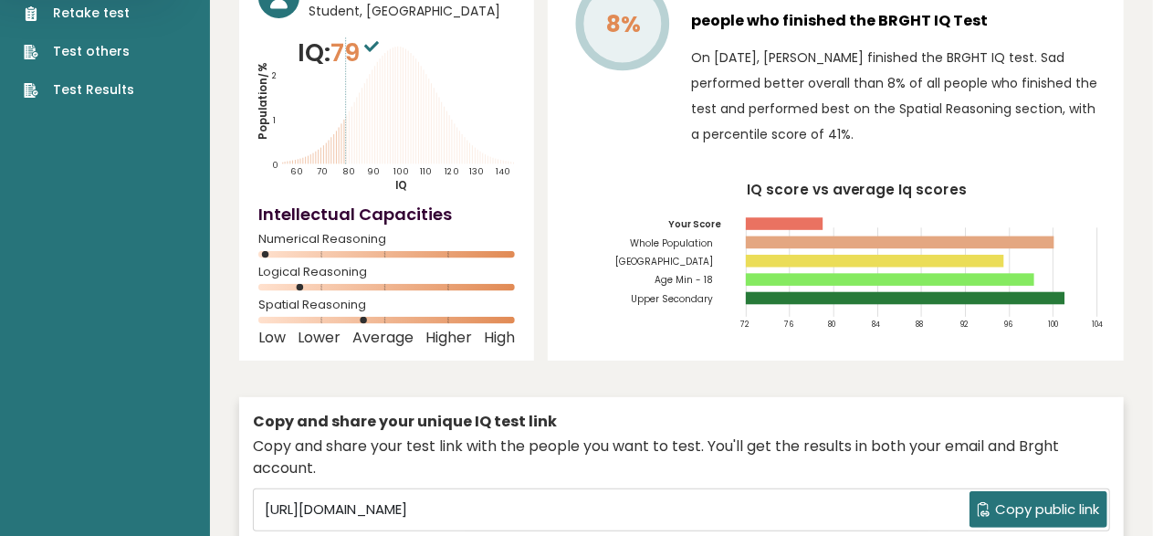
scroll to position [183, 0]
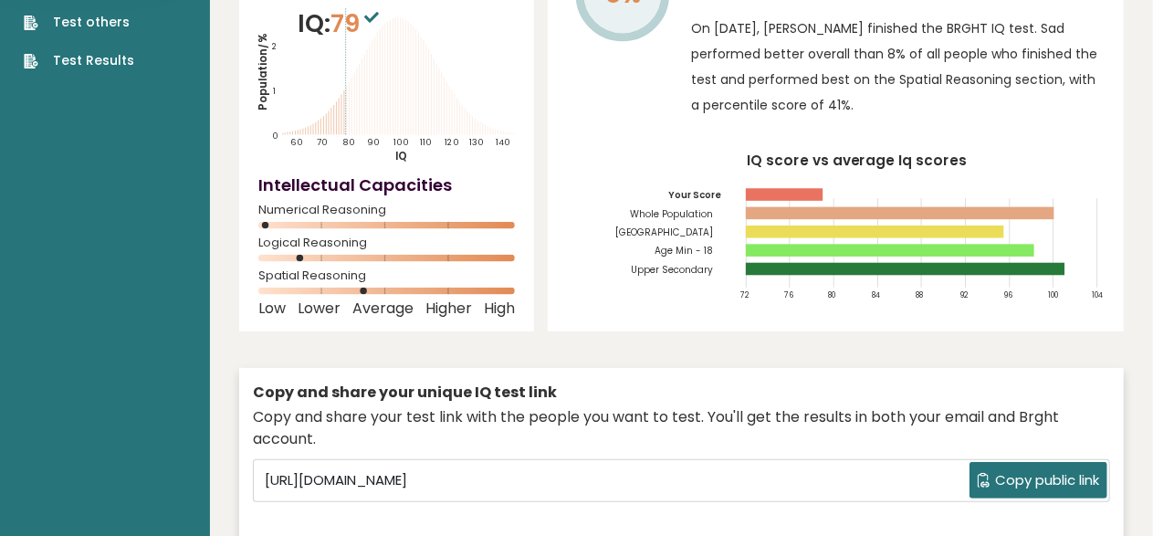
drag, startPoint x: 265, startPoint y: 186, endPoint x: 282, endPoint y: 193, distance: 18.8
click at [282, 206] on div "Numerical Reasoning" at bounding box center [386, 220] width 256 height 29
click at [325, 305] on span "Lower" at bounding box center [319, 308] width 43 height 7
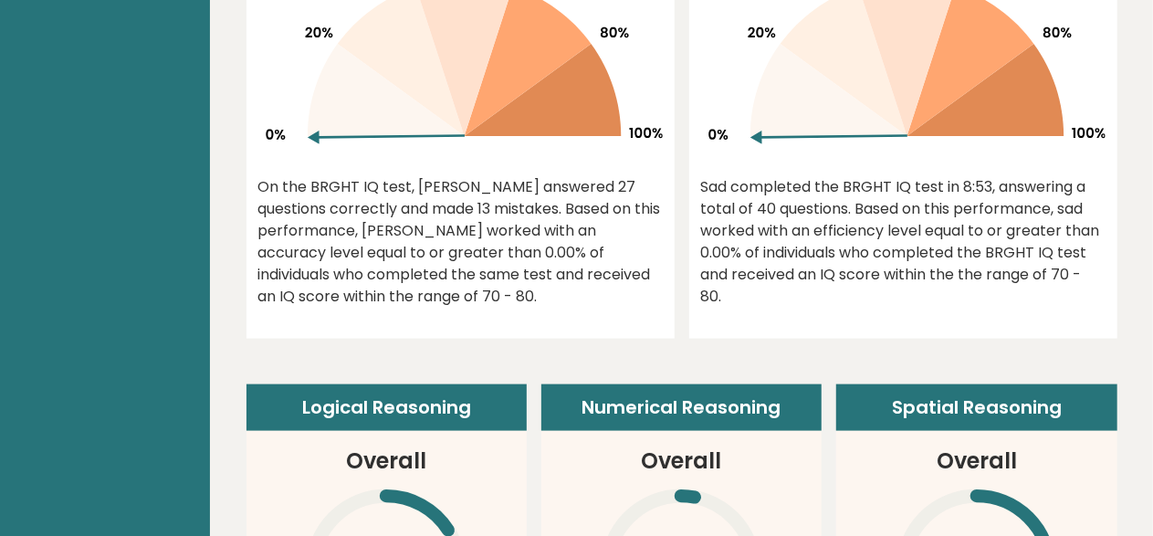
scroll to position [1005, 0]
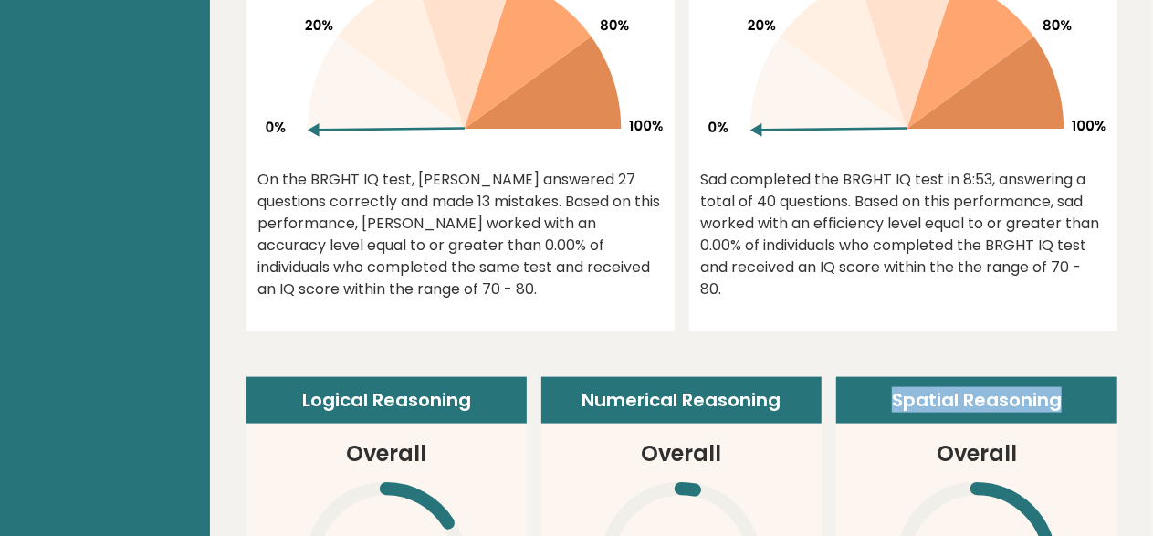
drag, startPoint x: 886, startPoint y: 361, endPoint x: 1091, endPoint y: 392, distance: 206.8
copy header "Spatial Reasoning"
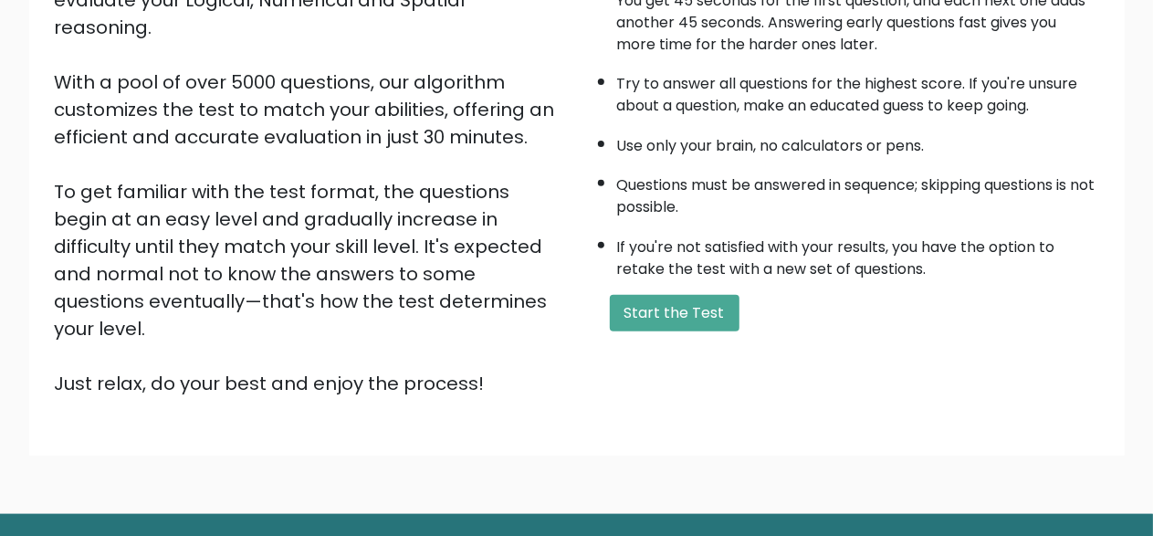
scroll to position [299, 0]
